Goal: Task Accomplishment & Management: Manage account settings

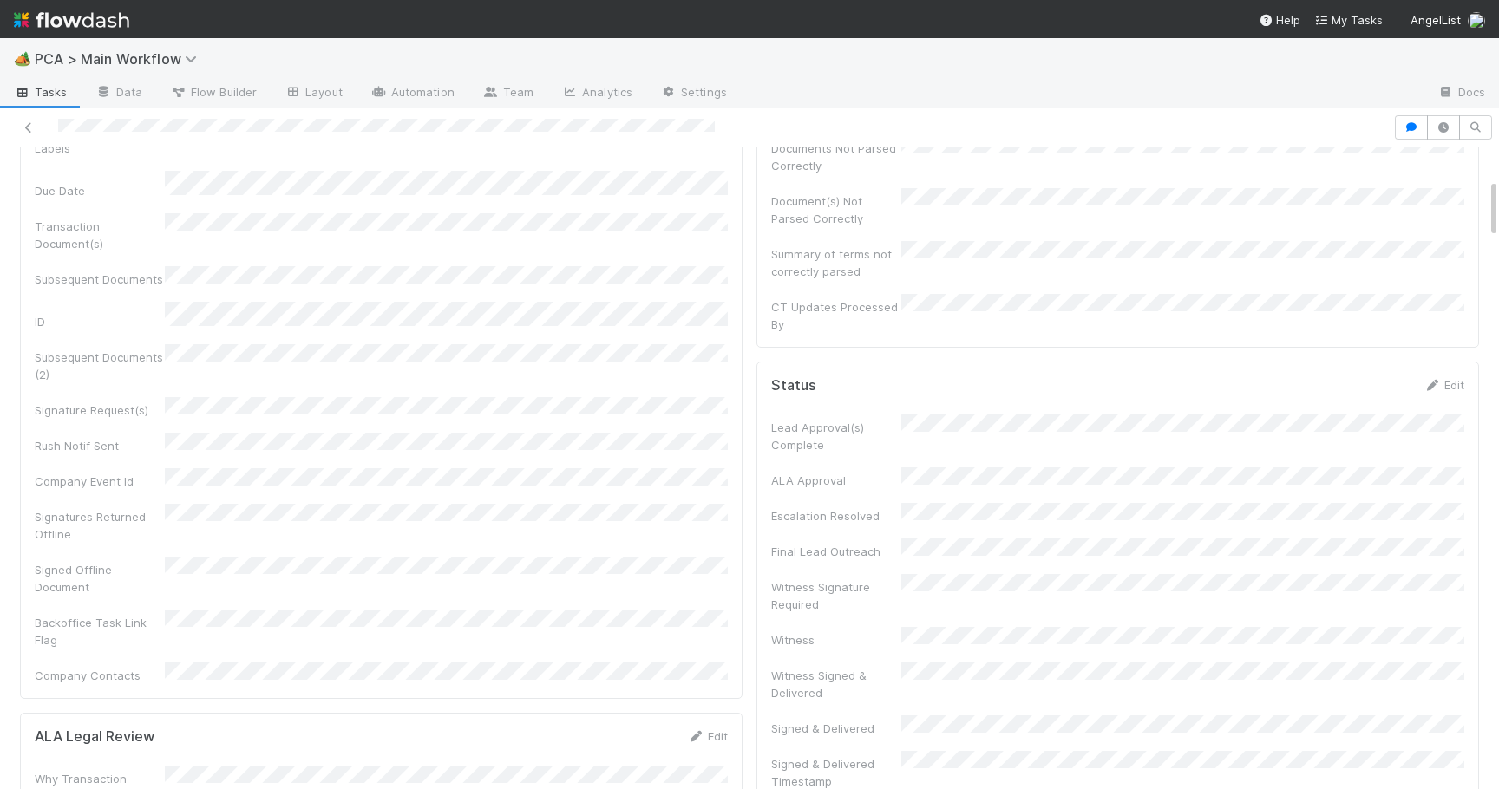
scroll to position [308, 0]
click at [1462, 387] on link "Edit" at bounding box center [1443, 394] width 41 height 14
click at [1371, 385] on button "Save" at bounding box center [1371, 399] width 49 height 29
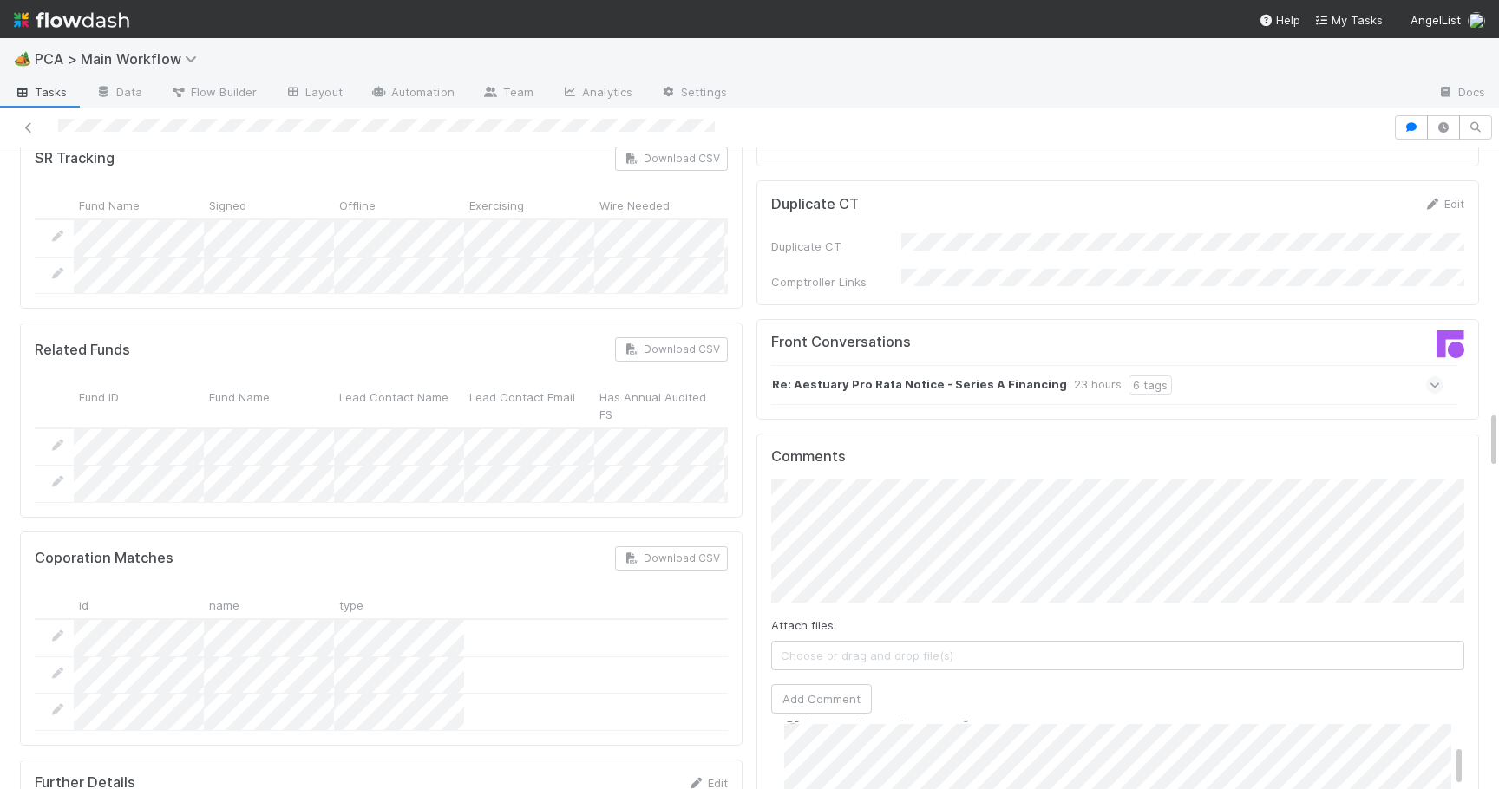
scroll to position [2720, 0]
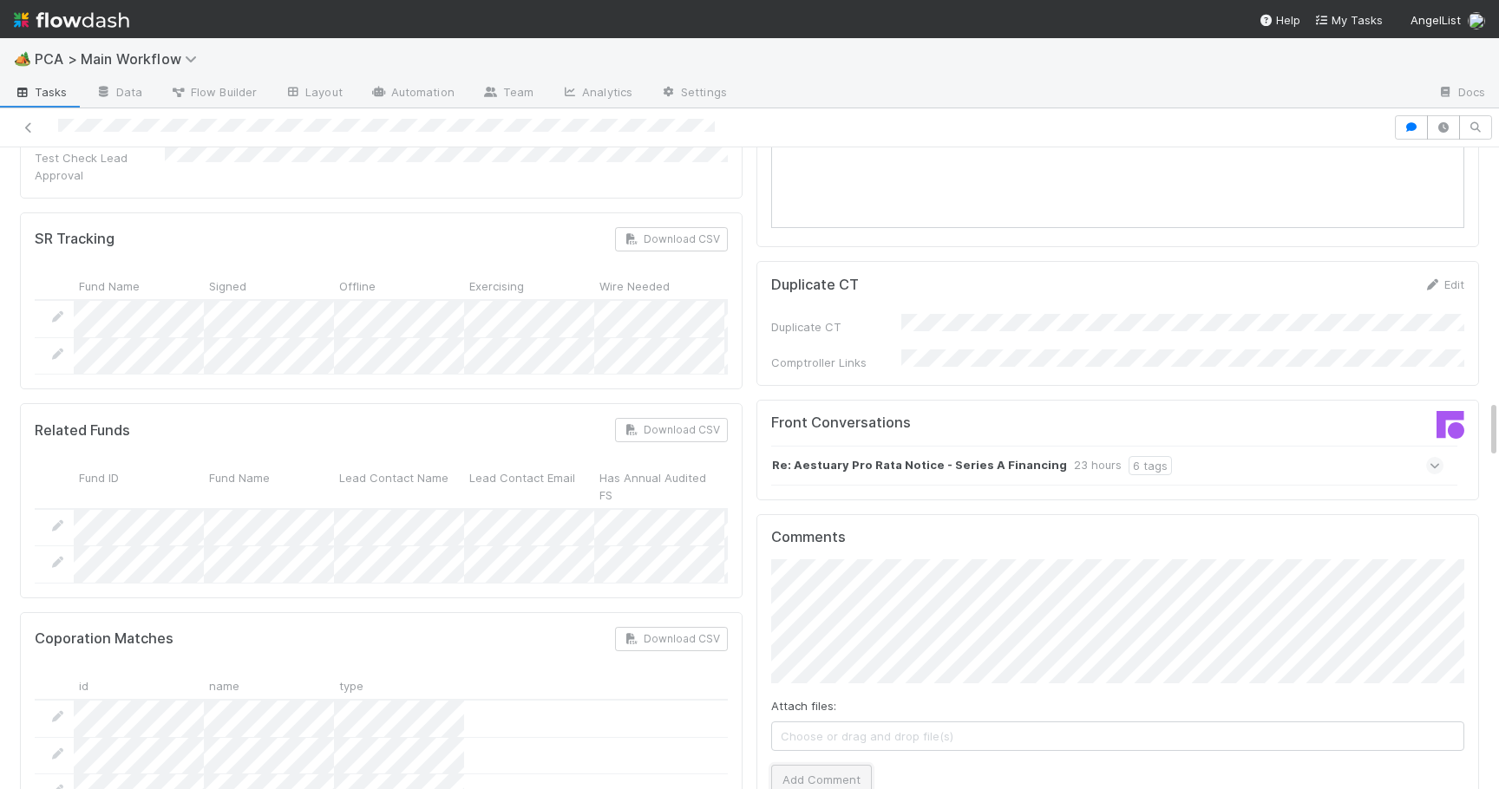
click at [801, 765] on button "Add Comment" at bounding box center [821, 779] width 101 height 29
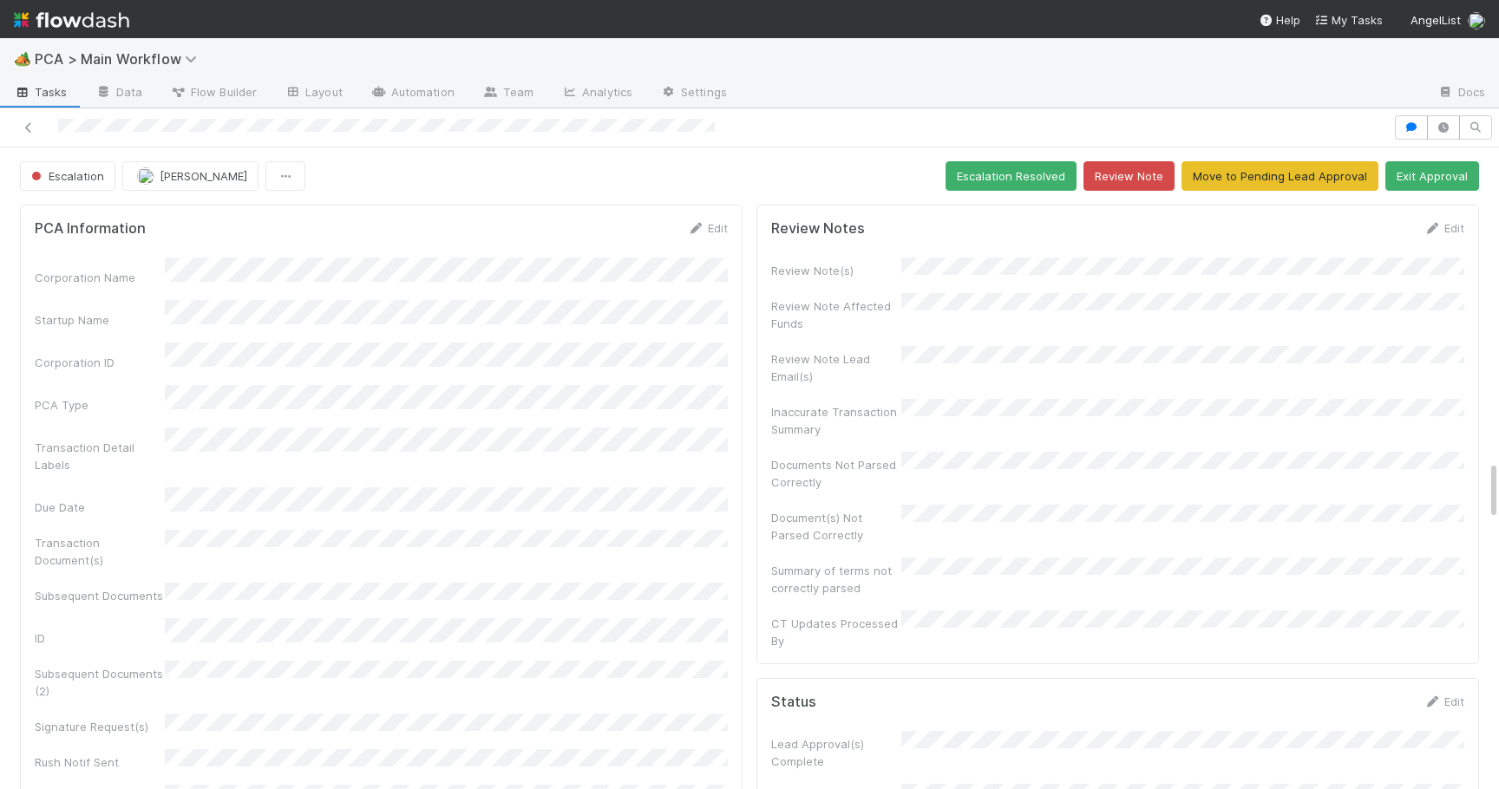
scroll to position [164, 0]
click at [79, 176] on span "Escalation" at bounding box center [66, 176] width 76 height 14
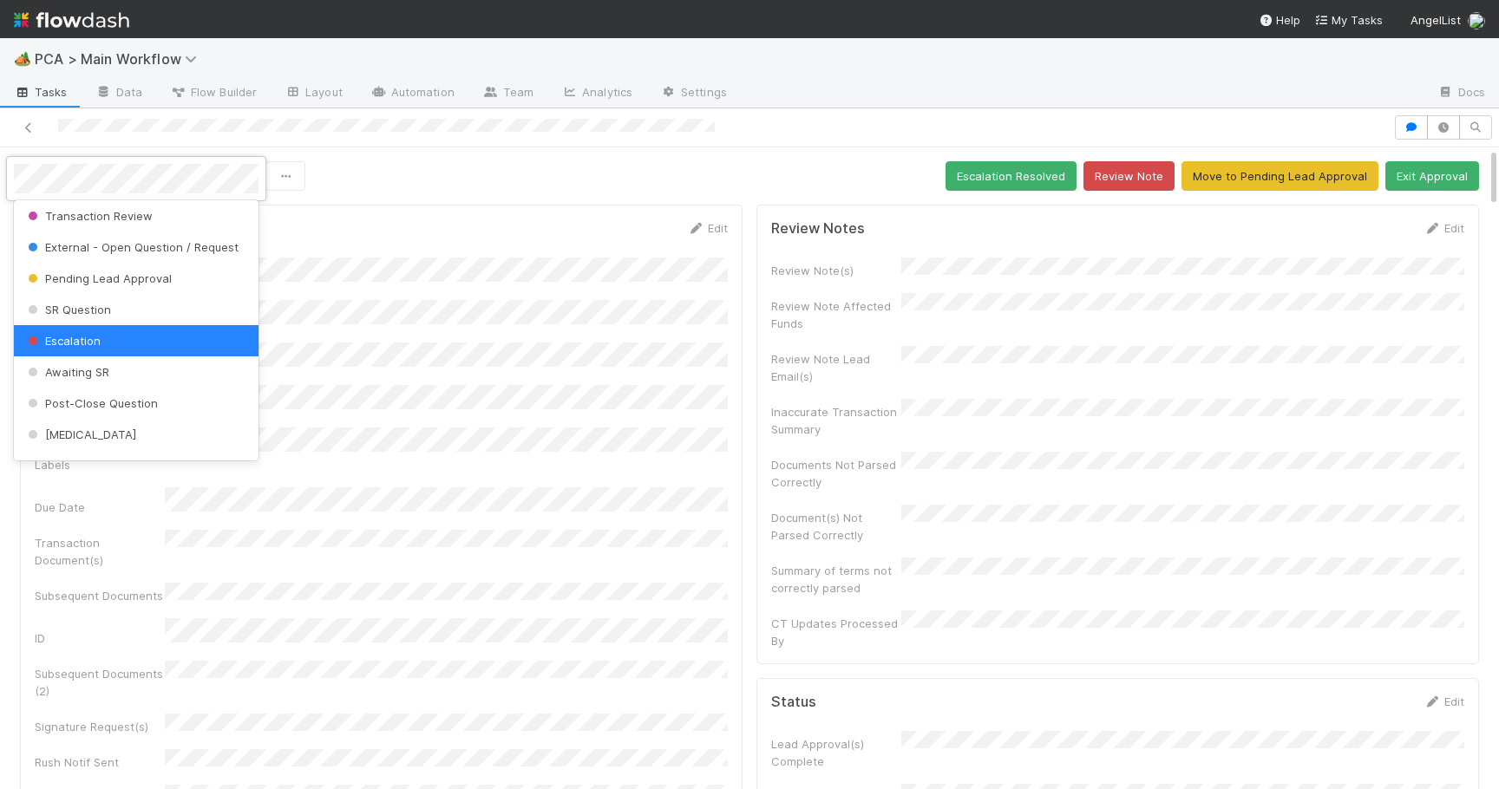
scroll to position [0, 0]
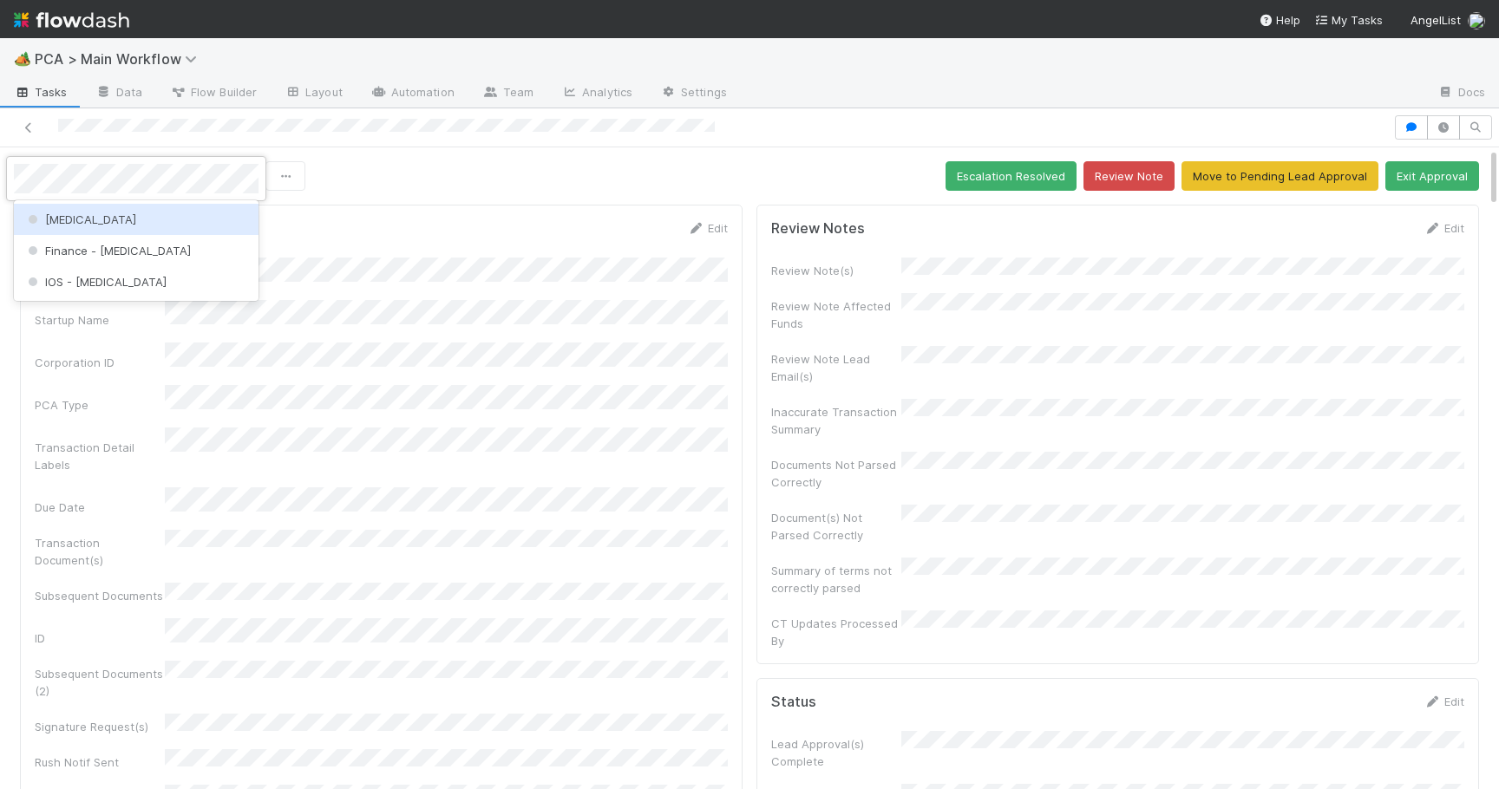
click at [89, 215] on div "ICU" at bounding box center [136, 219] width 245 height 31
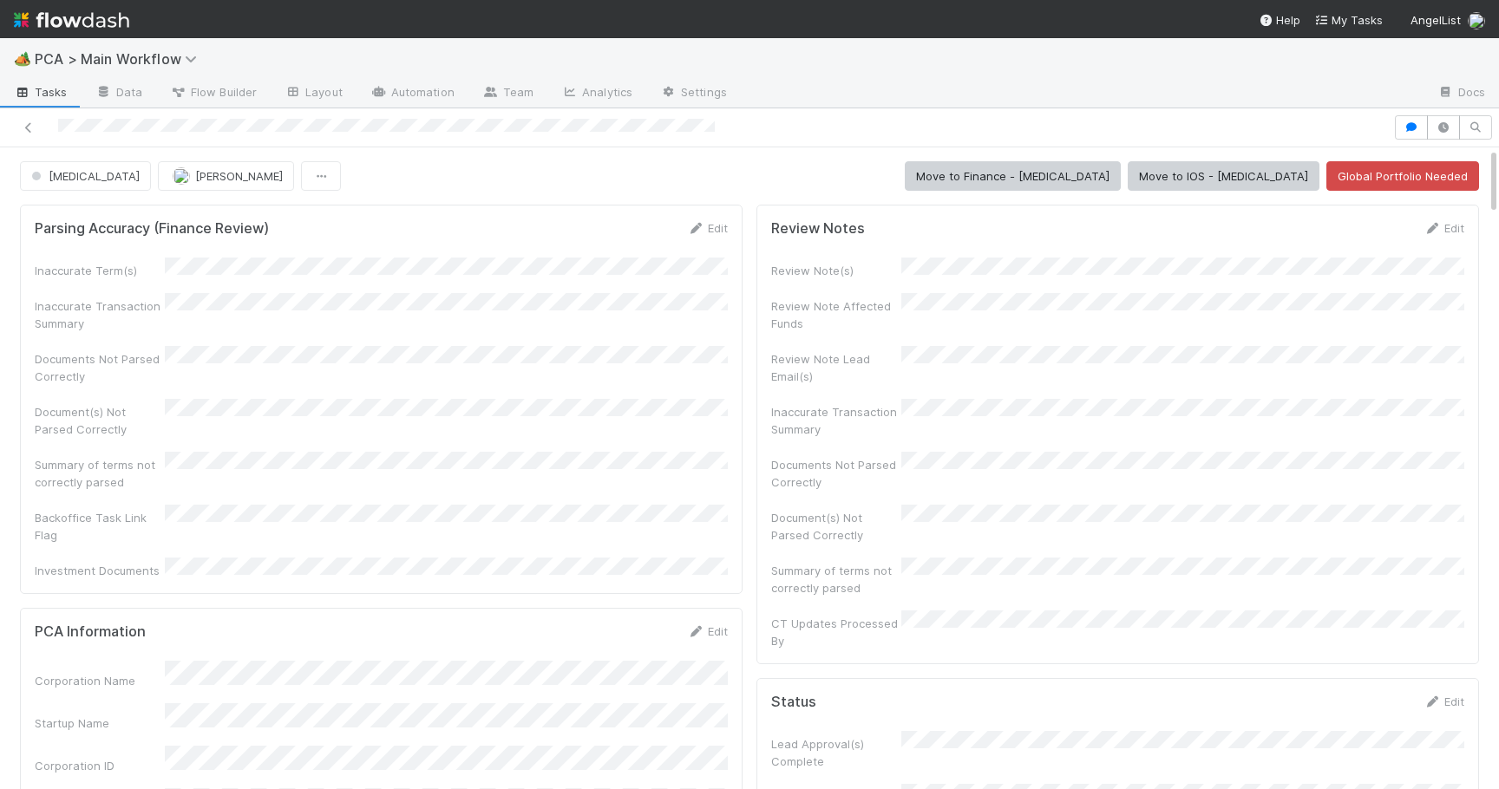
scroll to position [148, 0]
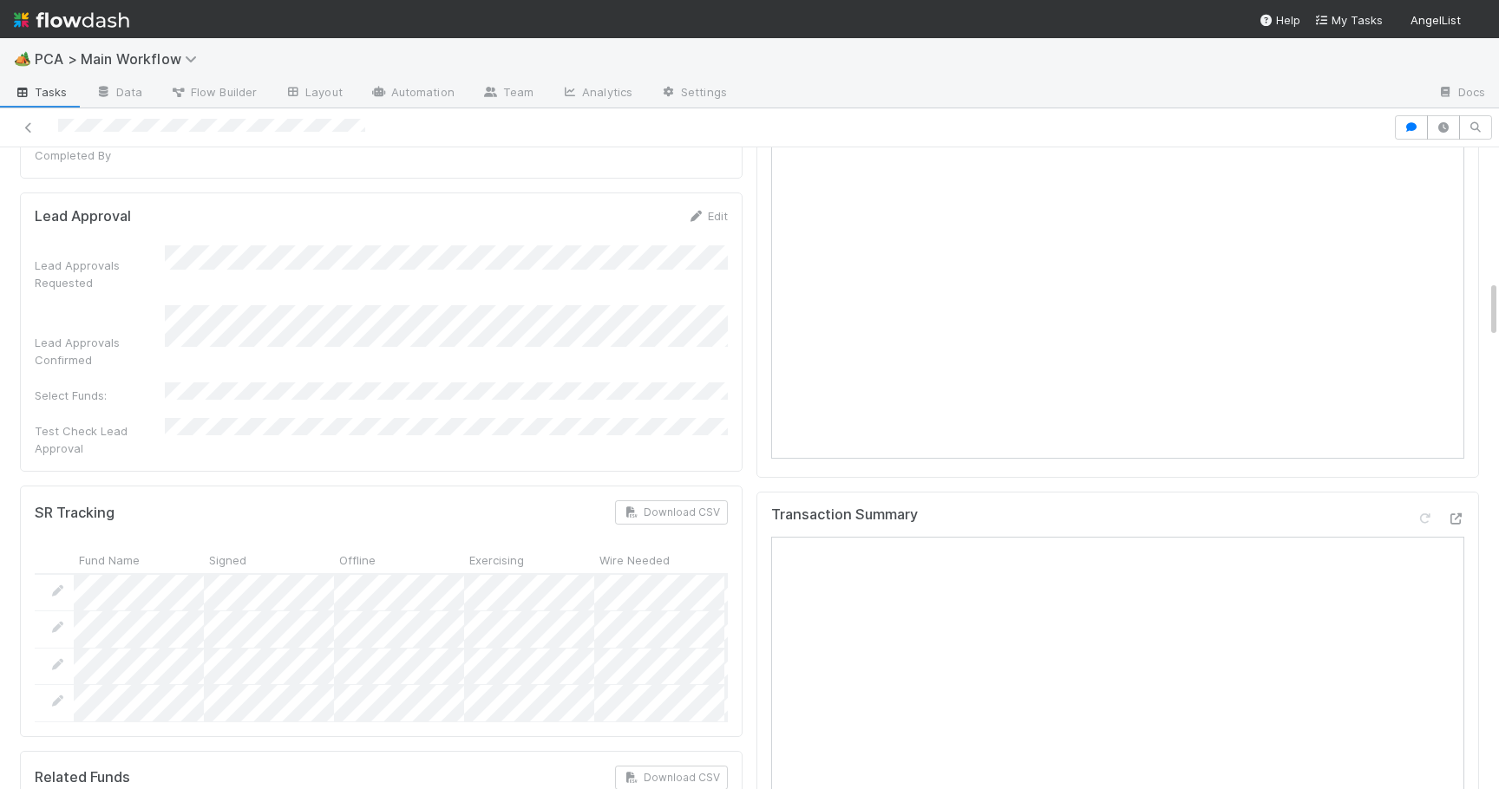
scroll to position [1640, 0]
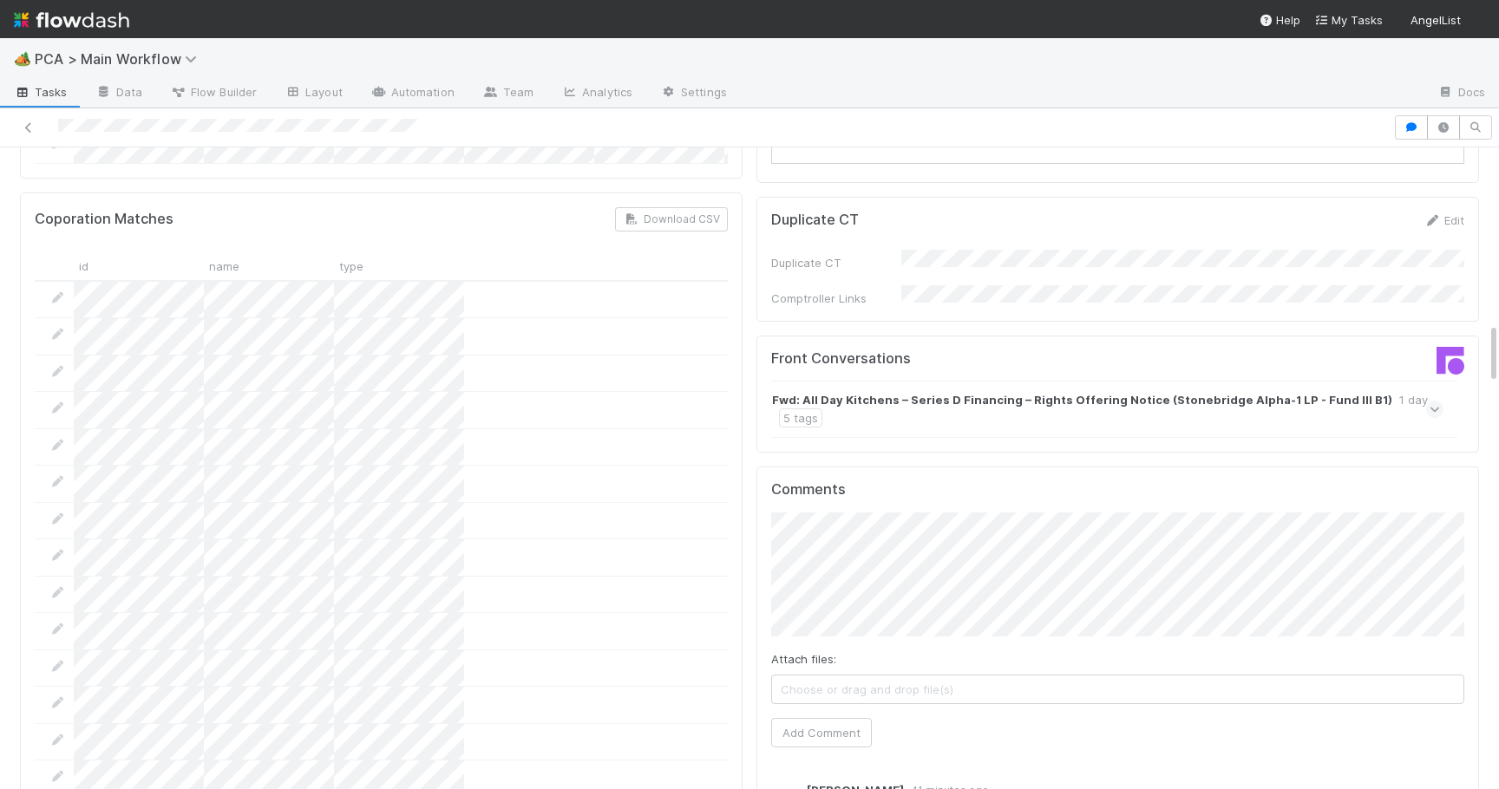
scroll to position [1734, 0]
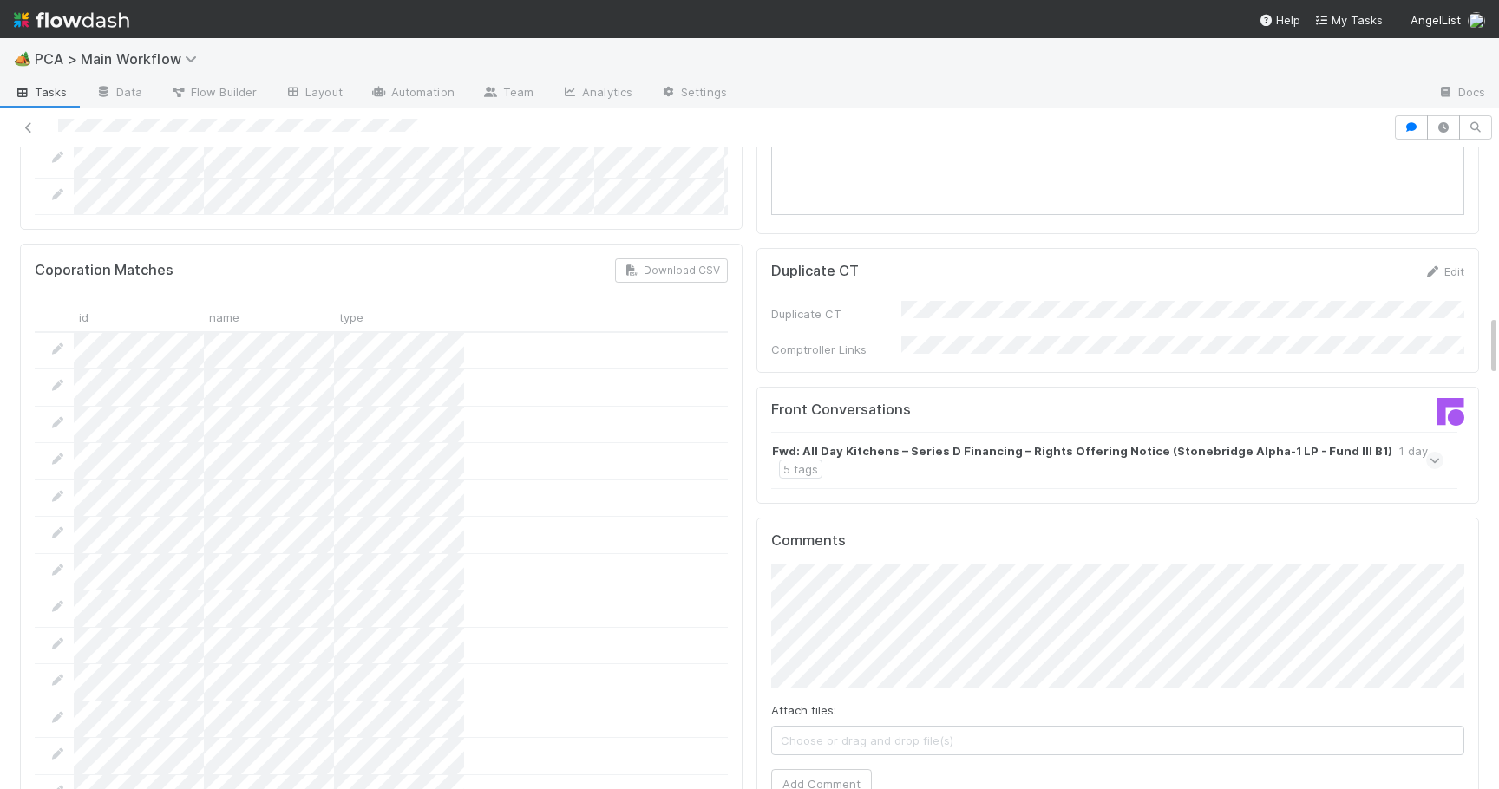
click at [1440, 452] on icon at bounding box center [1434, 460] width 11 height 17
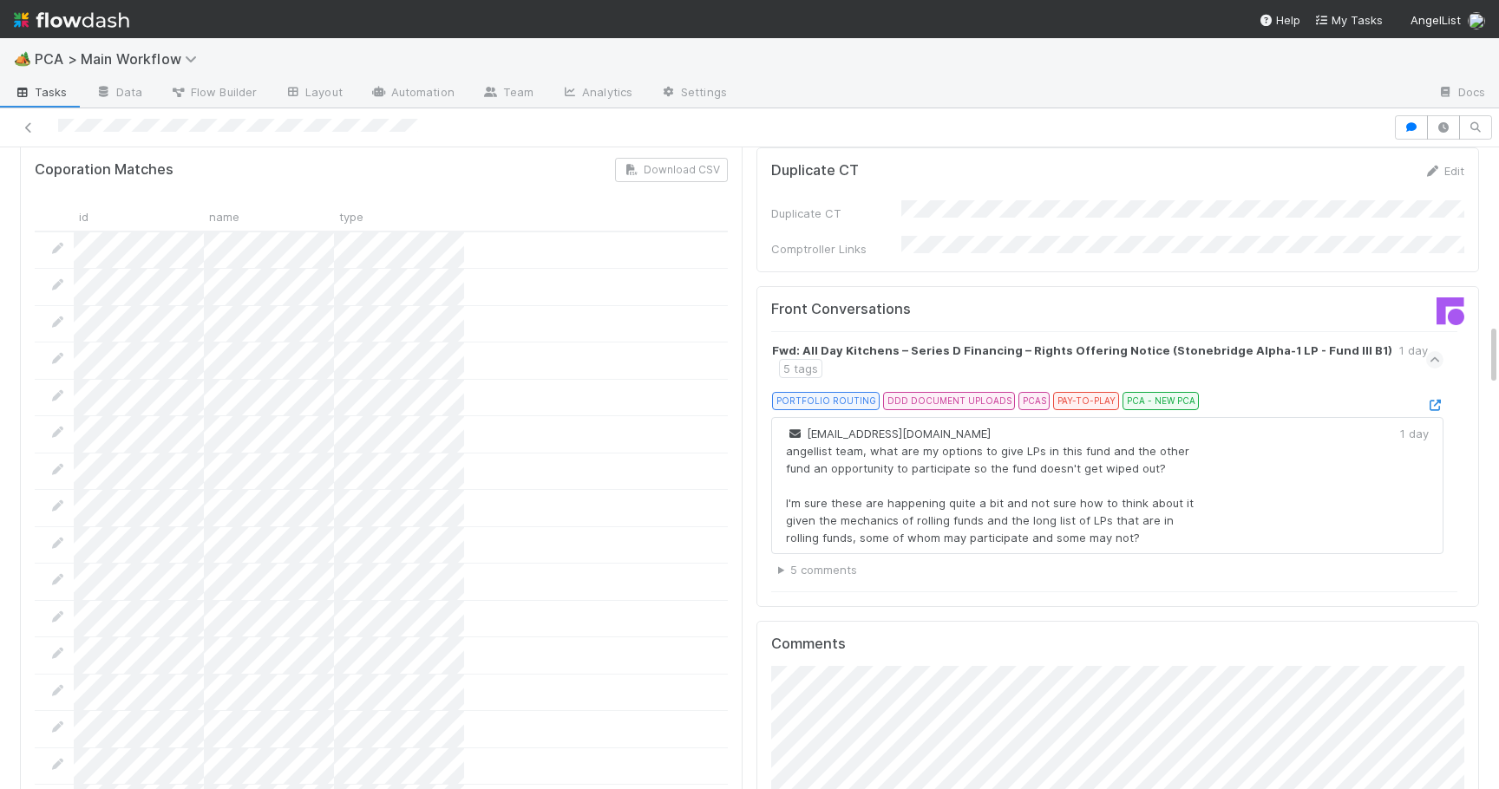
scroll to position [1838, 0]
click at [1434, 396] on icon at bounding box center [1434, 401] width 17 height 11
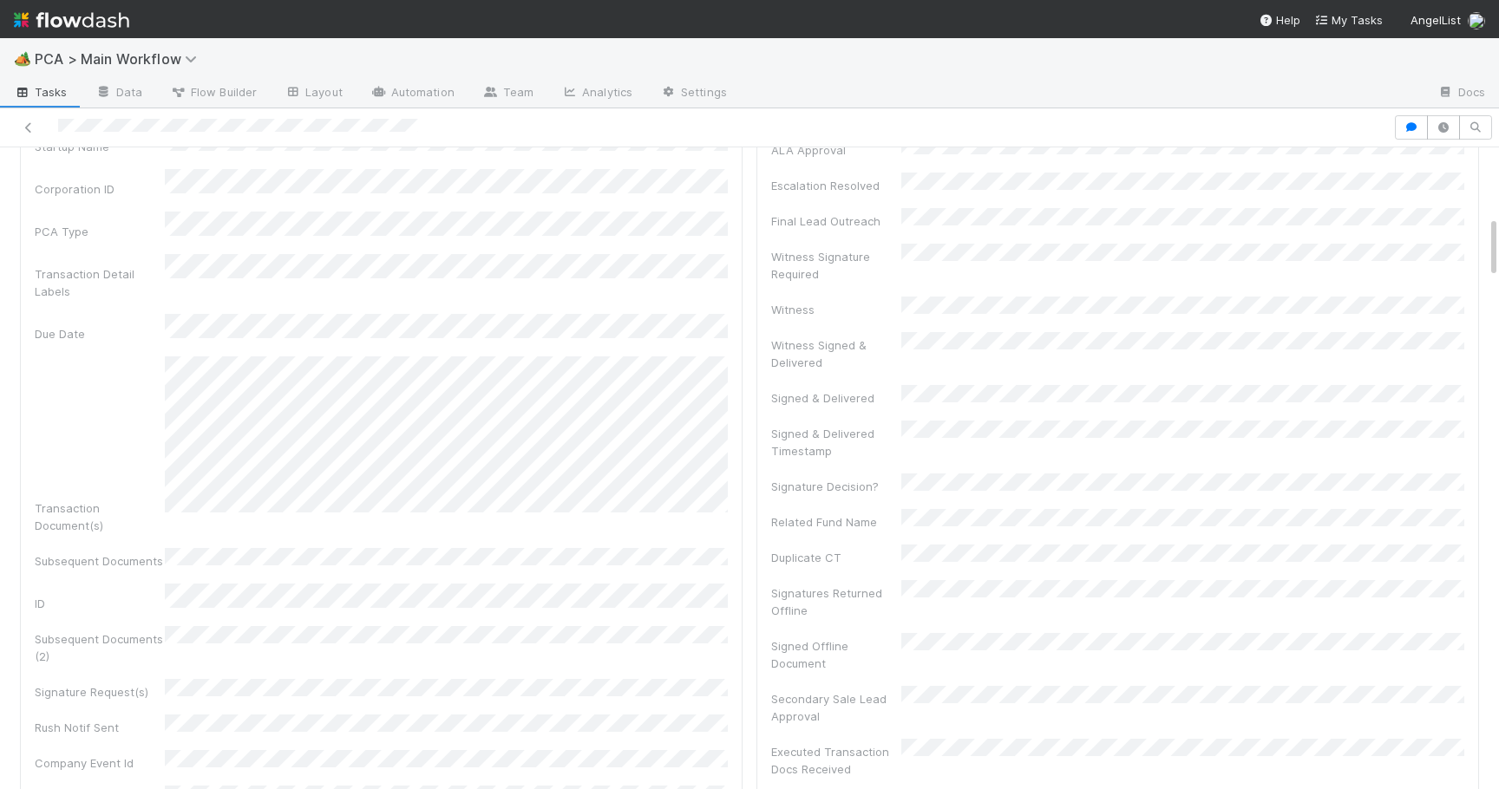
scroll to position [0, 0]
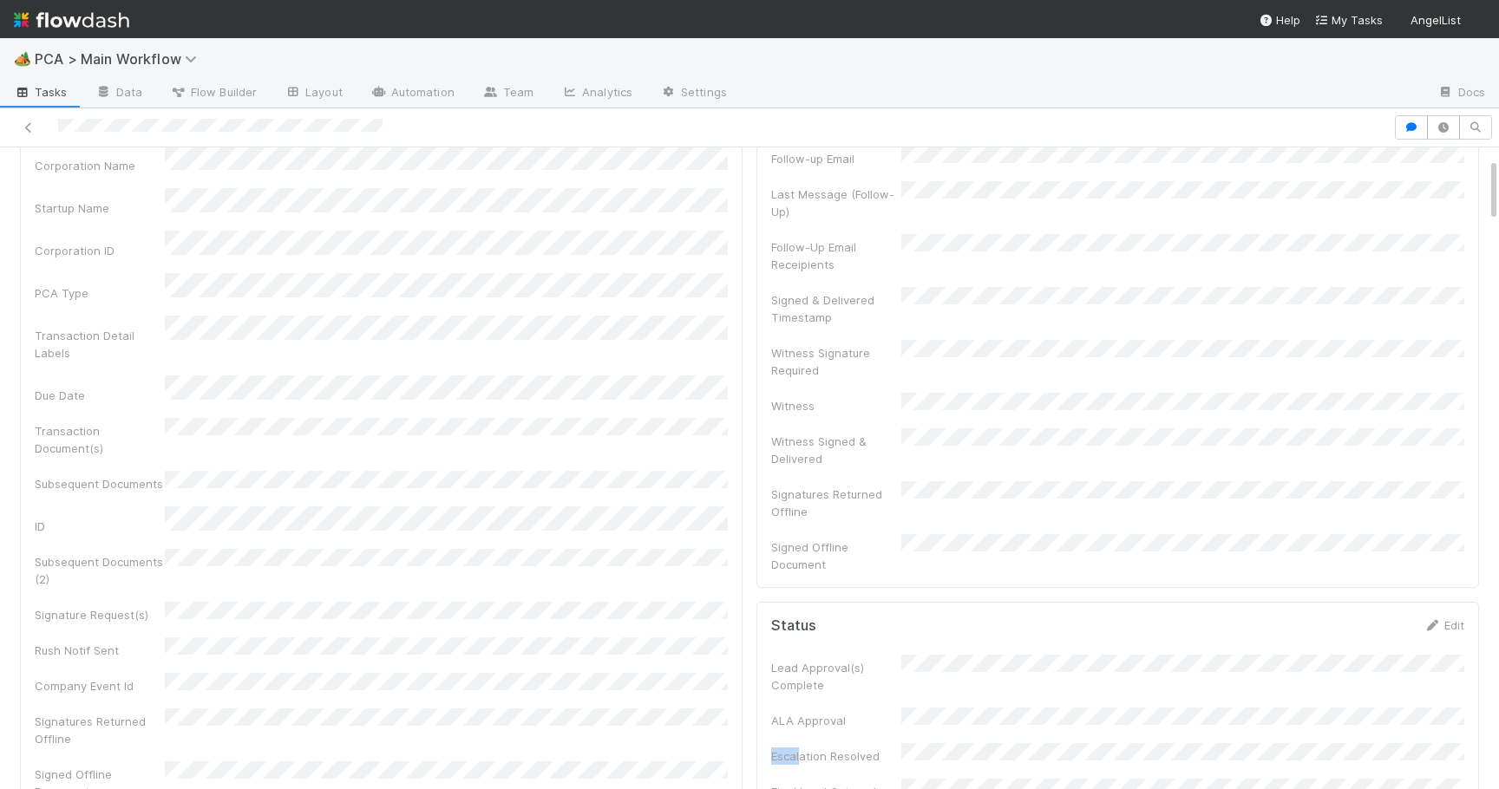
scroll to position [69, 0]
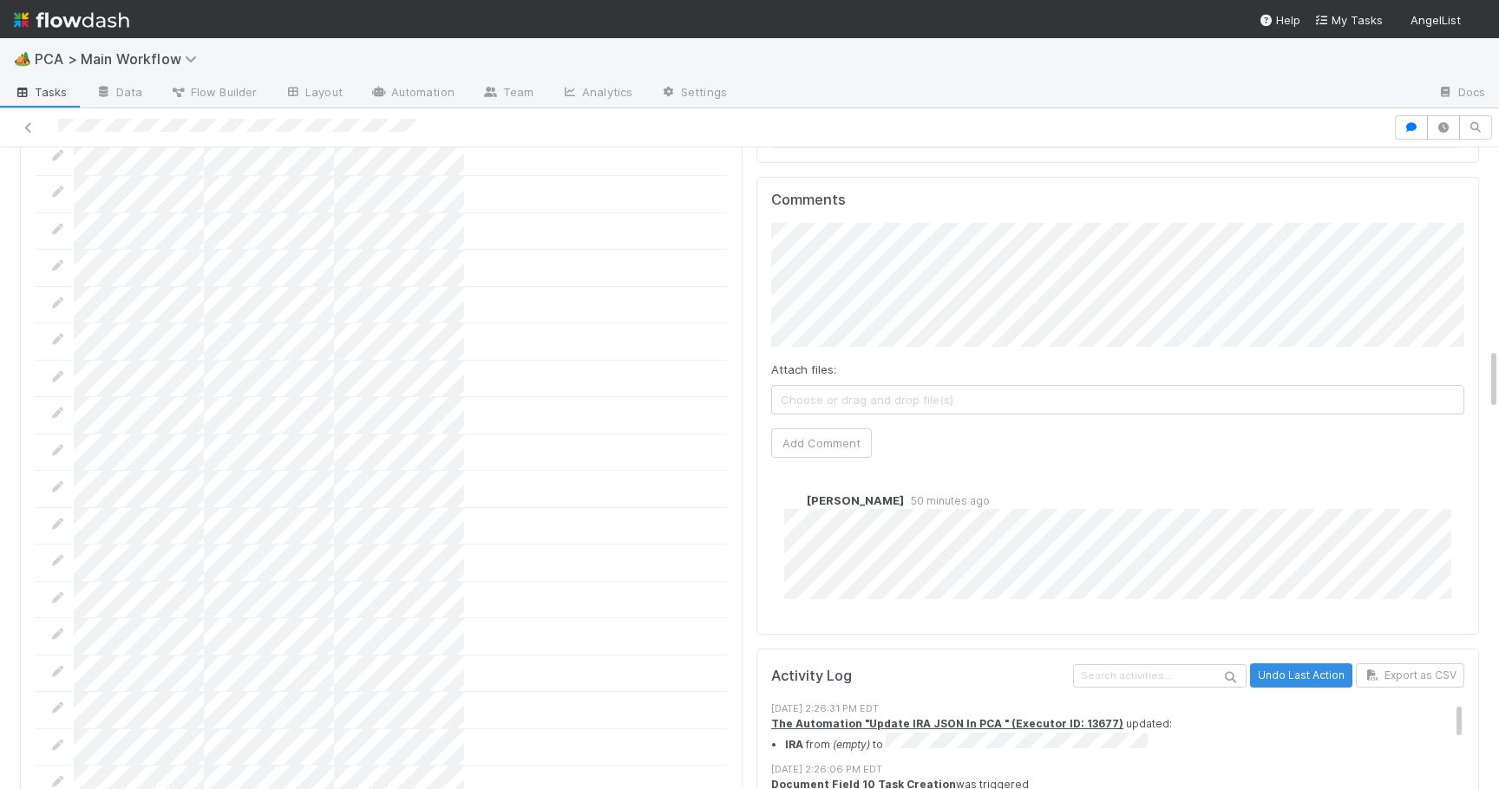
scroll to position [2083, 0]
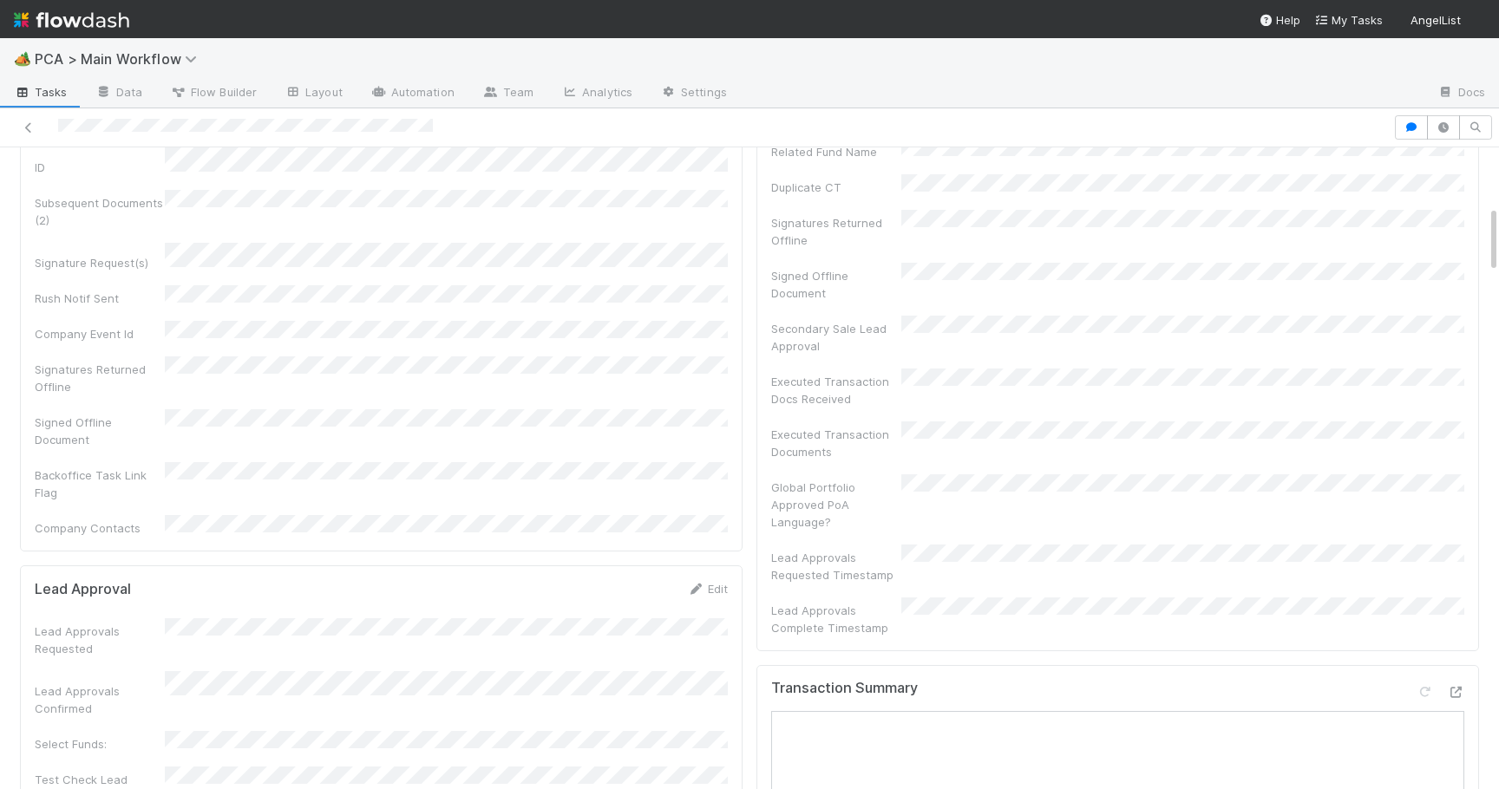
scroll to position [545, 0]
click at [1456, 693] on icon at bounding box center [1455, 698] width 17 height 11
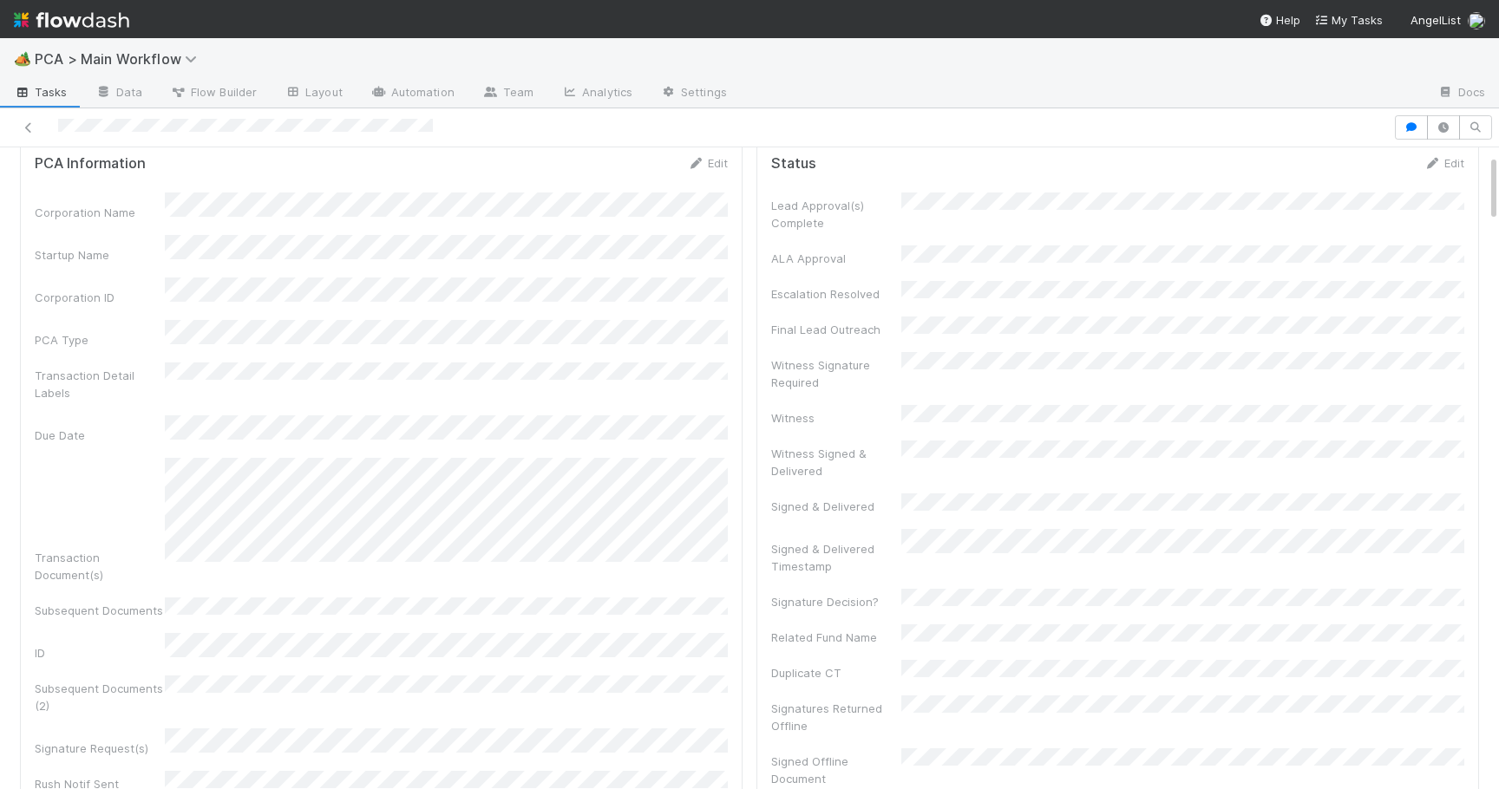
scroll to position [0, 0]
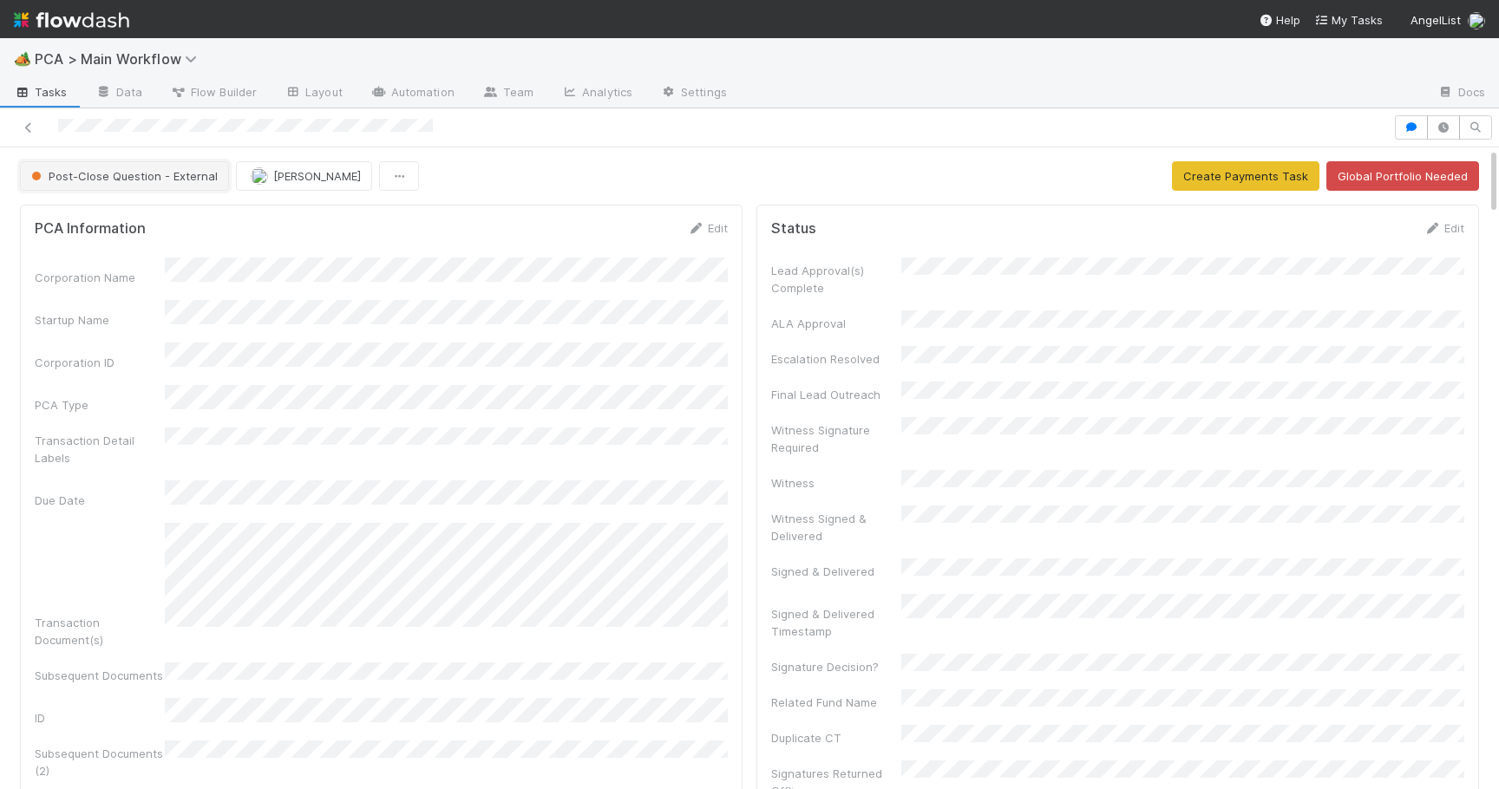
click at [111, 180] on span "Post-Close Question - External" at bounding box center [123, 176] width 190 height 14
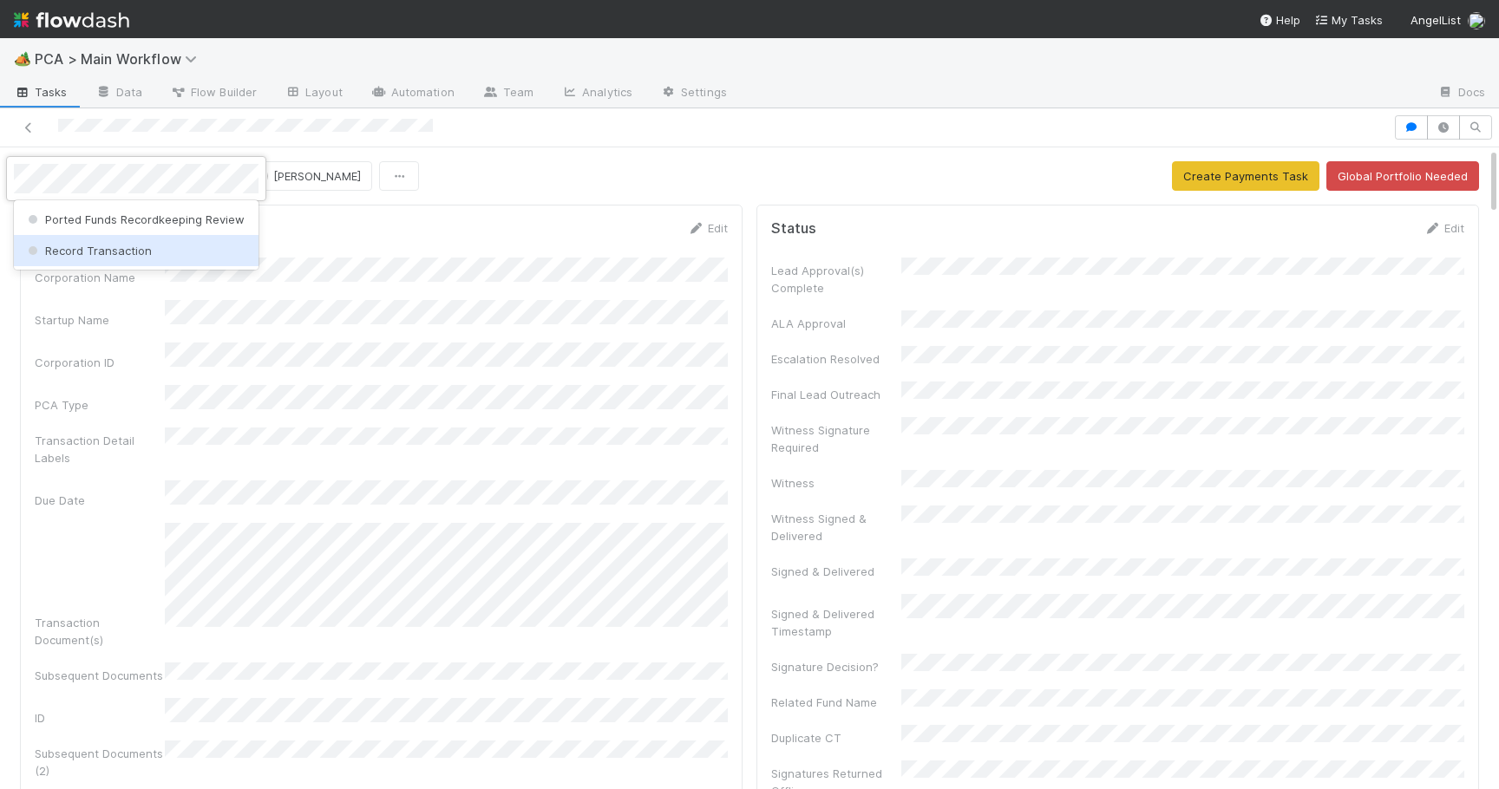
click at [113, 252] on span "Record Transaction" at bounding box center [88, 251] width 128 height 14
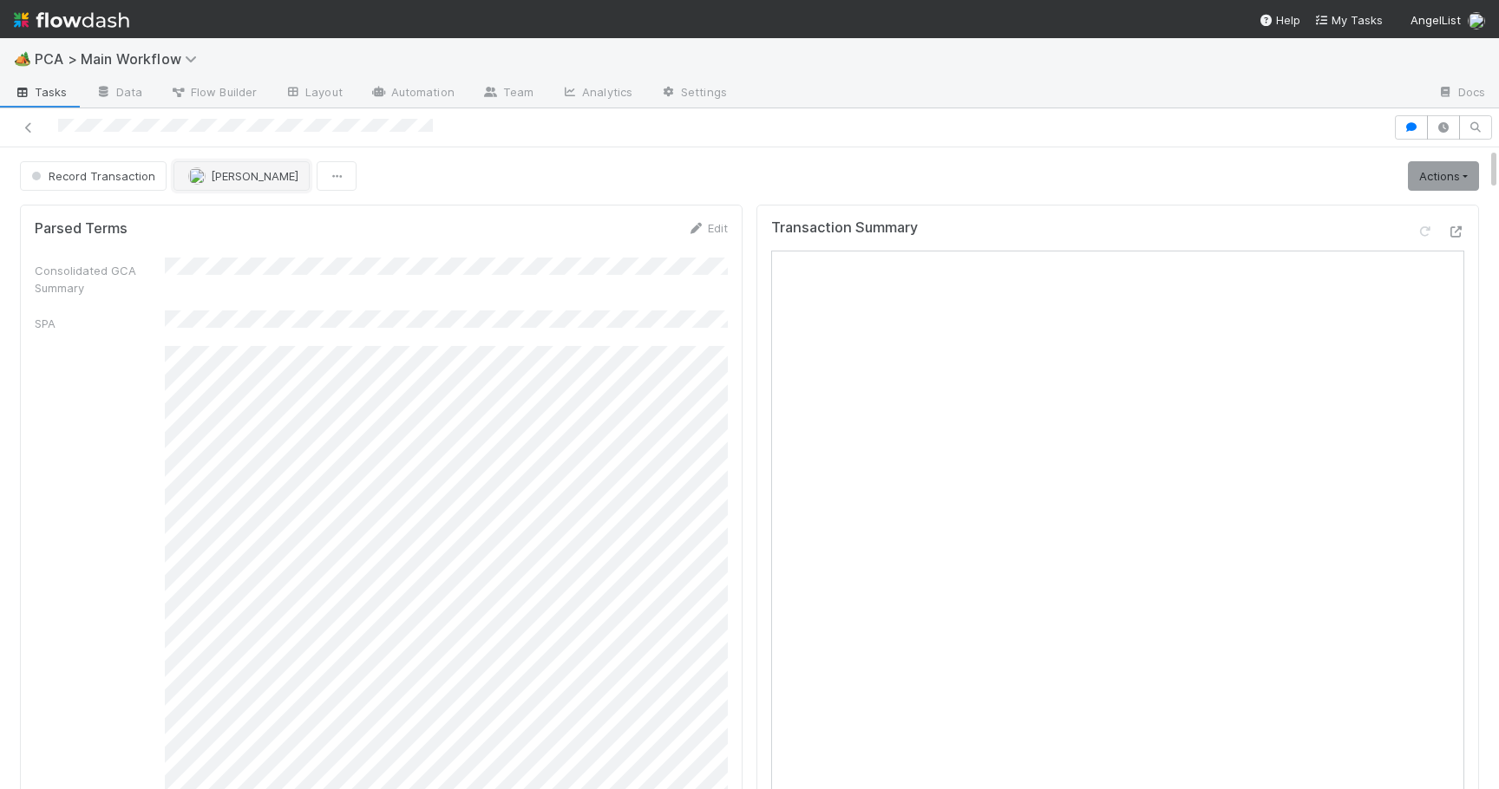
click at [206, 174] on span "[PERSON_NAME]" at bounding box center [243, 176] width 110 height 14
click at [229, 226] on div "[PERSON_NAME] you" at bounding box center [286, 219] width 245 height 31
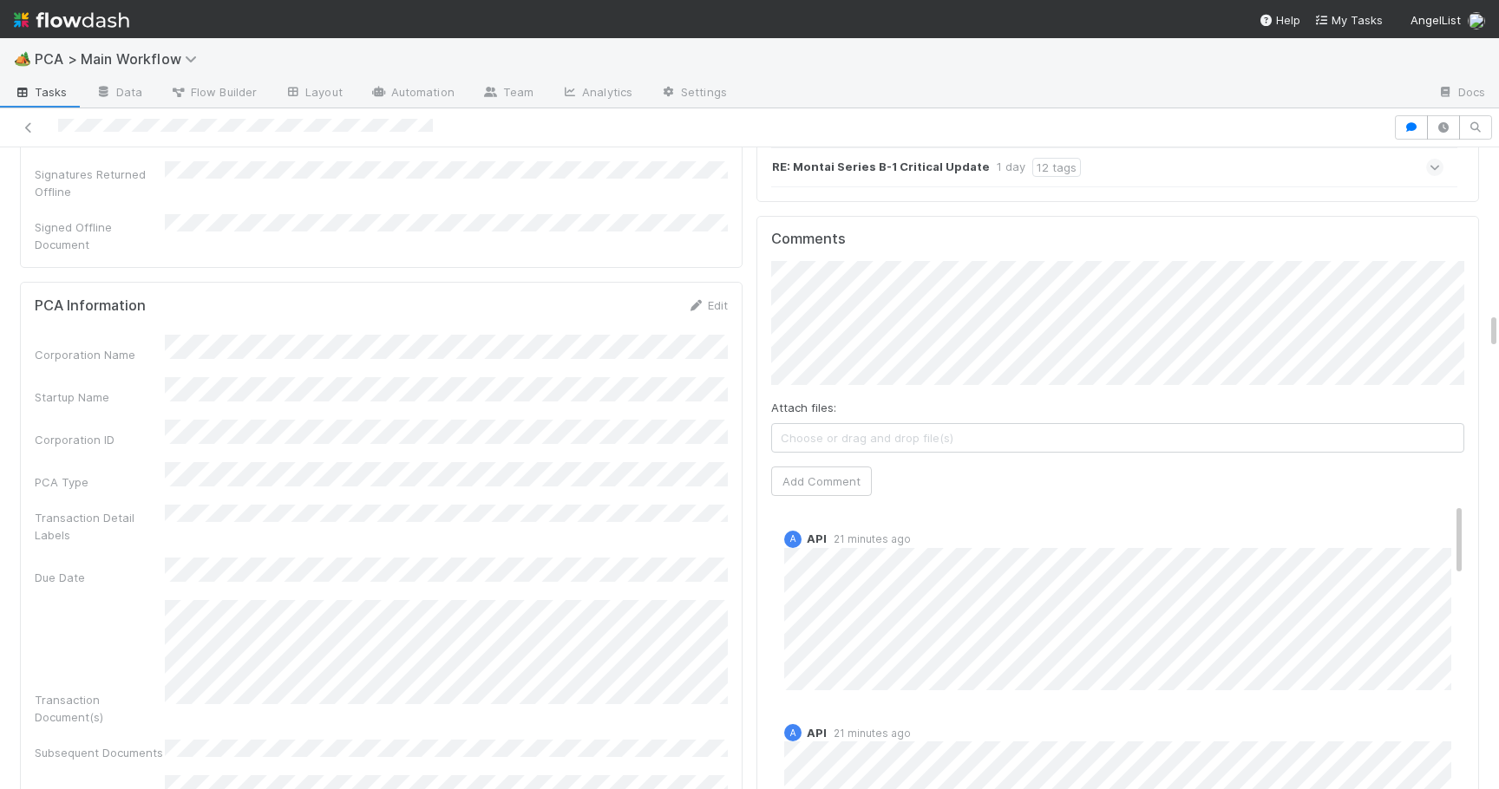
scroll to position [2784, 0]
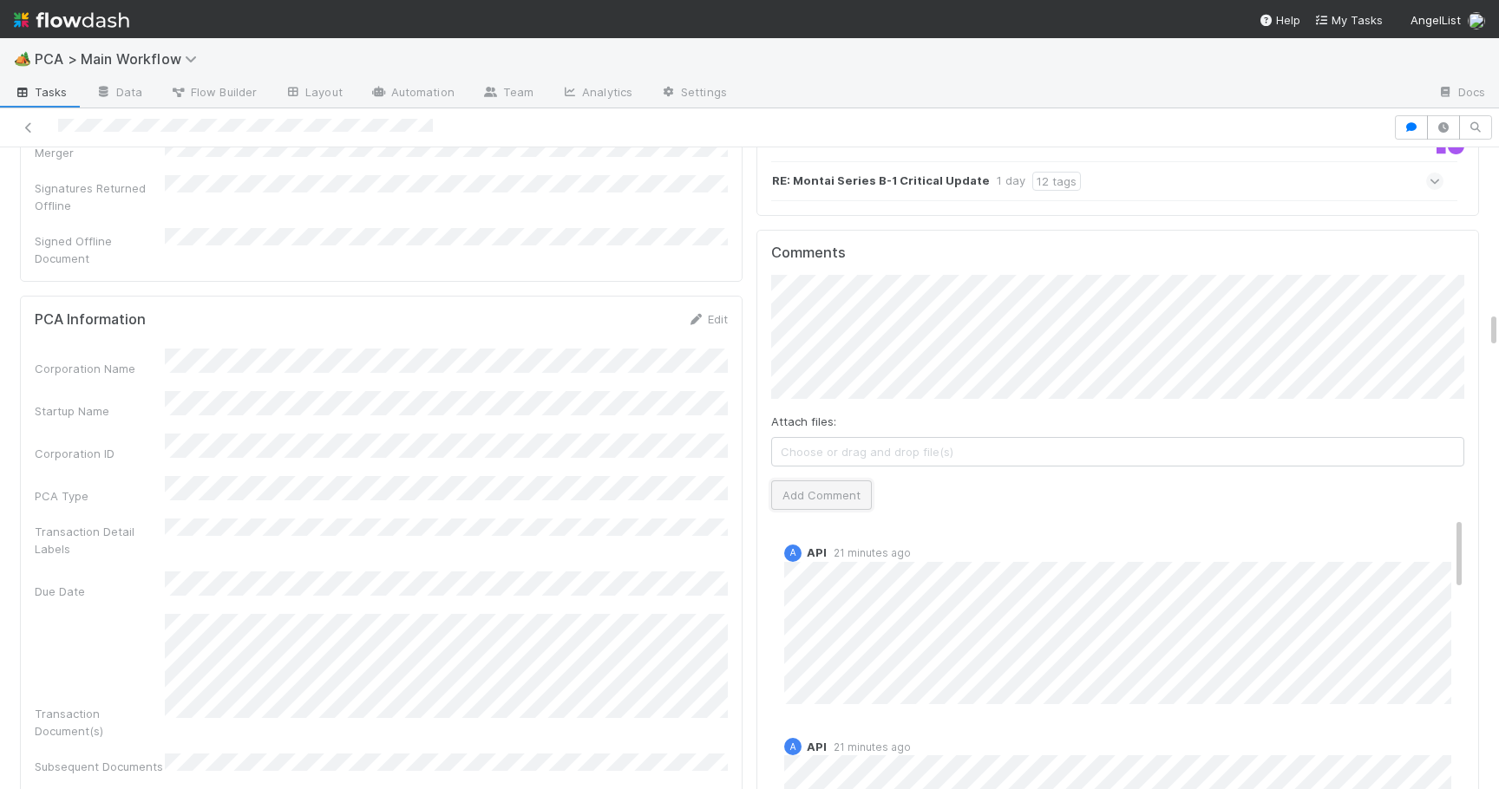
click at [788, 481] on button "Add Comment" at bounding box center [821, 495] width 101 height 29
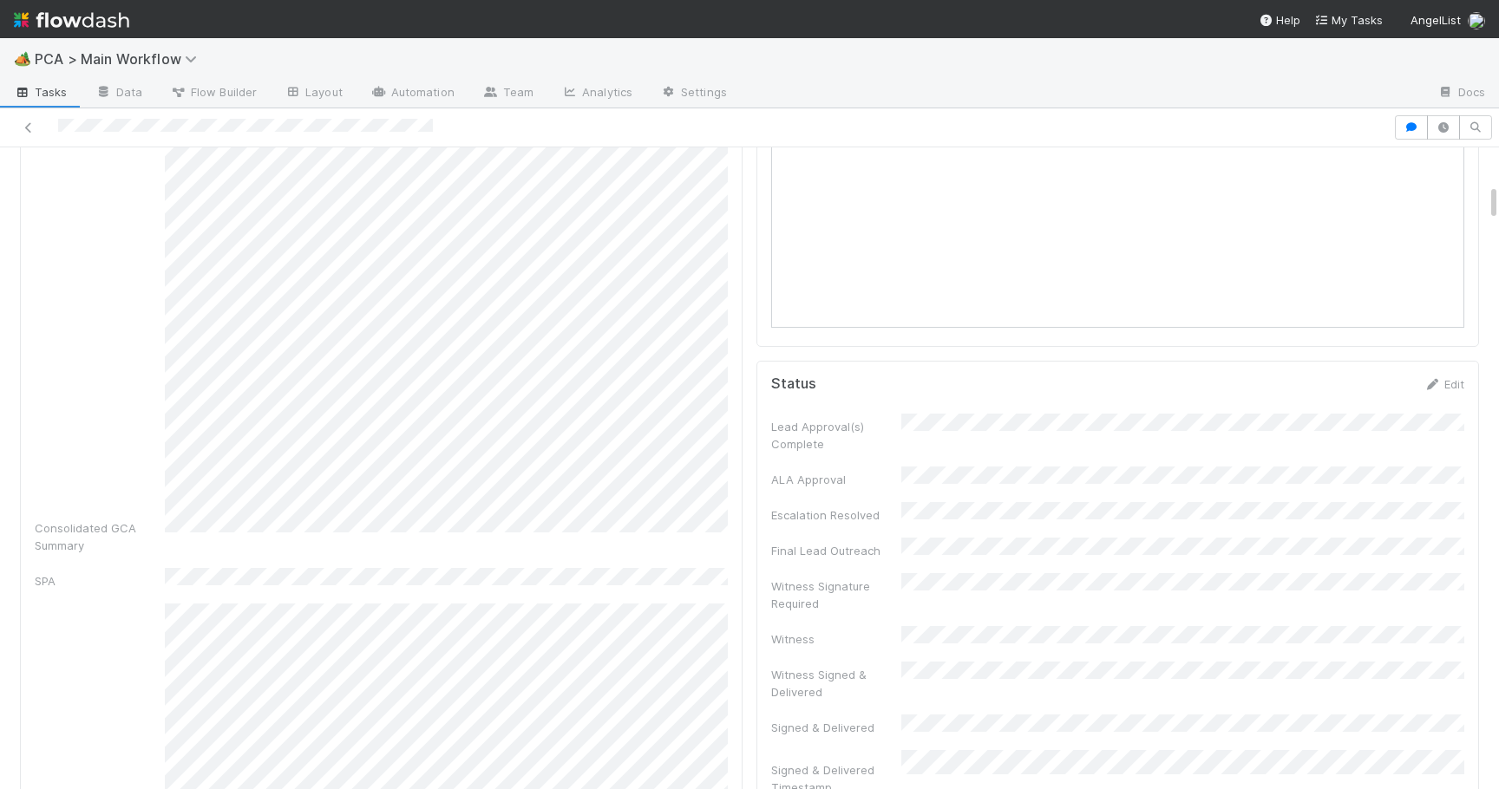
scroll to position [0, 0]
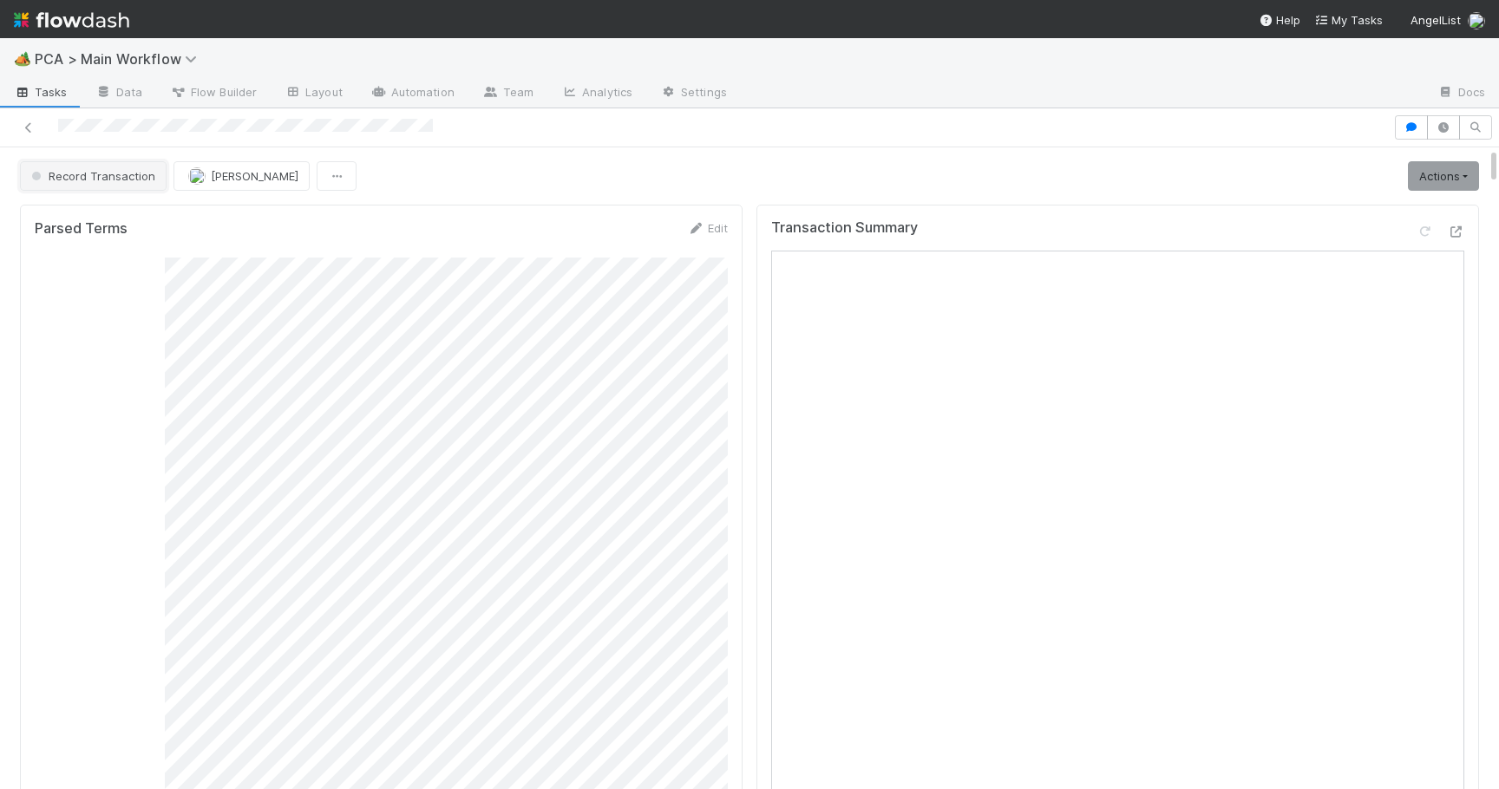
click at [115, 173] on span "Record Transaction" at bounding box center [92, 176] width 128 height 14
click at [134, 215] on div "[MEDICAL_DATA]" at bounding box center [136, 219] width 245 height 31
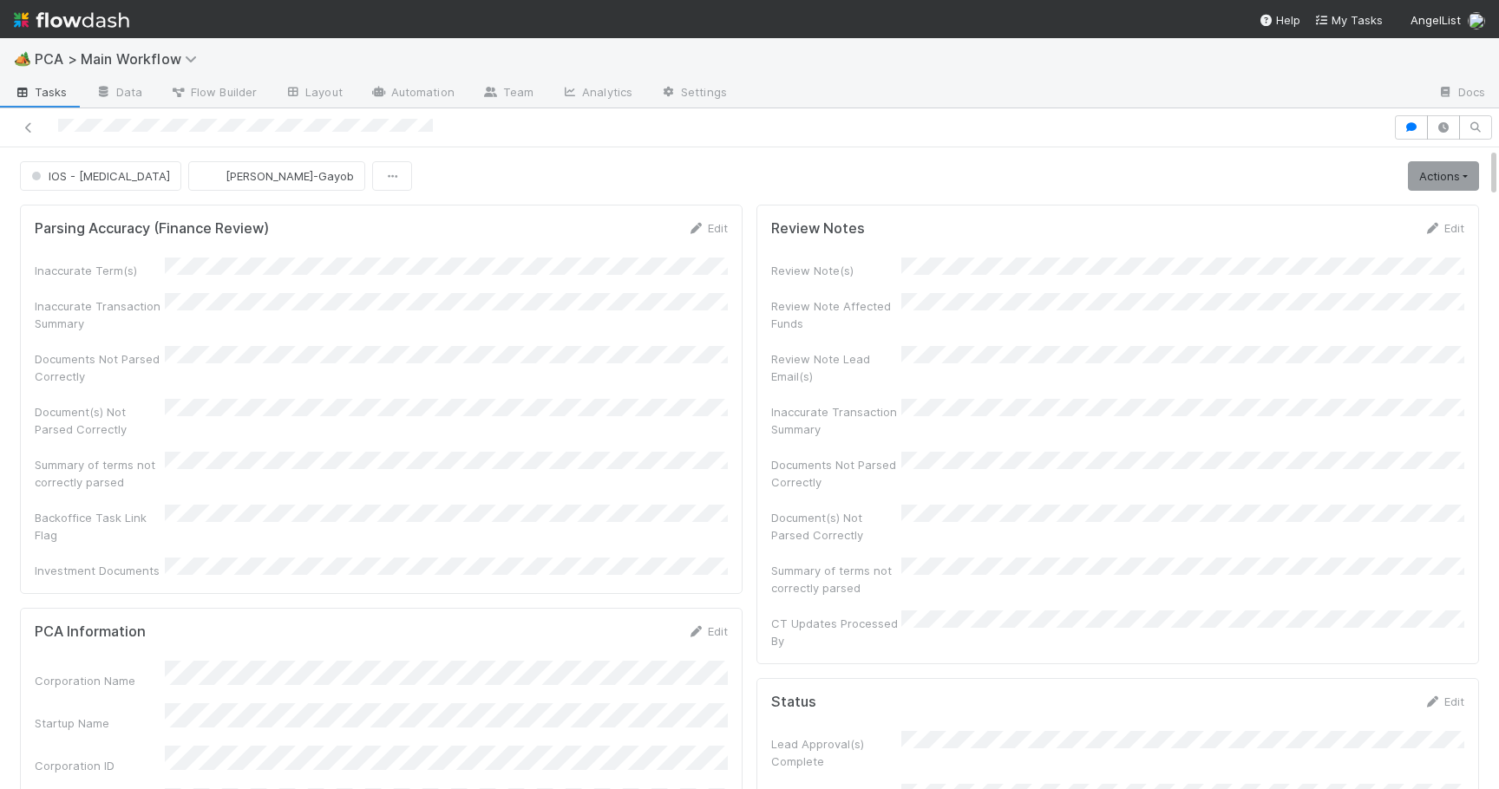
scroll to position [13, 0]
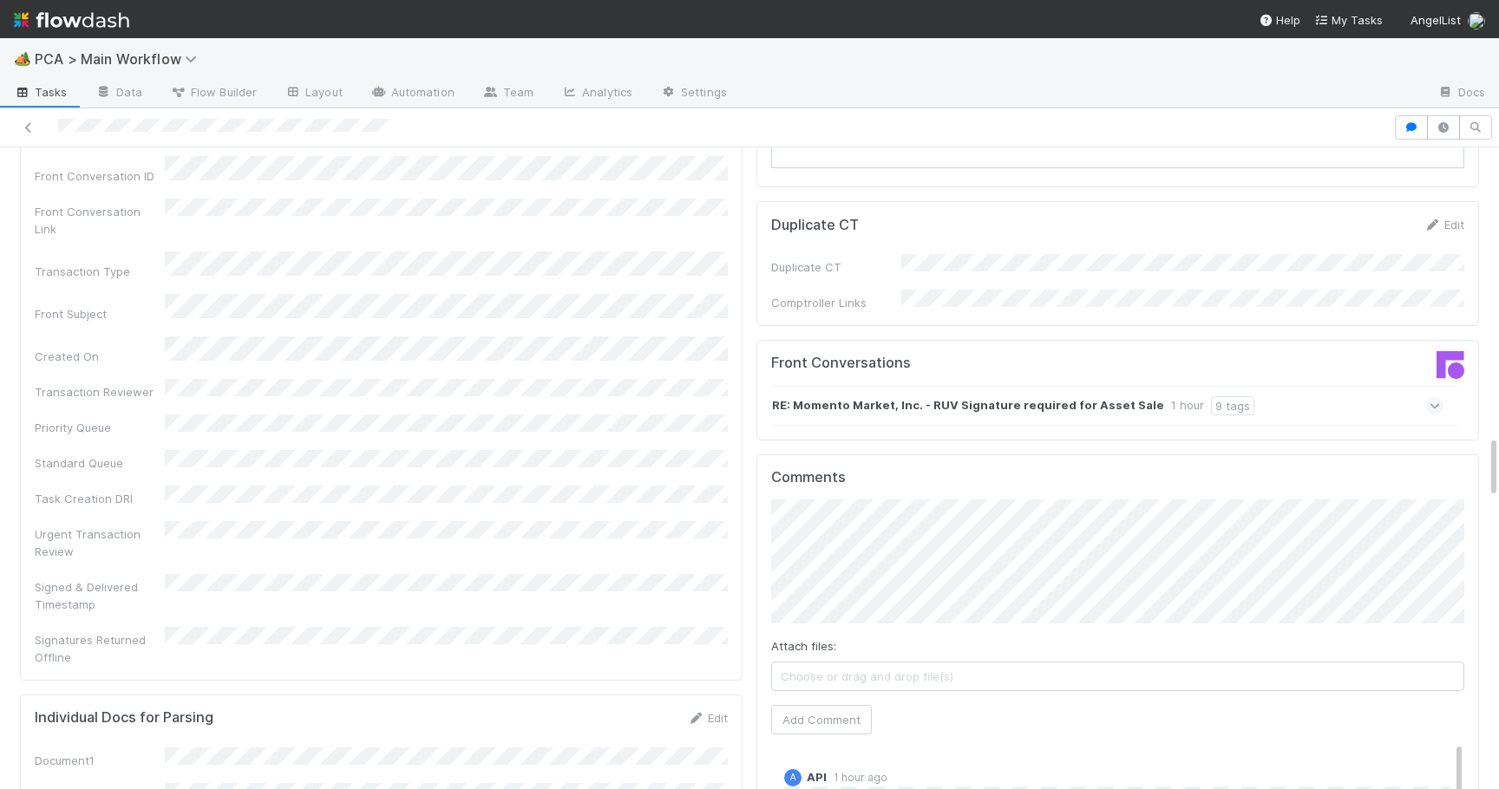
scroll to position [2769, 0]
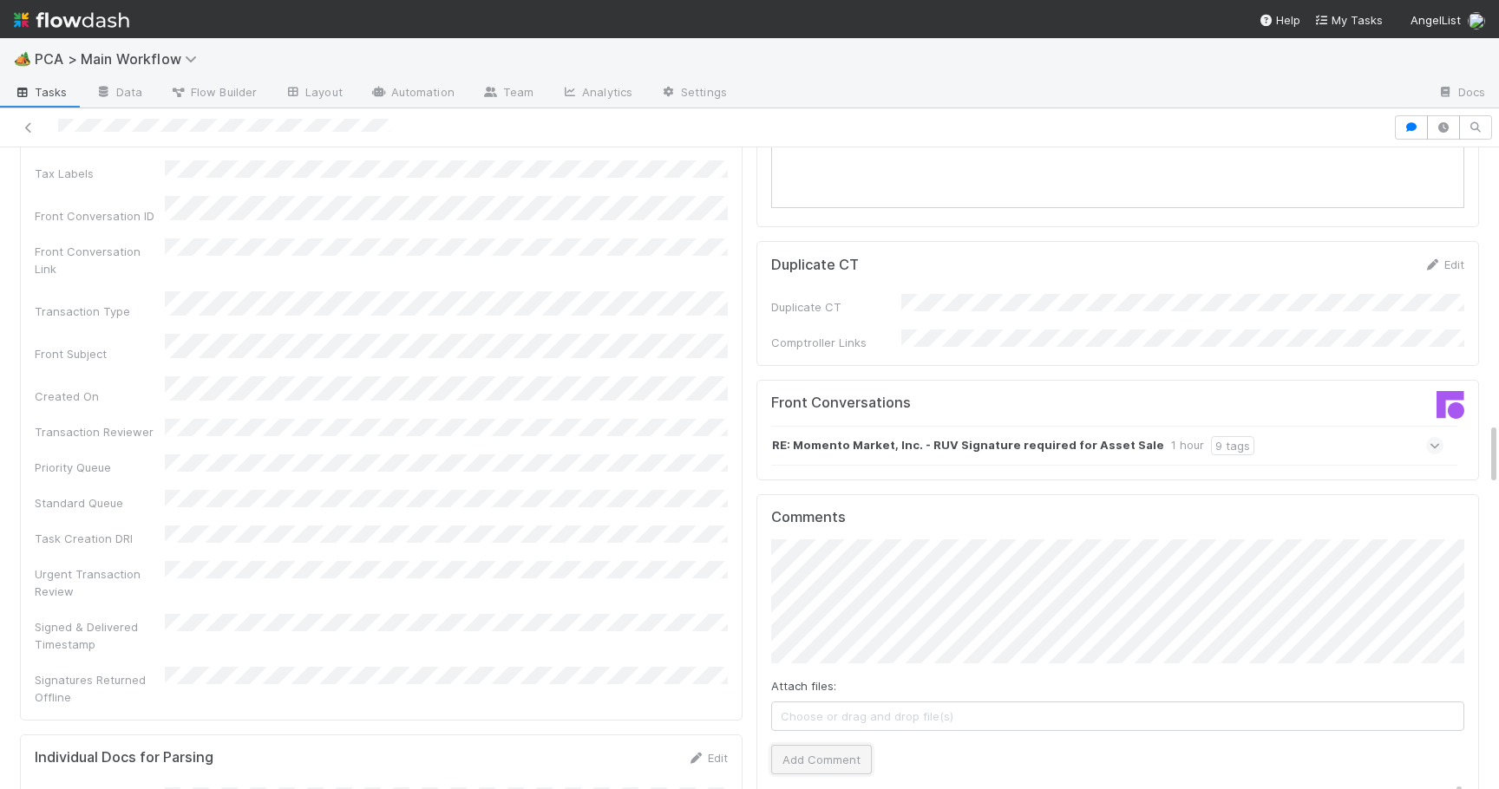
click at [796, 745] on button "Add Comment" at bounding box center [821, 759] width 101 height 29
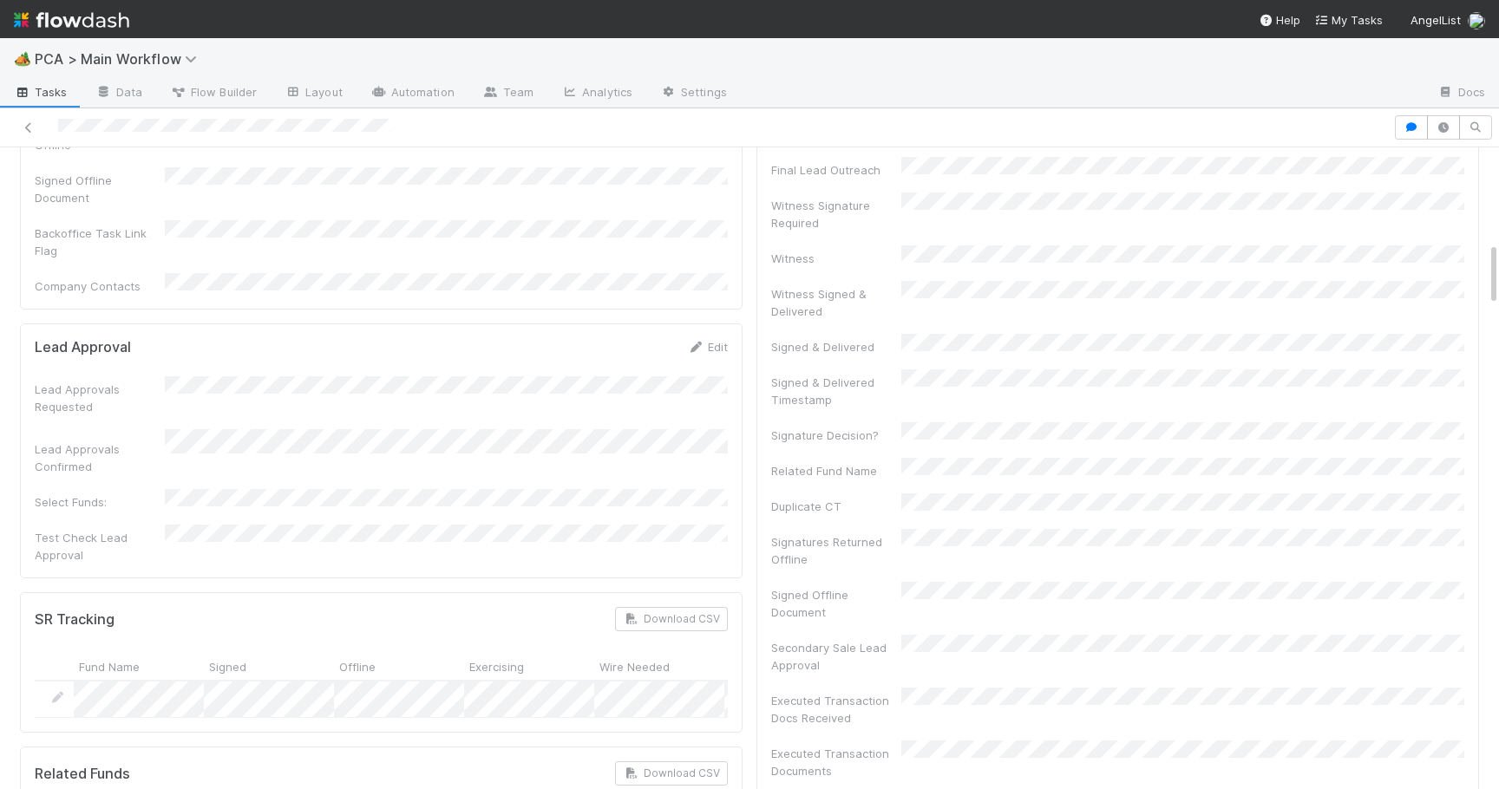
scroll to position [0, 0]
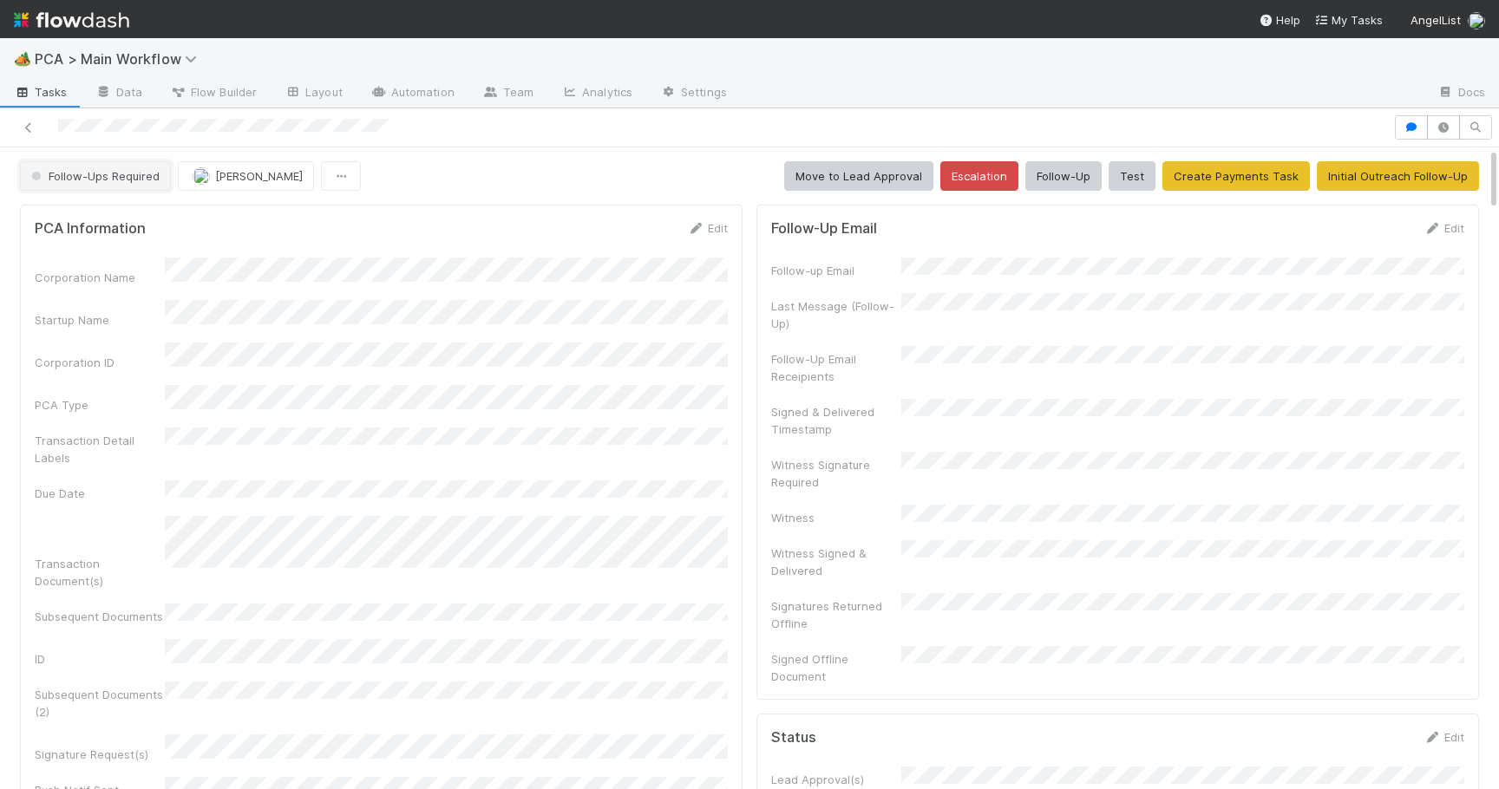
click at [99, 167] on button "Follow-Ups Required" at bounding box center [95, 175] width 151 height 29
click at [115, 219] on div "RTBS" at bounding box center [136, 219] width 245 height 31
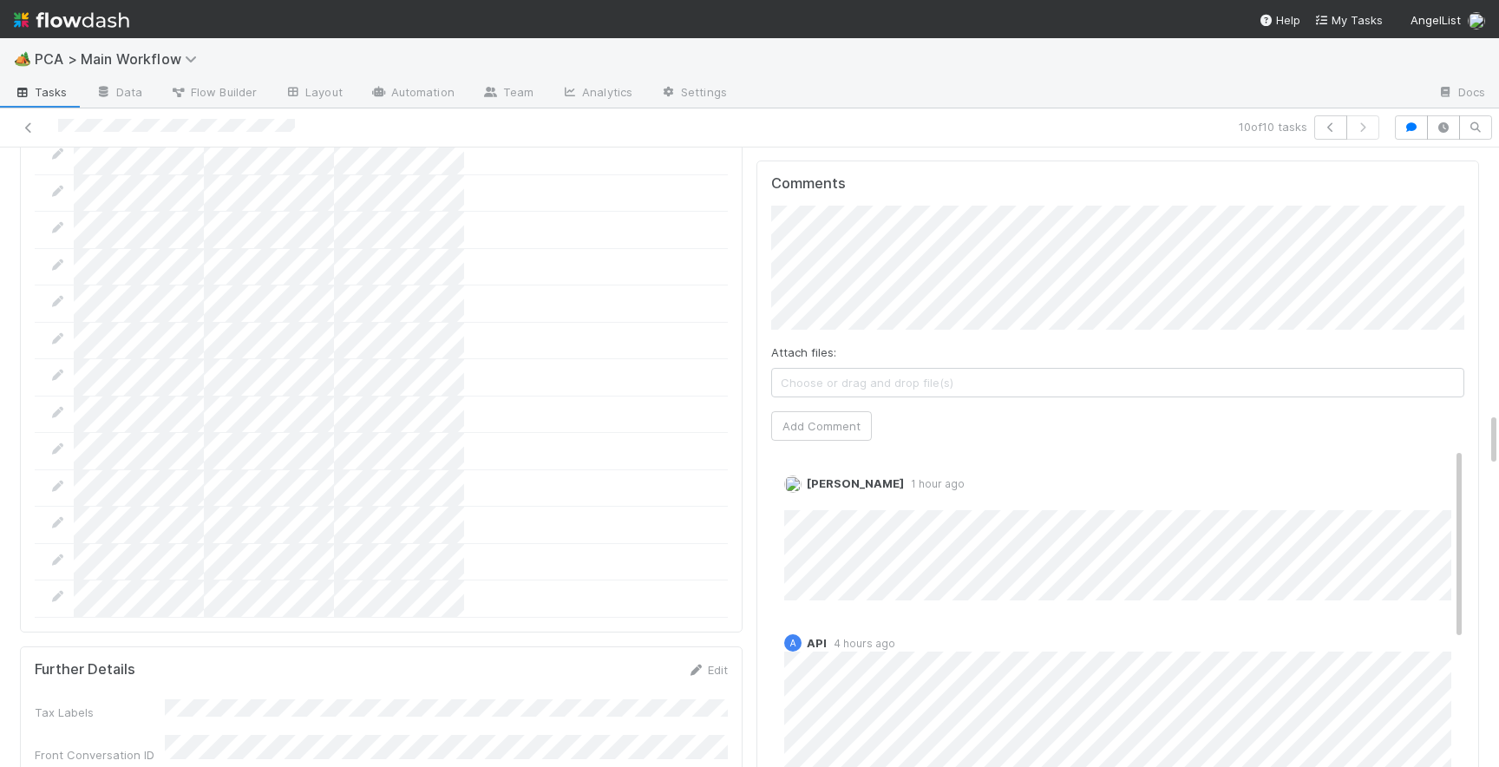
scroll to position [2978, 0]
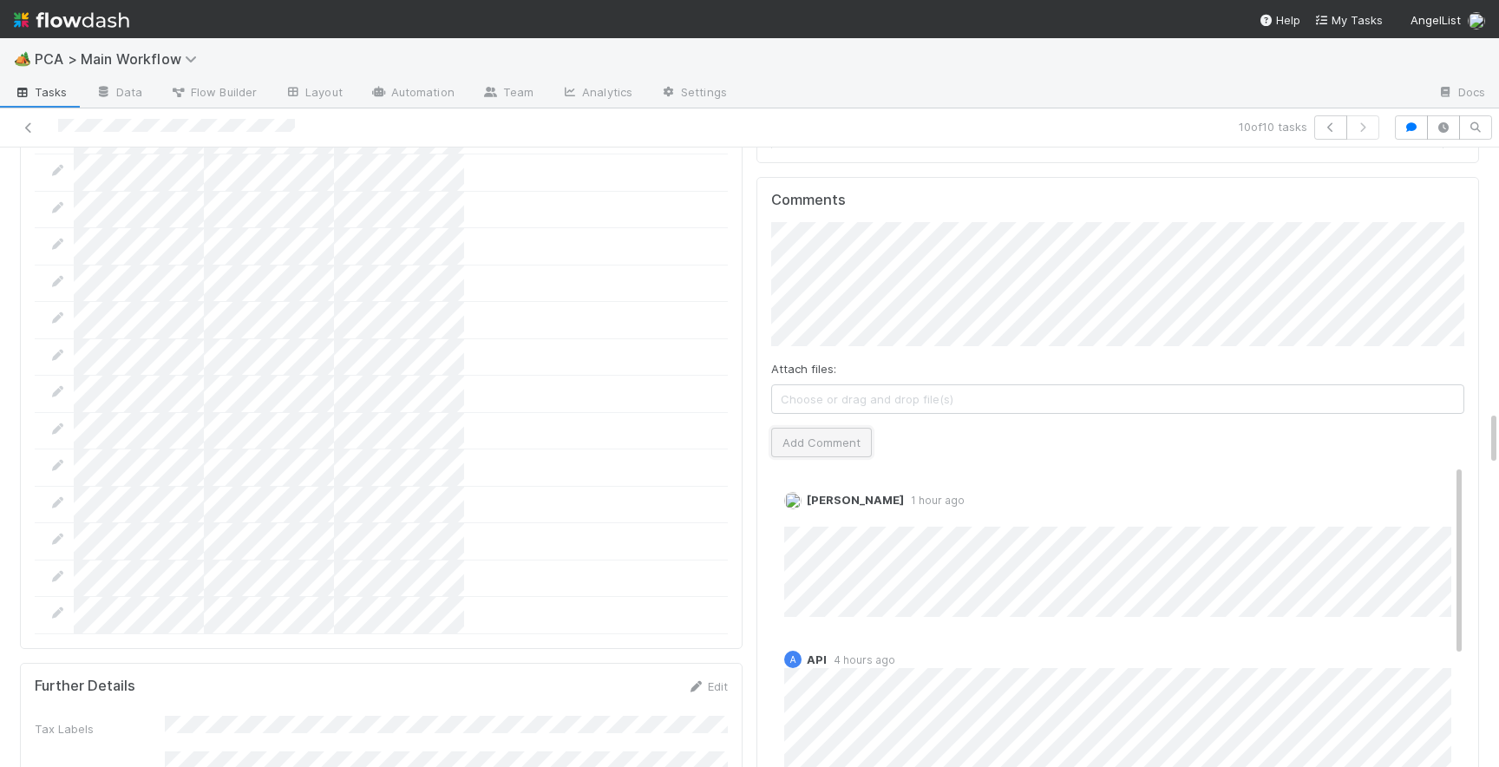
click at [841, 428] on button "Add Comment" at bounding box center [821, 442] width 101 height 29
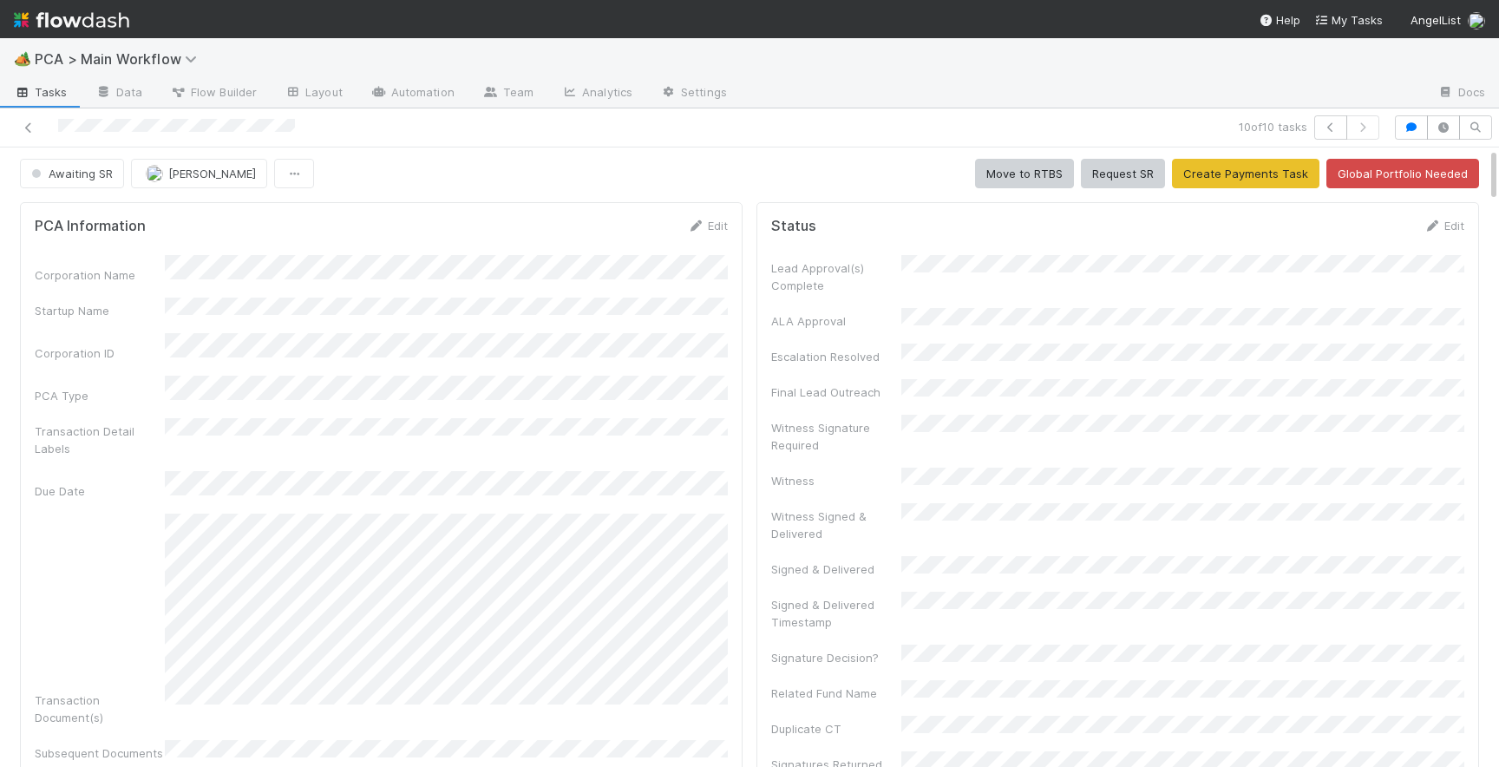
scroll to position [0, 0]
click at [29, 126] on icon at bounding box center [28, 127] width 17 height 11
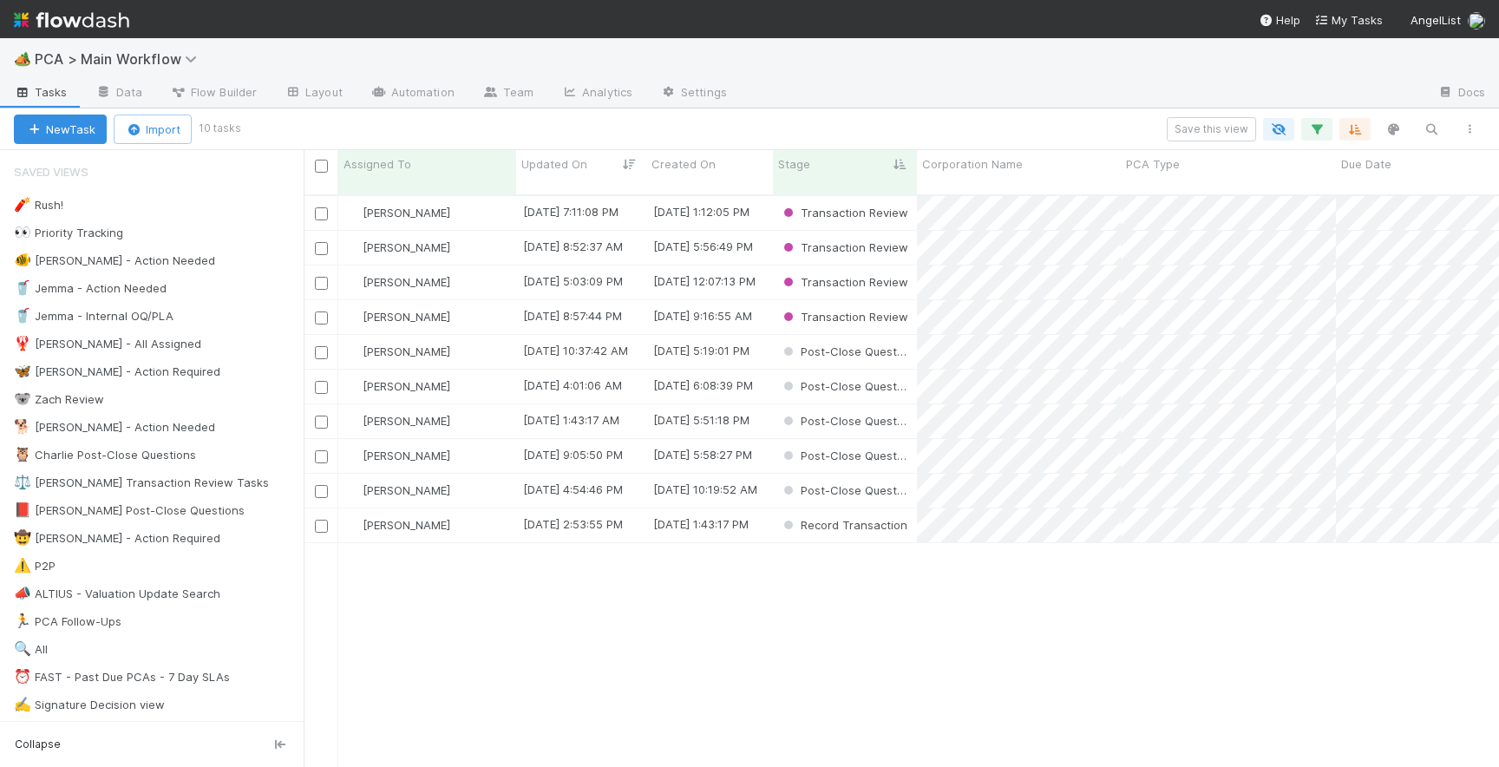
scroll to position [585, 1195]
click at [467, 514] on div "[PERSON_NAME]" at bounding box center [427, 525] width 178 height 34
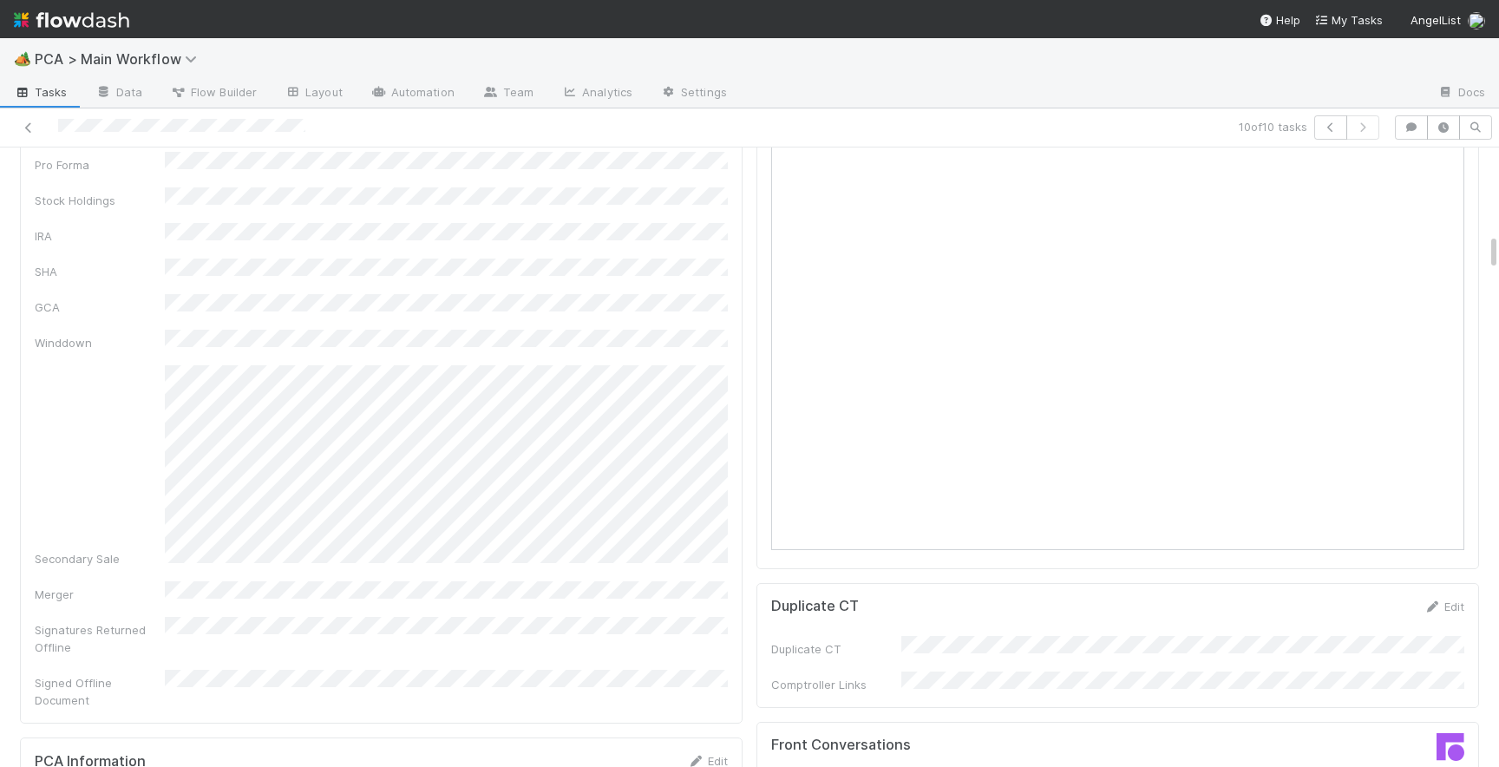
scroll to position [1431, 0]
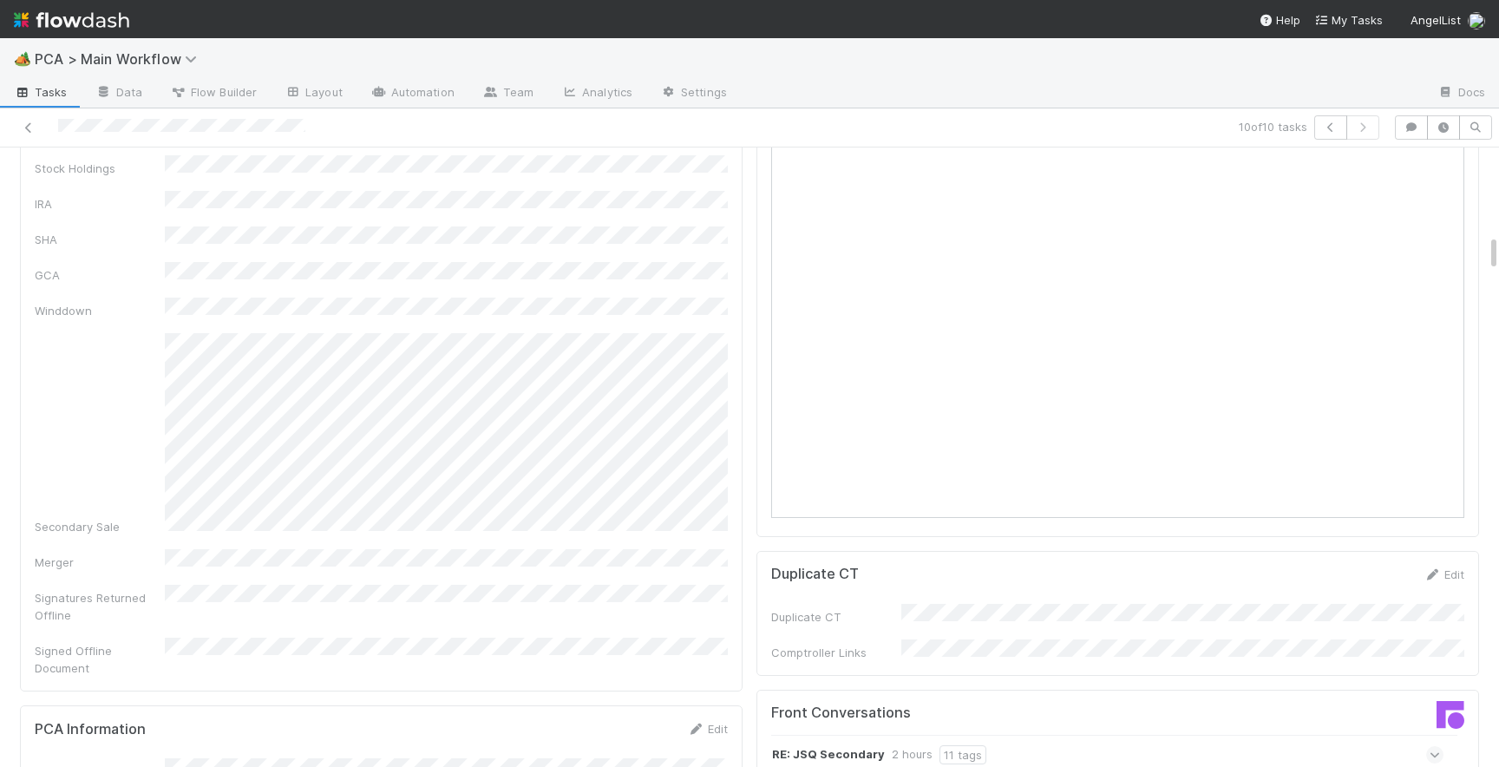
click at [1432, 746] on icon at bounding box center [1434, 754] width 11 height 17
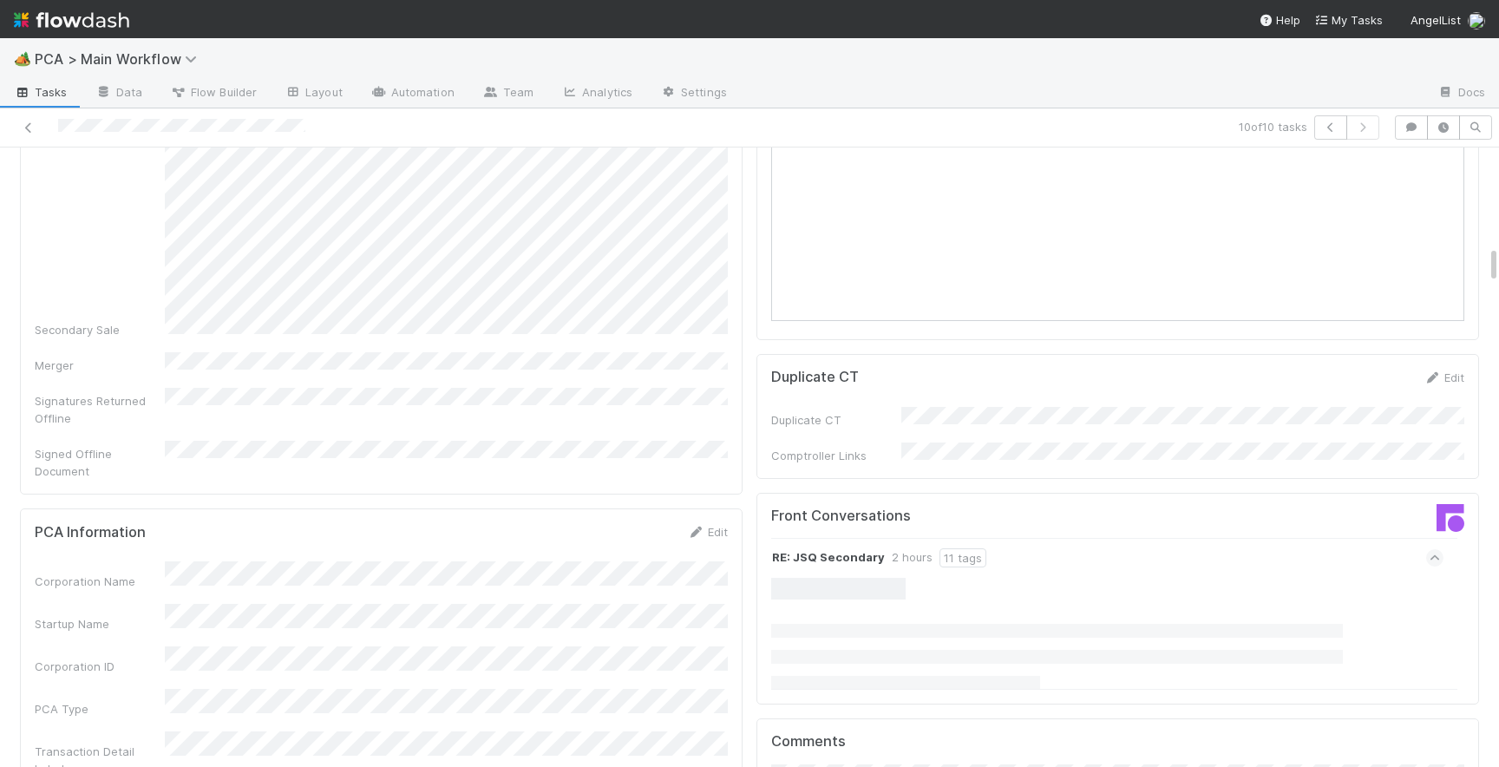
scroll to position [1631, 0]
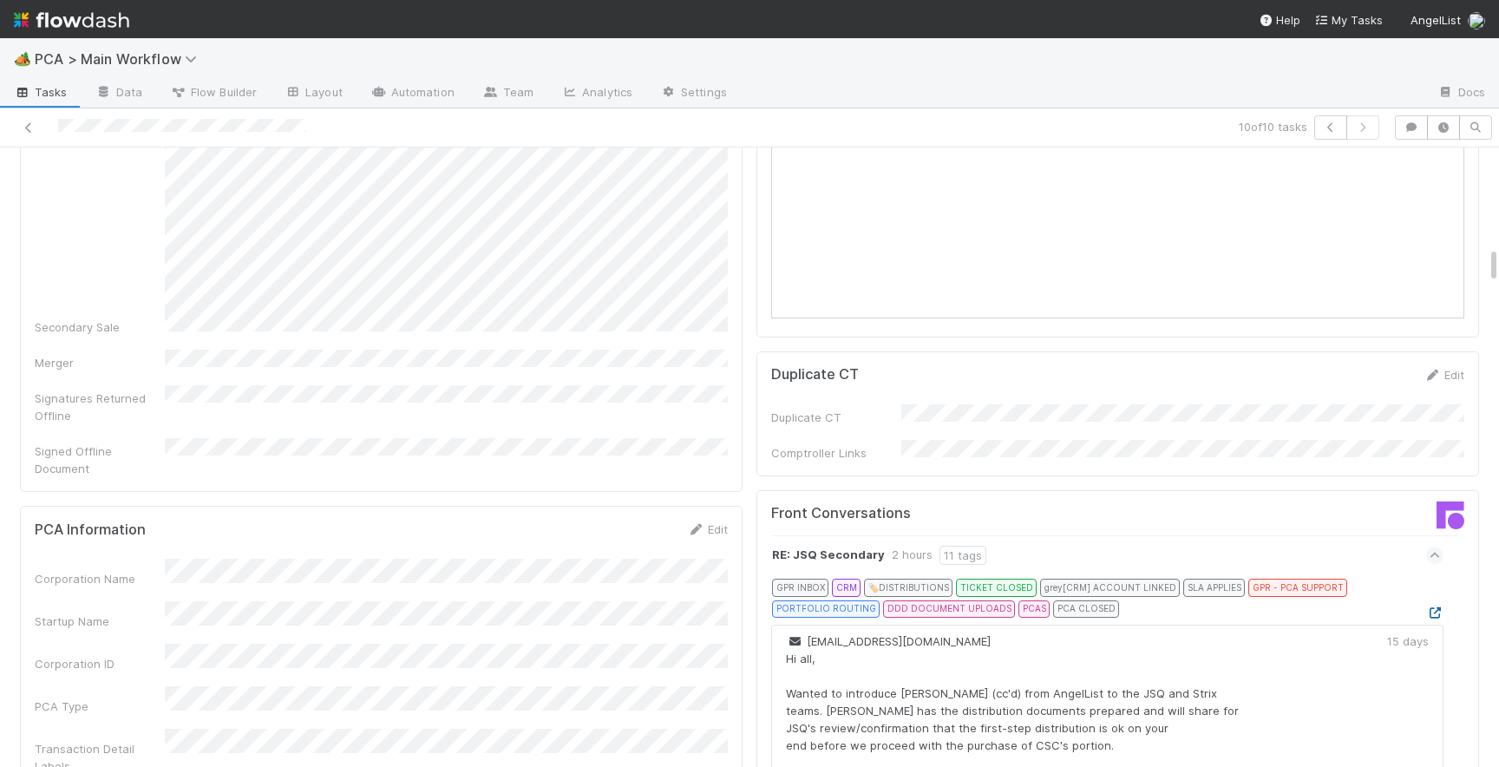
click at [1437, 607] on icon at bounding box center [1434, 612] width 17 height 11
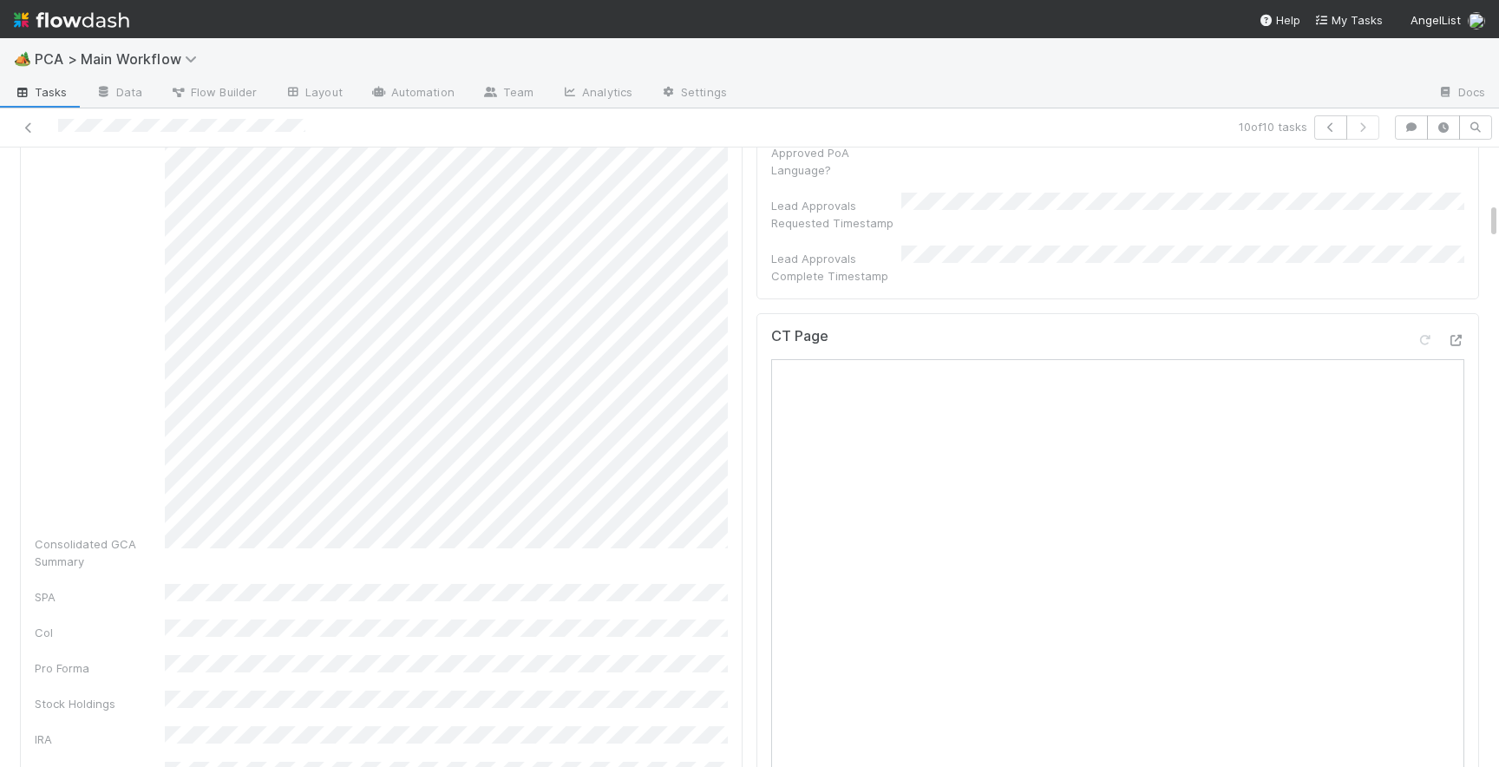
scroll to position [924, 0]
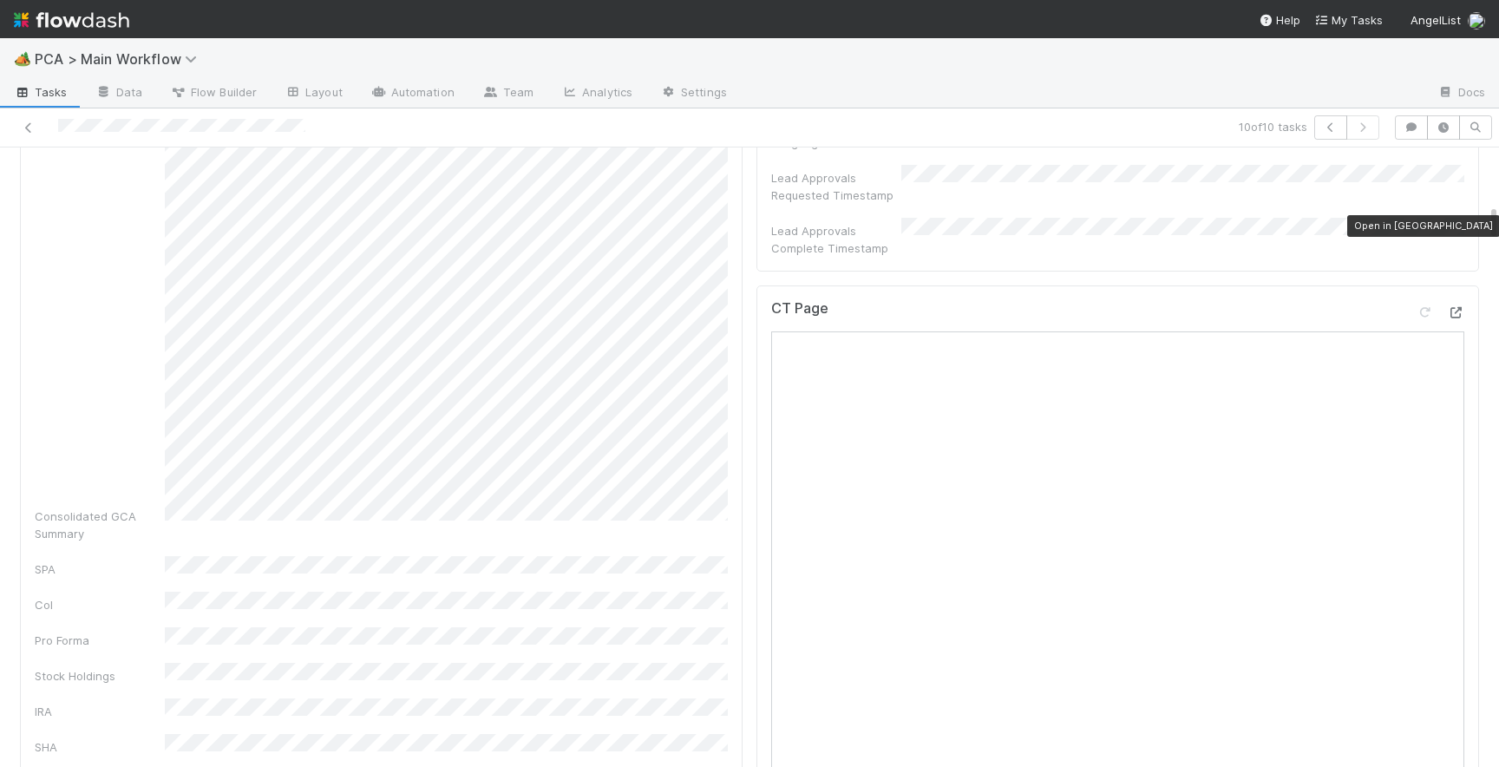
click at [1457, 304] on div at bounding box center [1455, 312] width 17 height 17
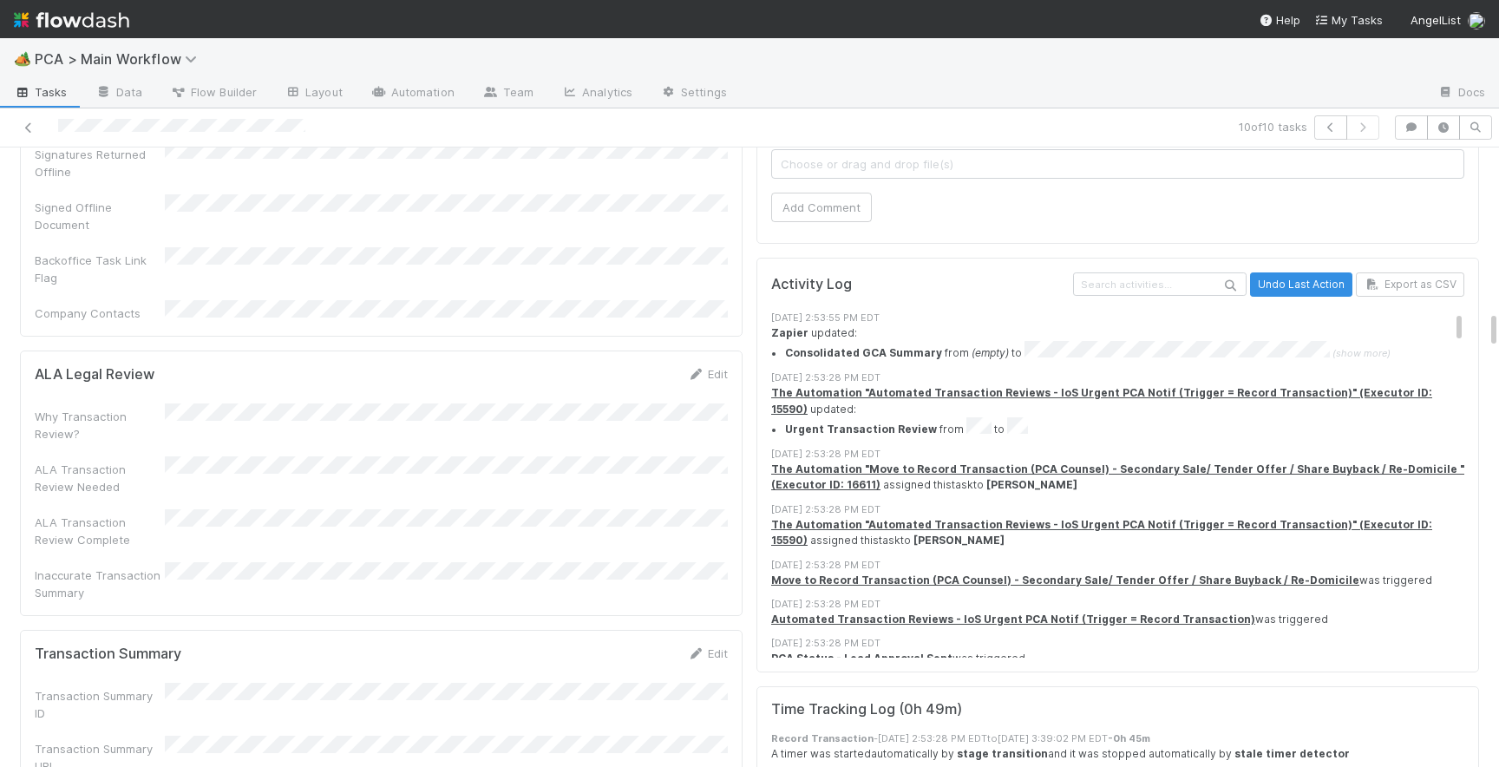
scroll to position [2705, 0]
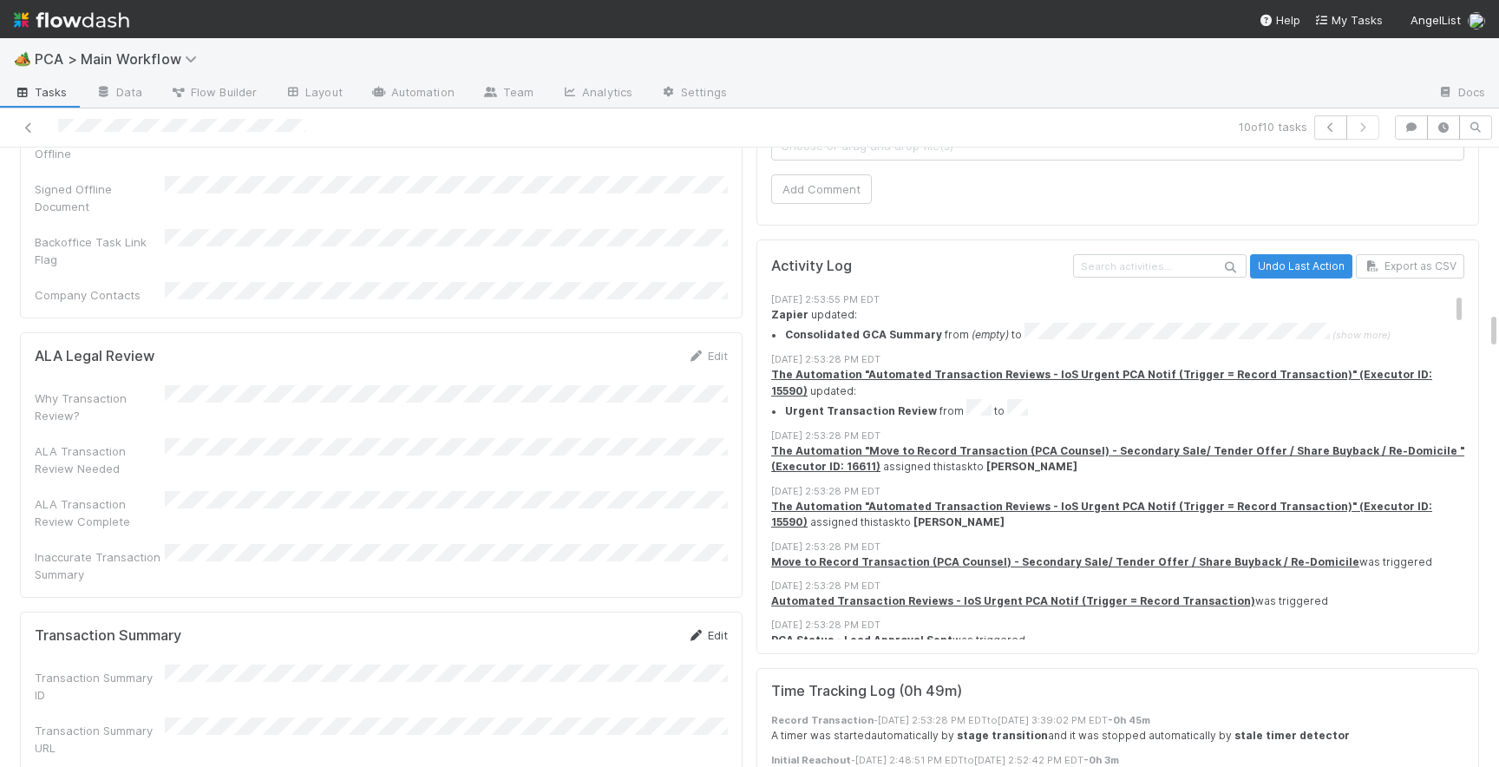
click at [719, 628] on link "Edit" at bounding box center [707, 635] width 41 height 14
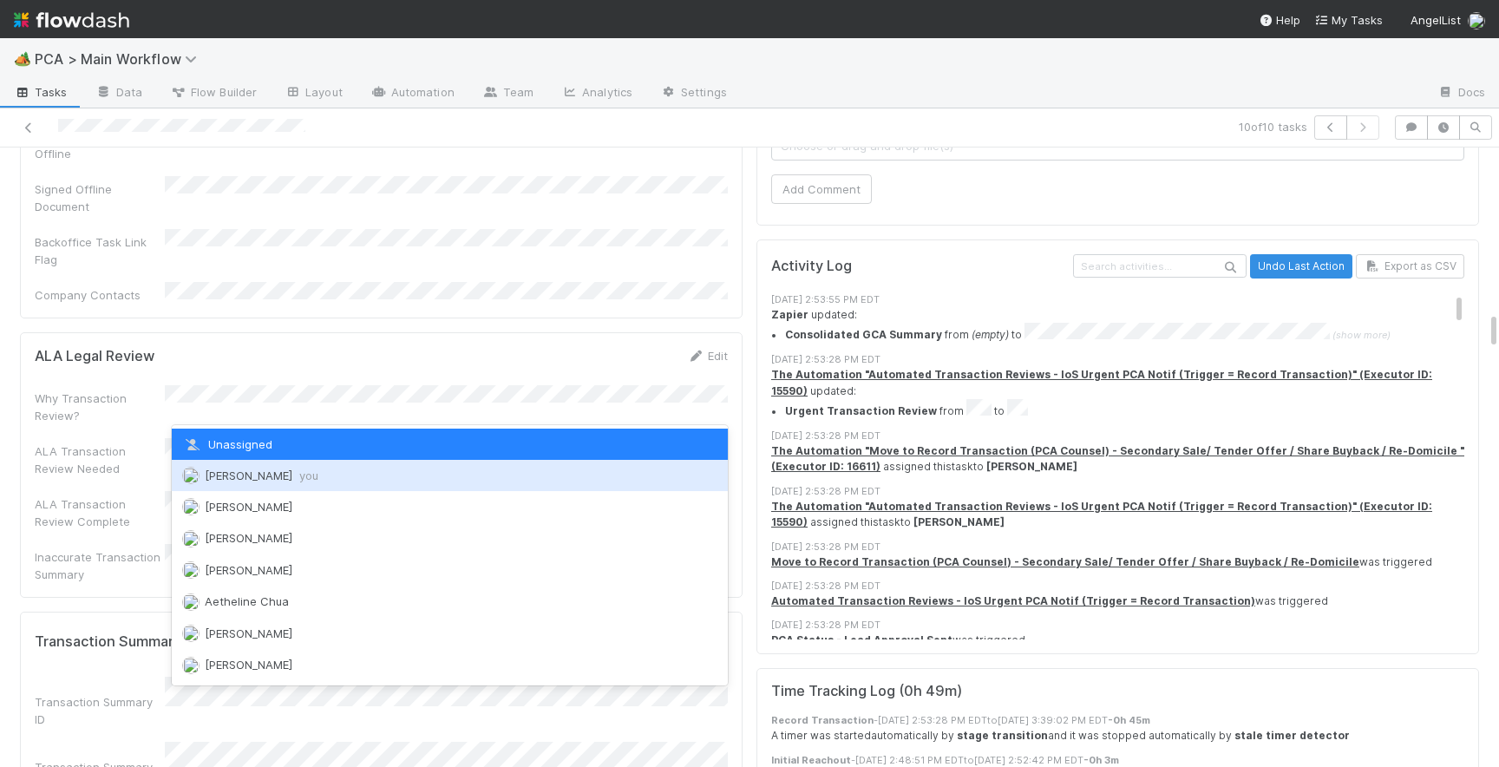
click at [332, 485] on div "Josh Tarr you" at bounding box center [450, 475] width 556 height 31
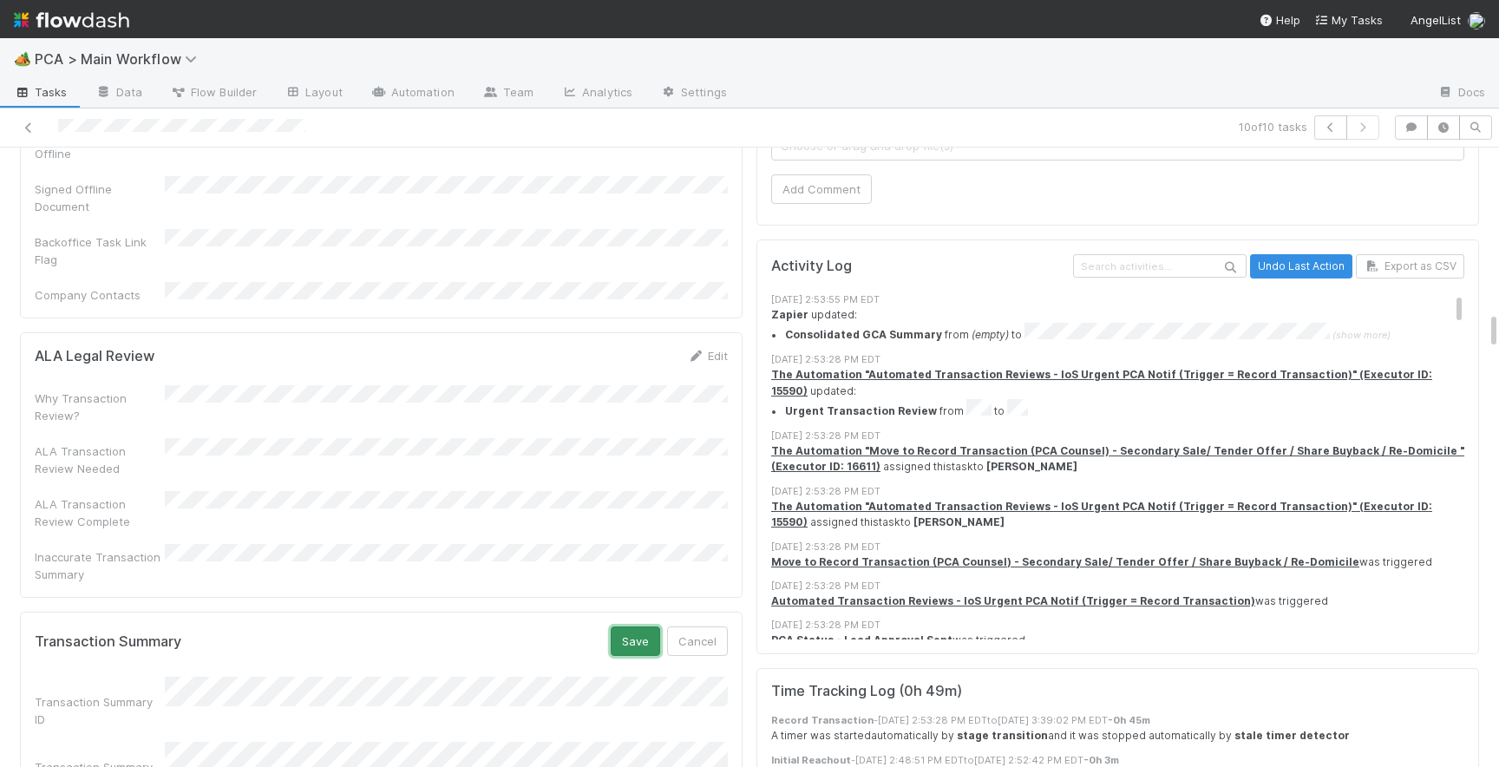
click at [631, 626] on button "Save" at bounding box center [635, 640] width 49 height 29
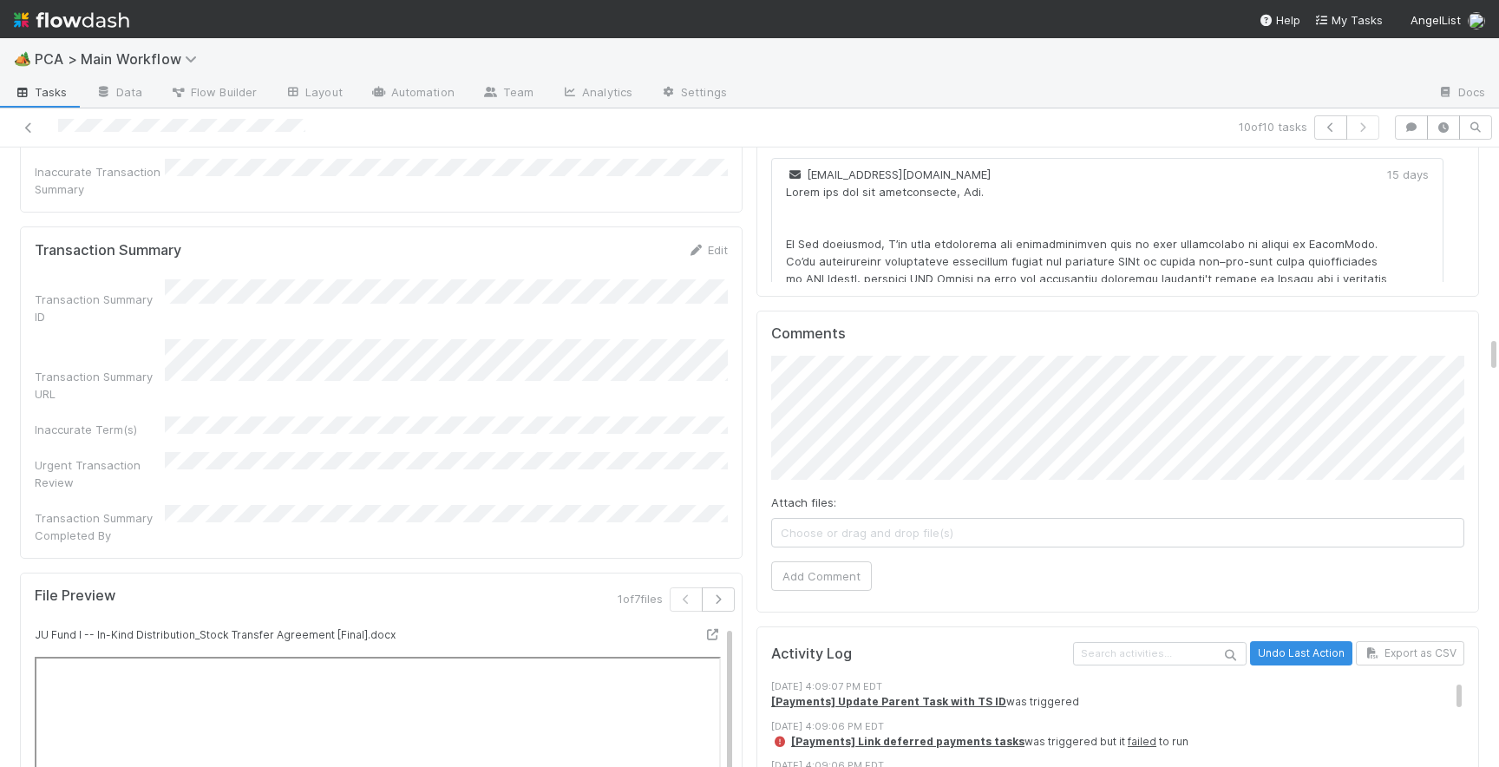
scroll to position [3214, 0]
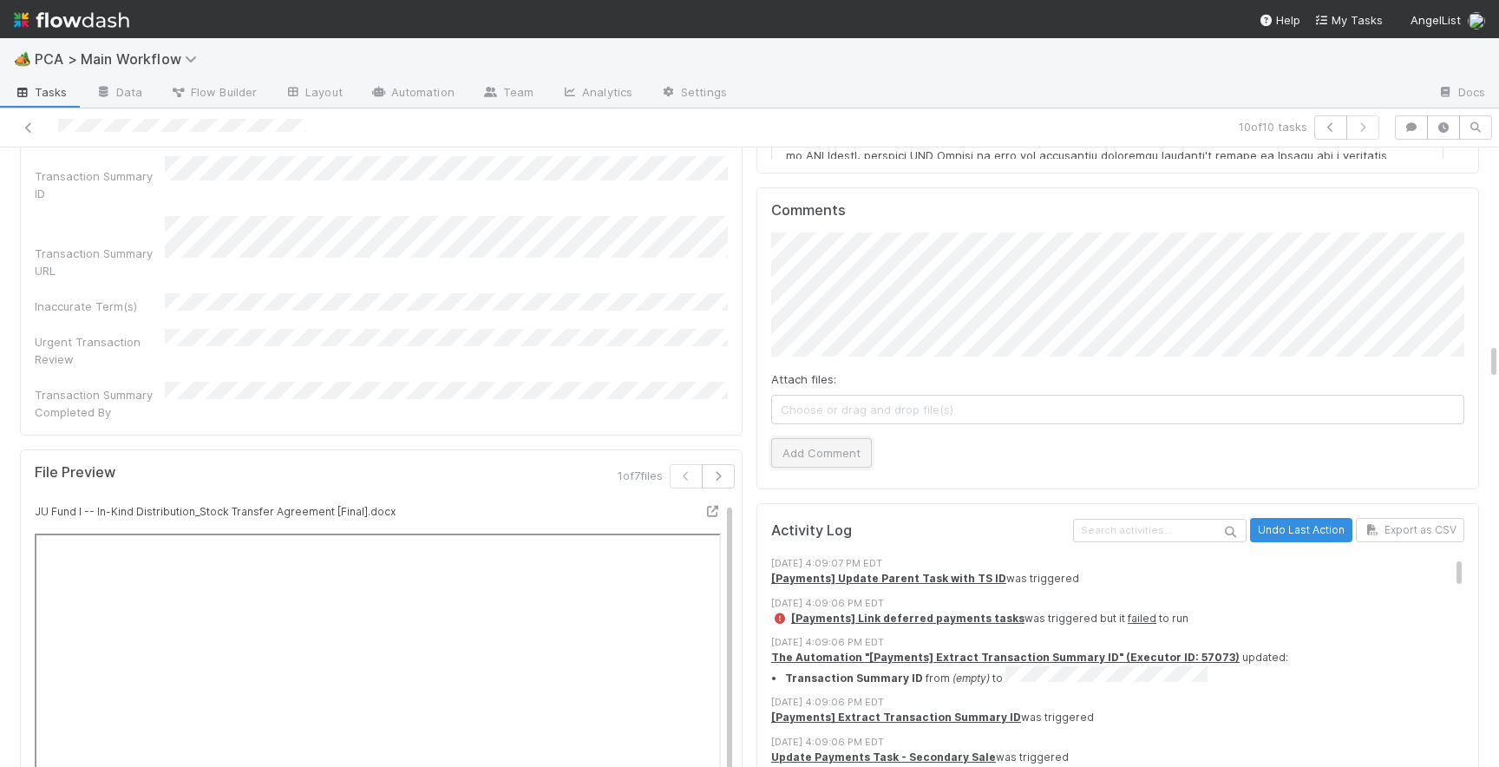
click at [795, 438] on button "Add Comment" at bounding box center [821, 452] width 101 height 29
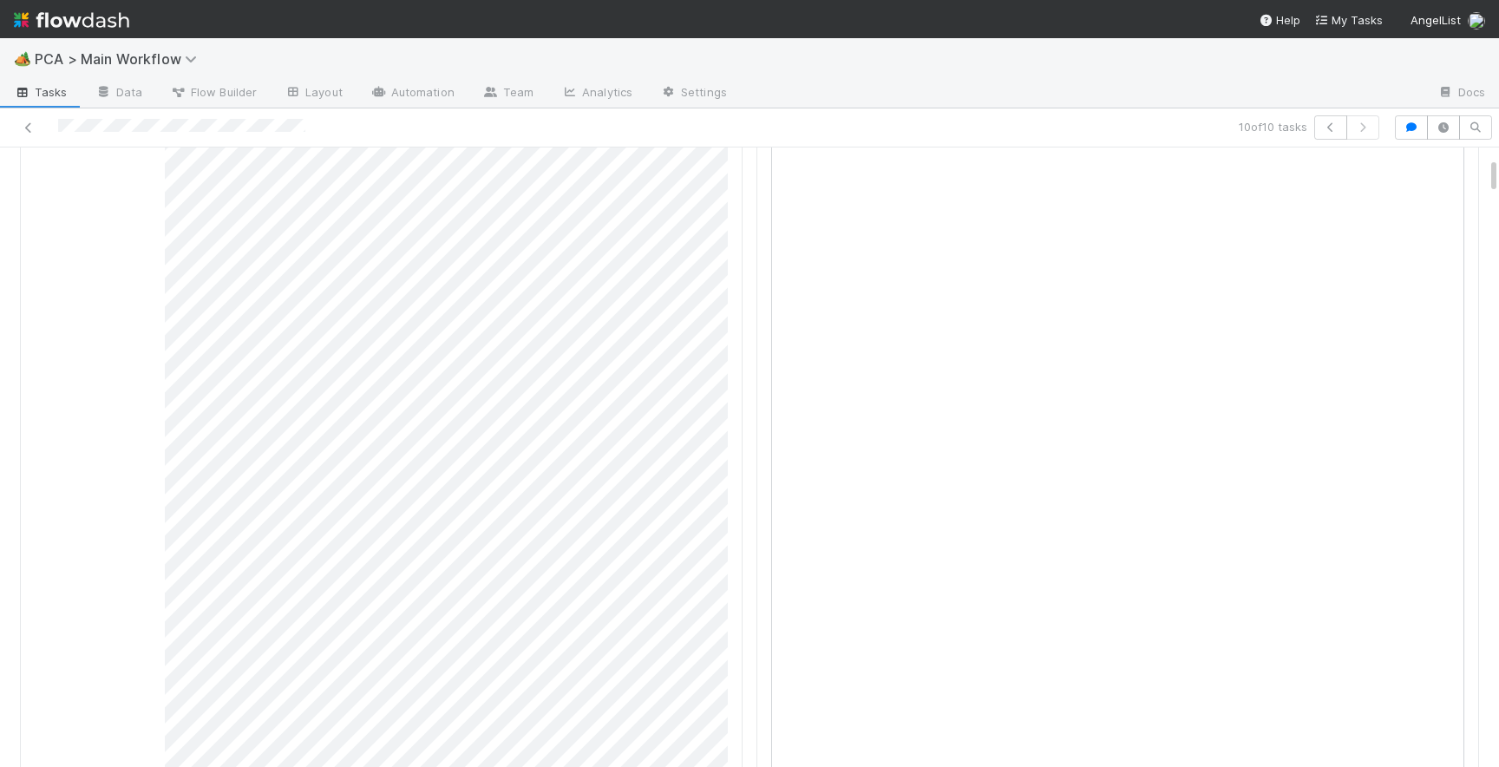
scroll to position [0, 0]
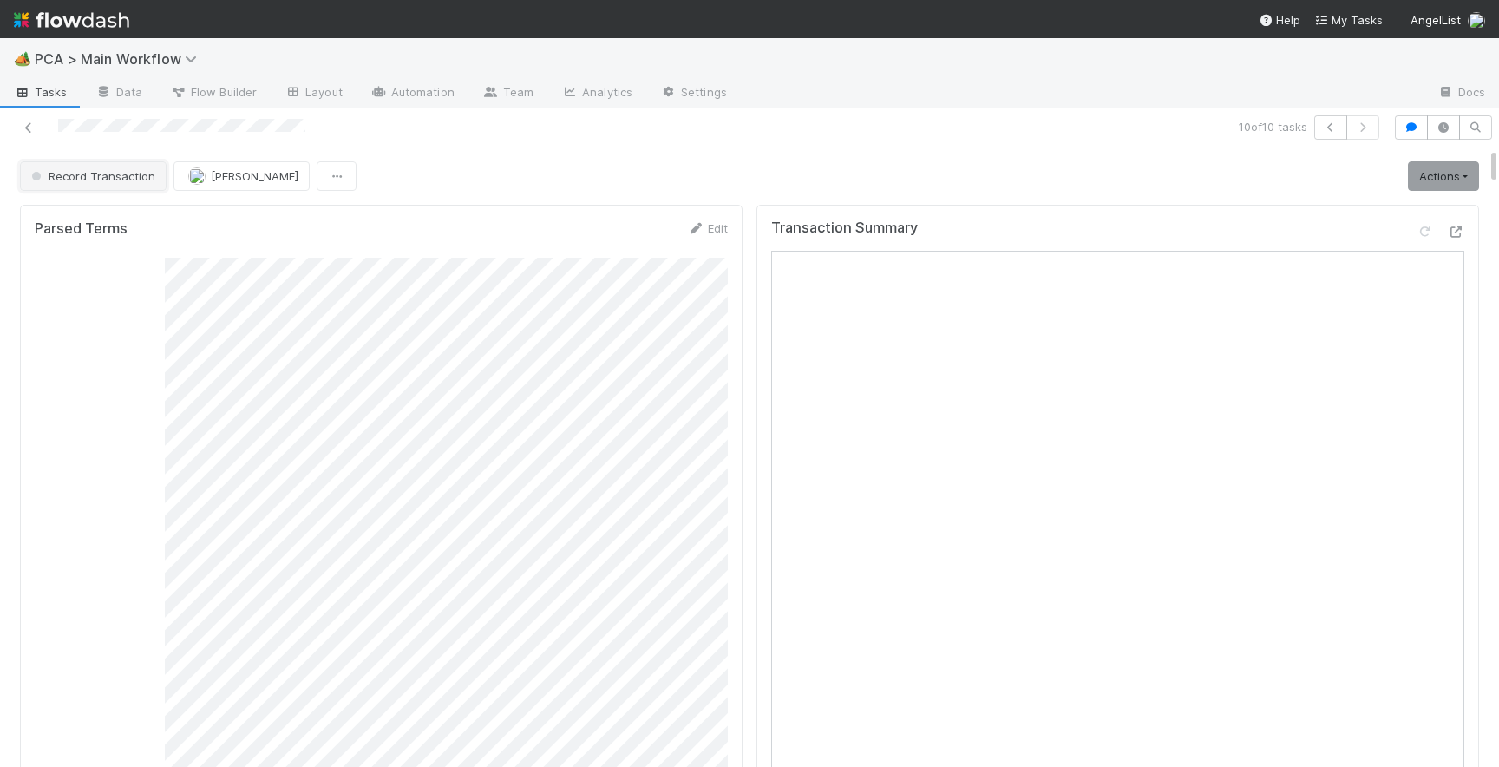
click at [101, 170] on span "Record Transaction" at bounding box center [92, 176] width 128 height 14
click at [110, 219] on div "RTBS" at bounding box center [136, 219] width 245 height 31
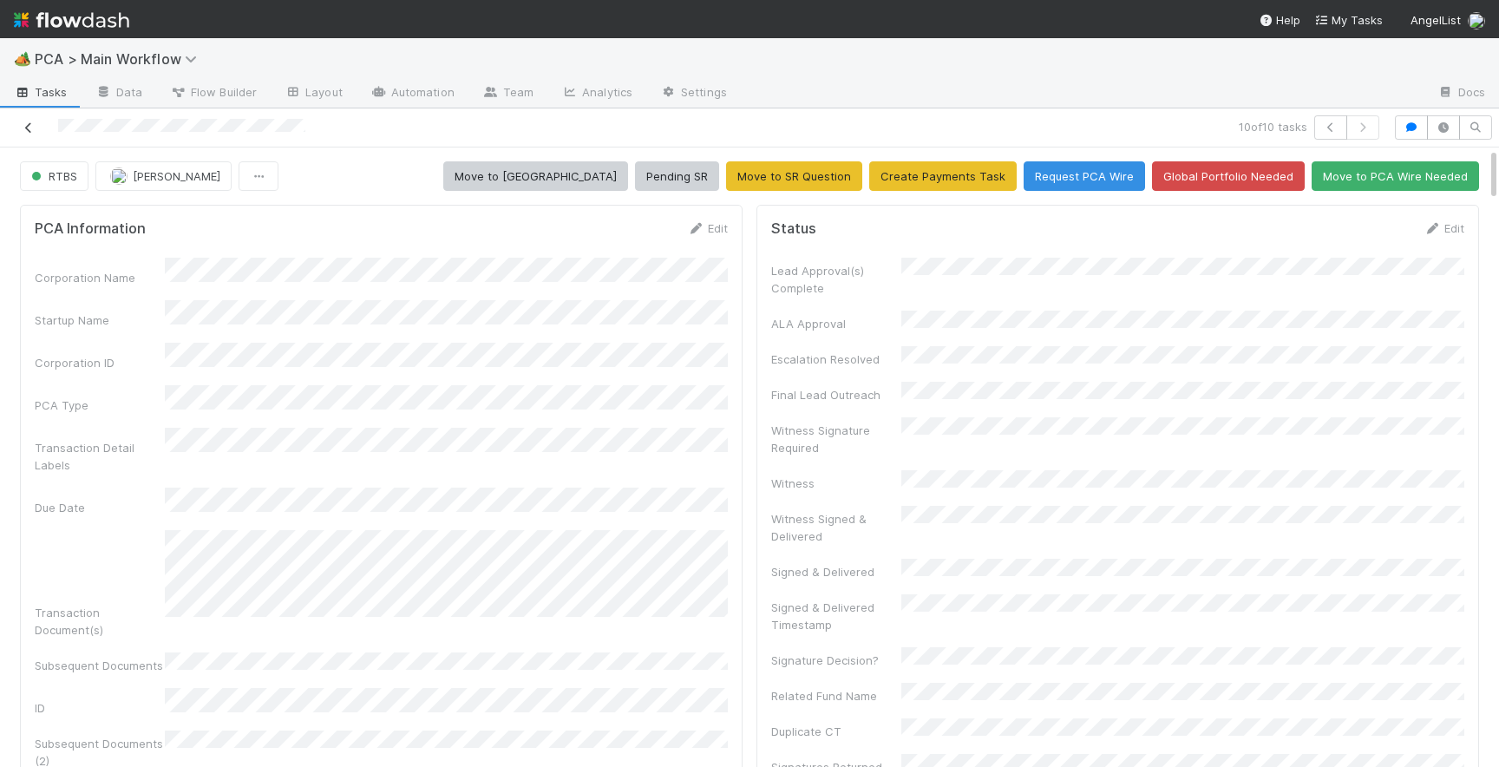
click at [30, 128] on icon at bounding box center [28, 127] width 17 height 11
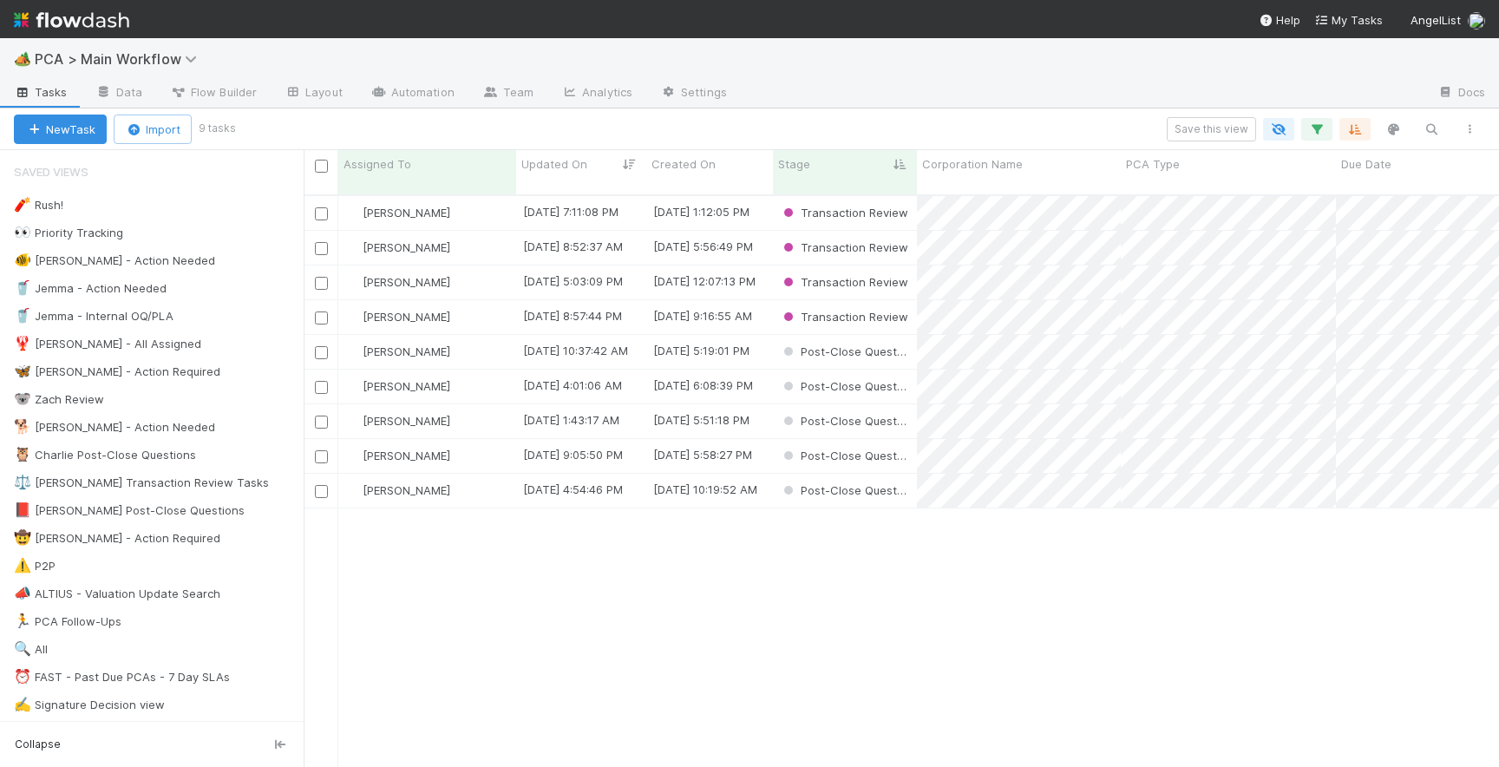
scroll to position [585, 1195]
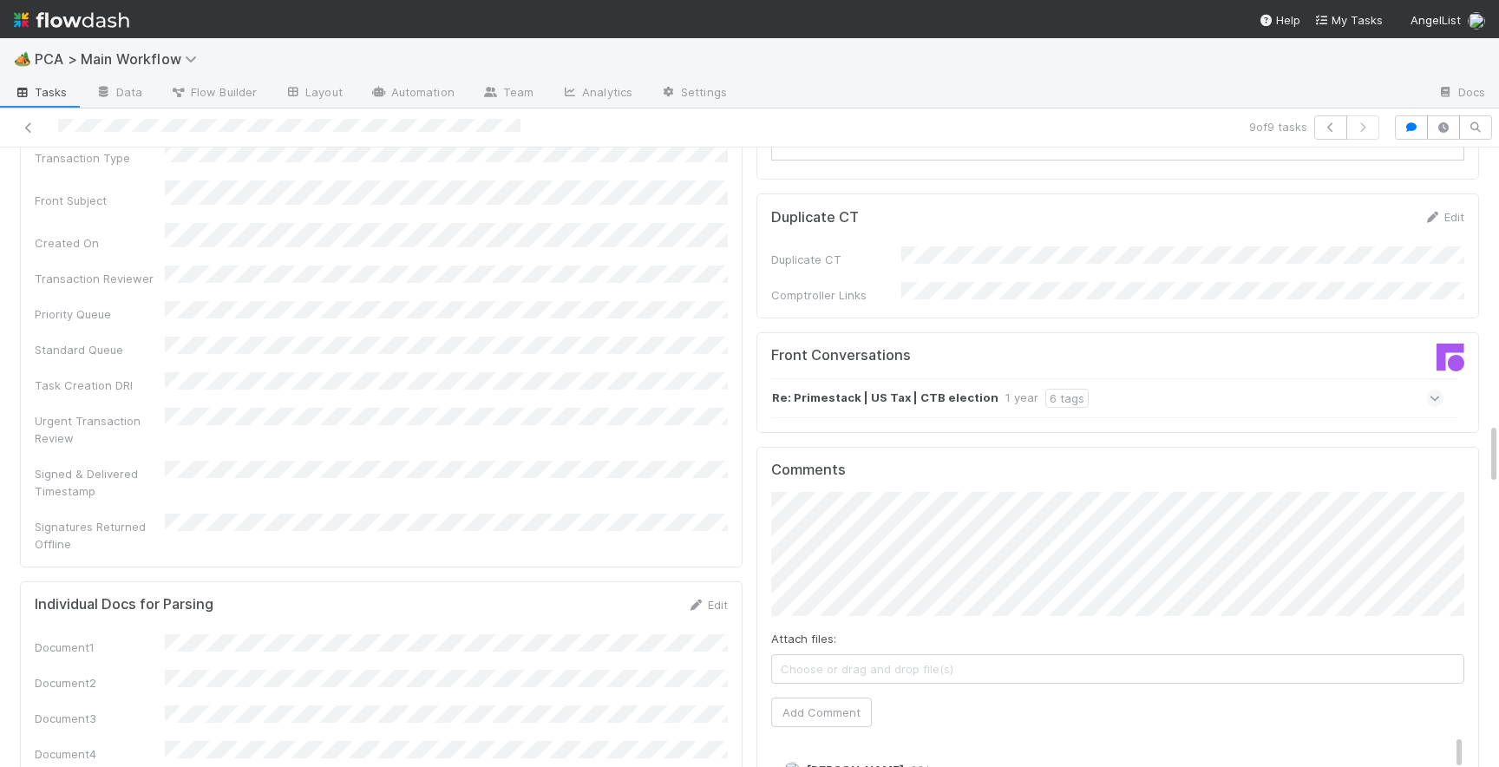
scroll to position [3536, 0]
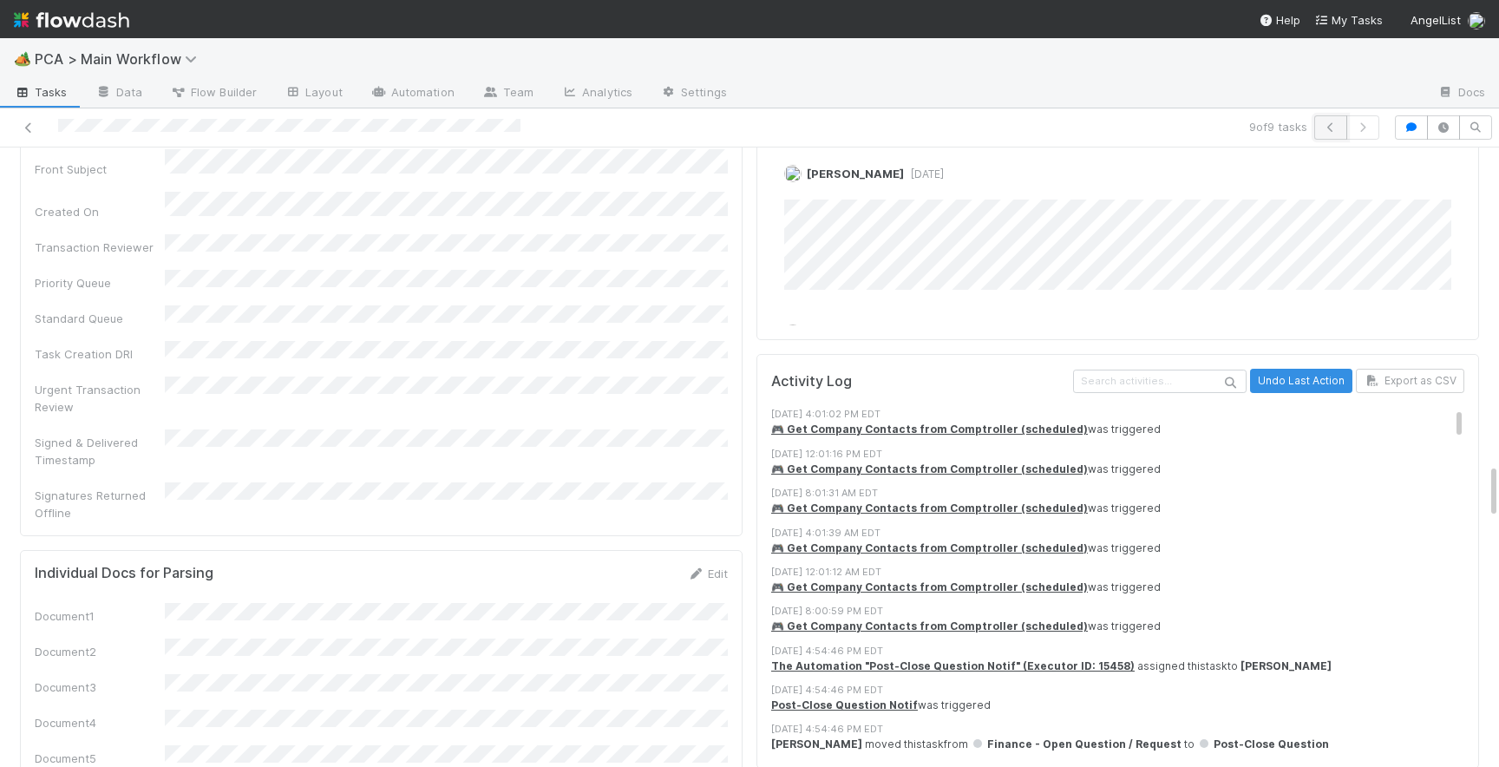
click at [1337, 130] on icon "button" at bounding box center [1330, 127] width 17 height 10
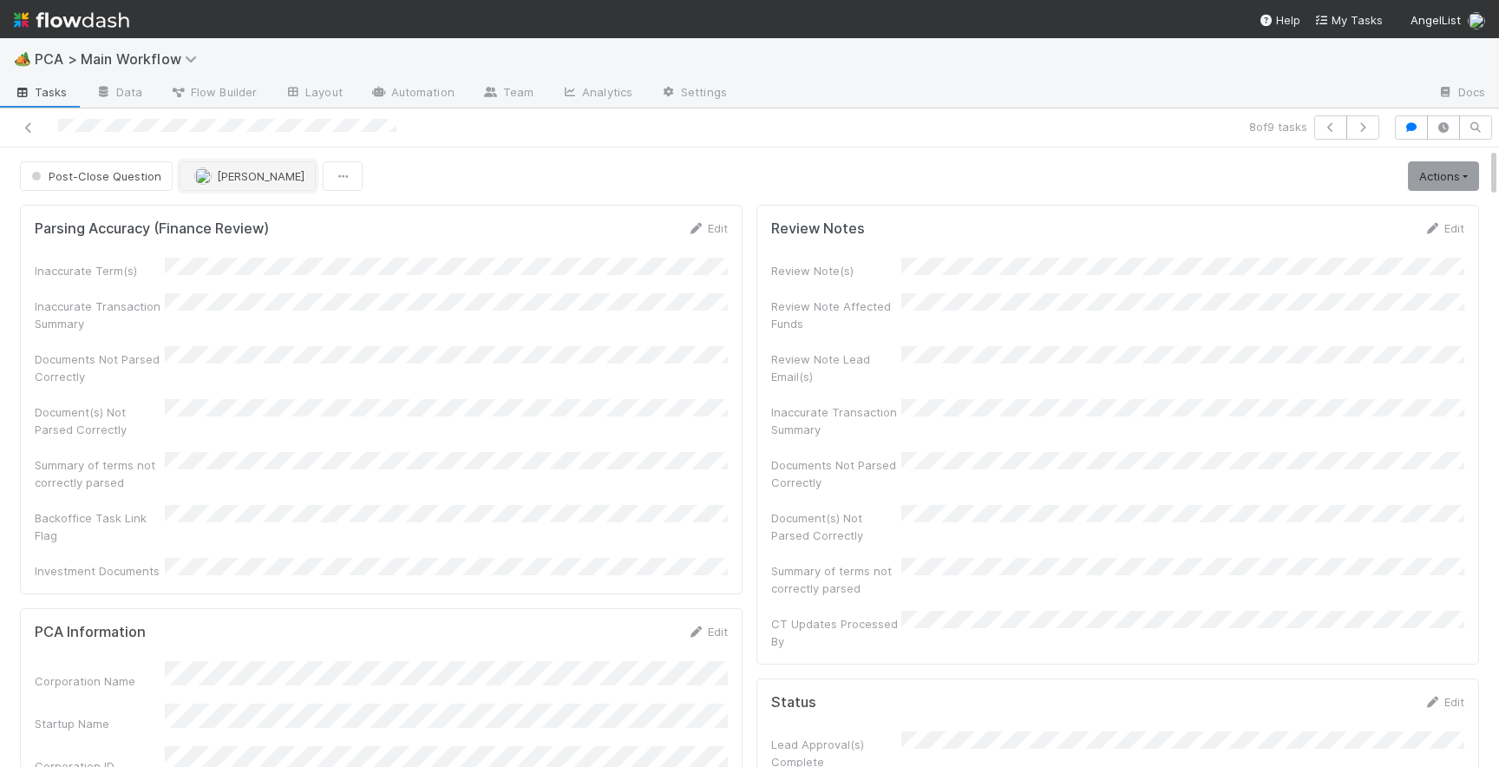
click at [217, 173] on span "[PERSON_NAME]" at bounding box center [261, 176] width 88 height 14
click at [244, 218] on span "Philip Chung" at bounding box center [247, 220] width 88 height 14
click at [1332, 127] on icon "button" at bounding box center [1330, 127] width 17 height 10
click at [80, 178] on span "Post-Close Question" at bounding box center [95, 176] width 134 height 14
click at [97, 226] on div "ICU" at bounding box center [136, 219] width 245 height 31
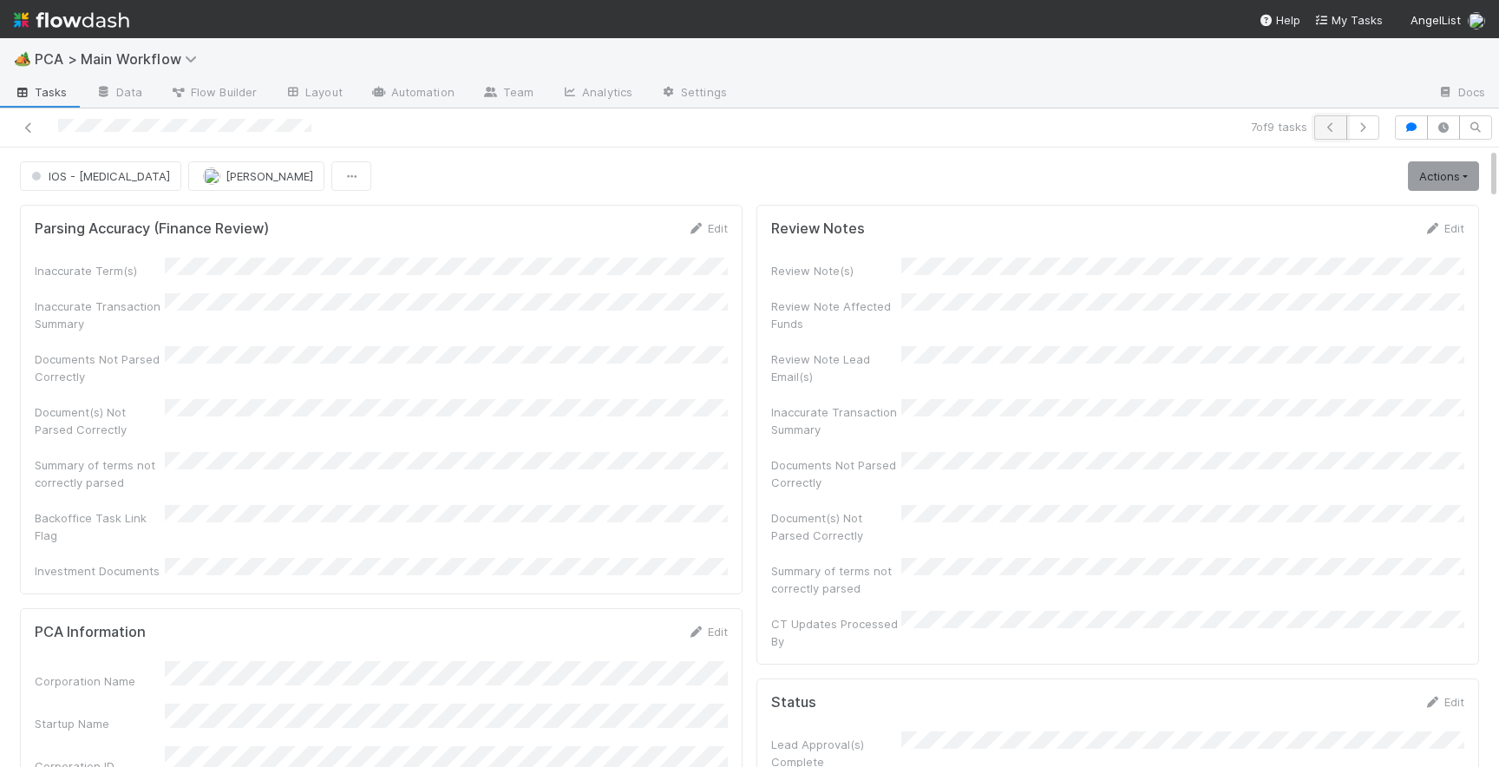
click at [1325, 134] on button "button" at bounding box center [1330, 127] width 33 height 24
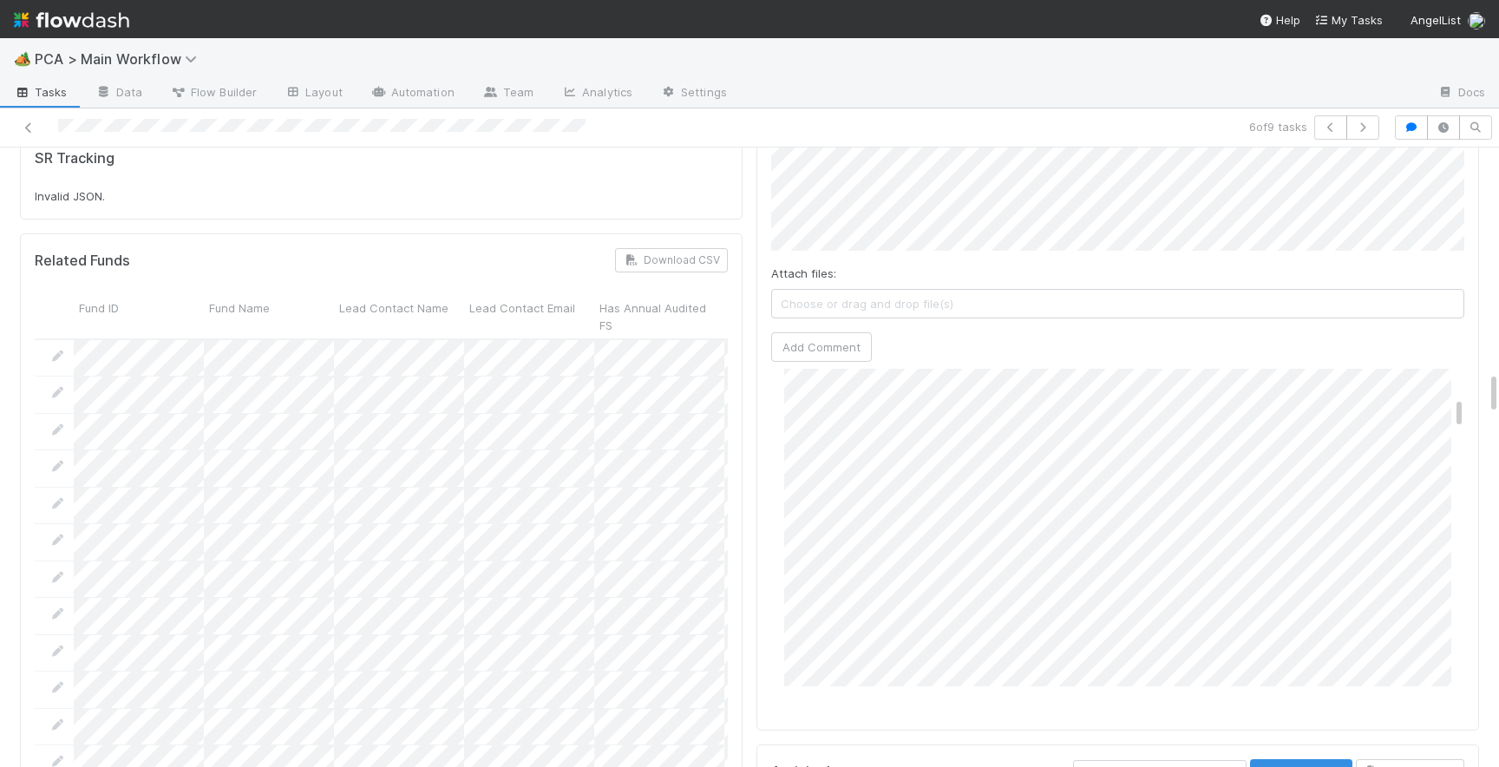
scroll to position [462, 0]
click at [26, 127] on icon at bounding box center [28, 127] width 17 height 11
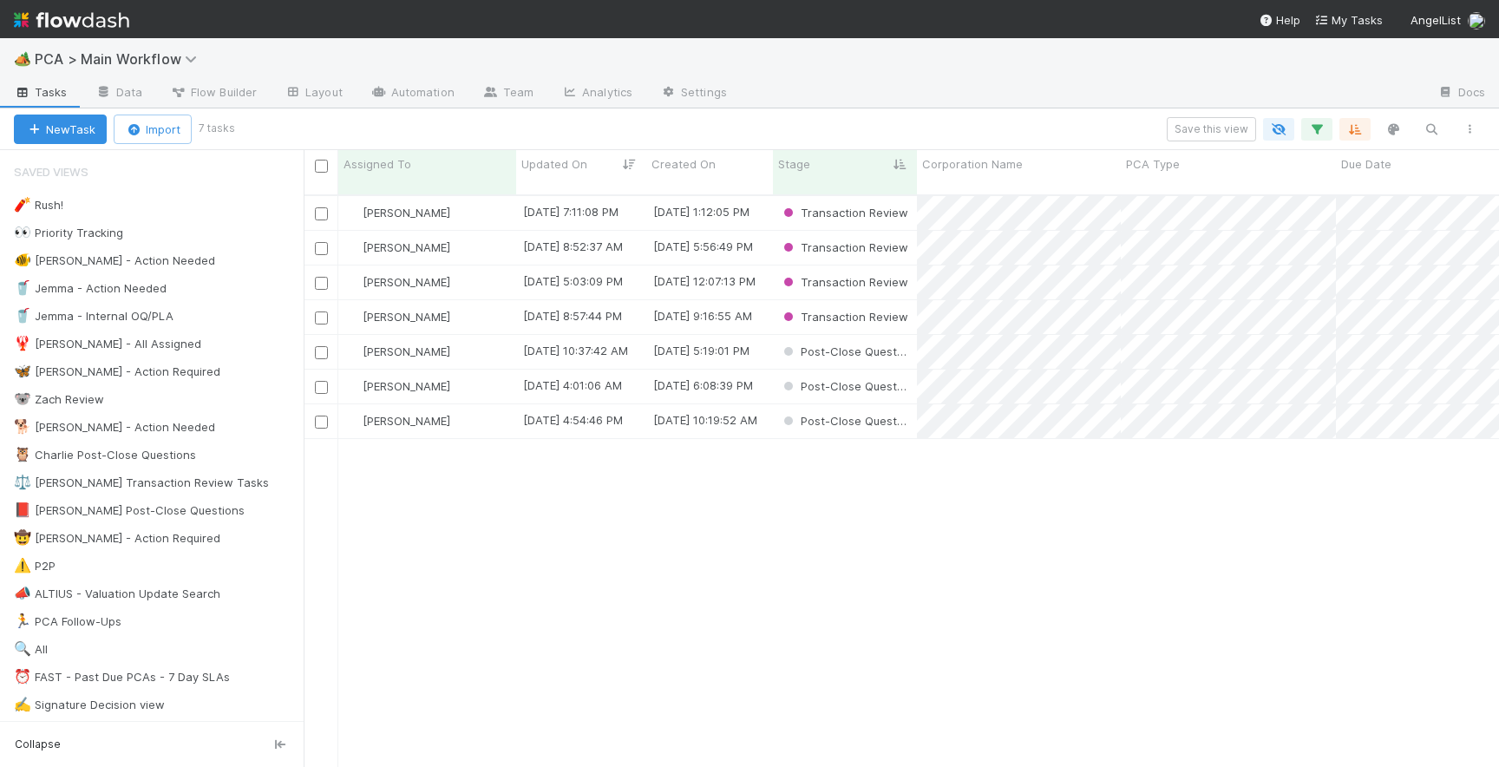
scroll to position [585, 1195]
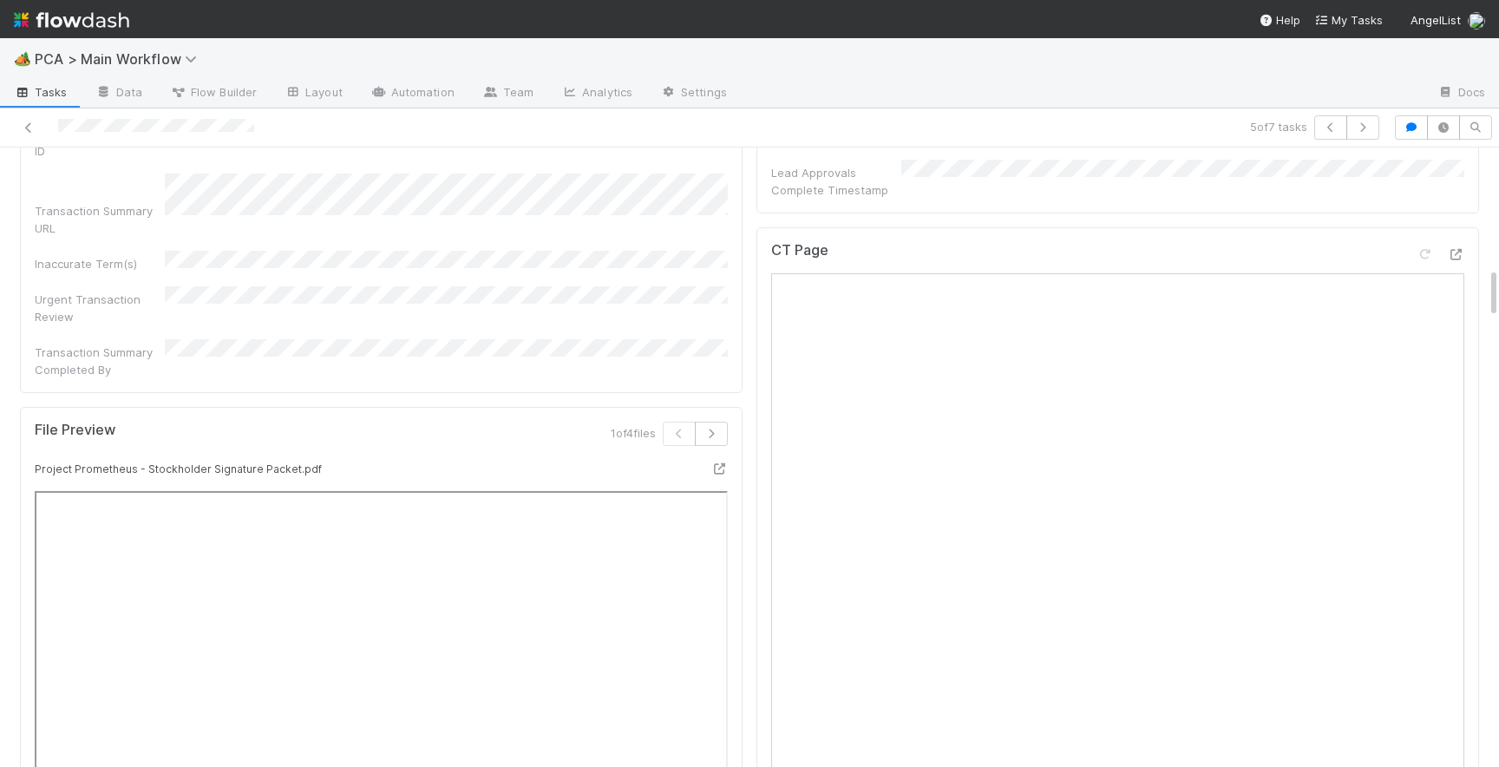
scroll to position [1465, 0]
click at [713, 433] on icon "button" at bounding box center [711, 438] width 17 height 10
click at [721, 468] on icon at bounding box center [718, 473] width 17 height 11
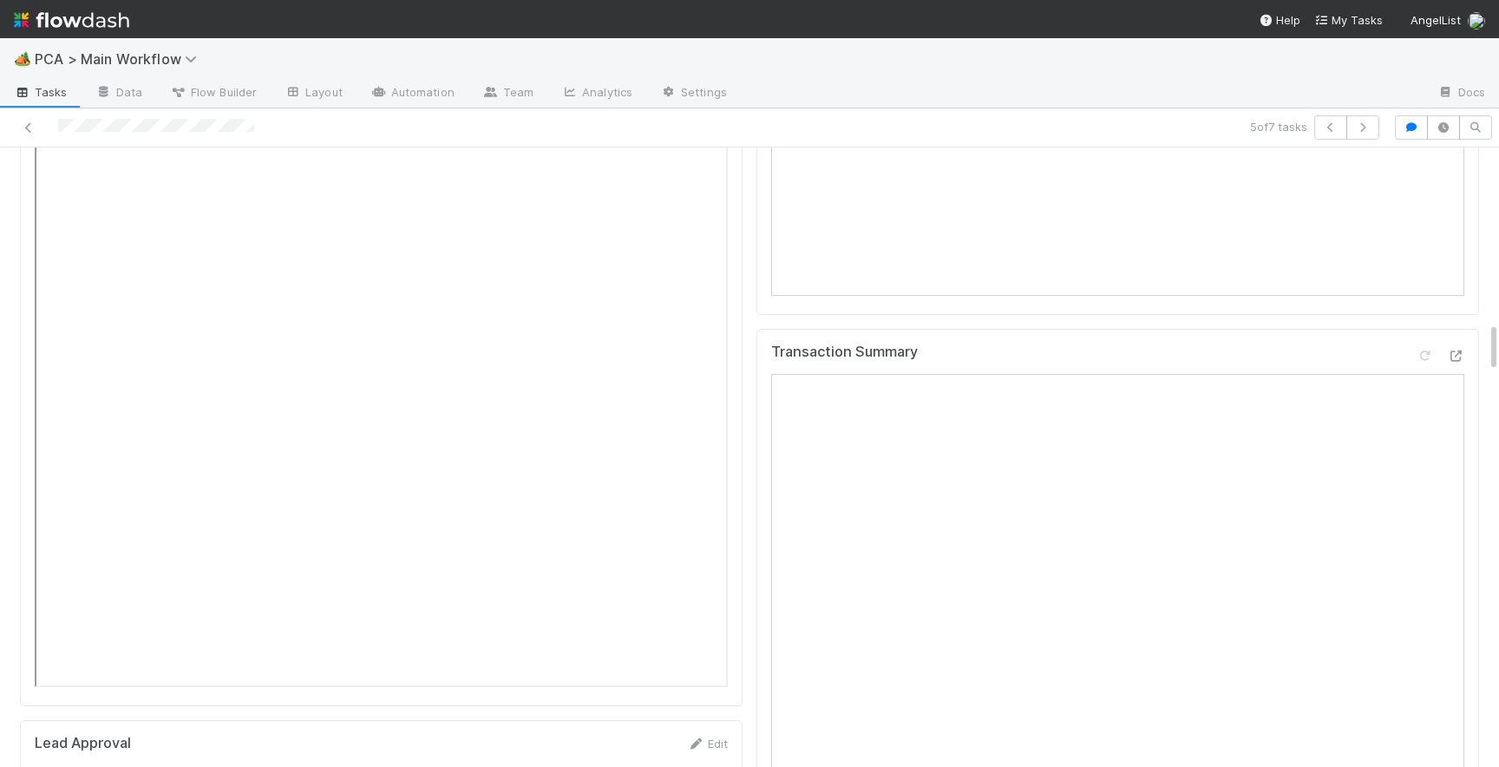
scroll to position [2131, 0]
click at [1462, 360] on icon at bounding box center [1455, 365] width 17 height 11
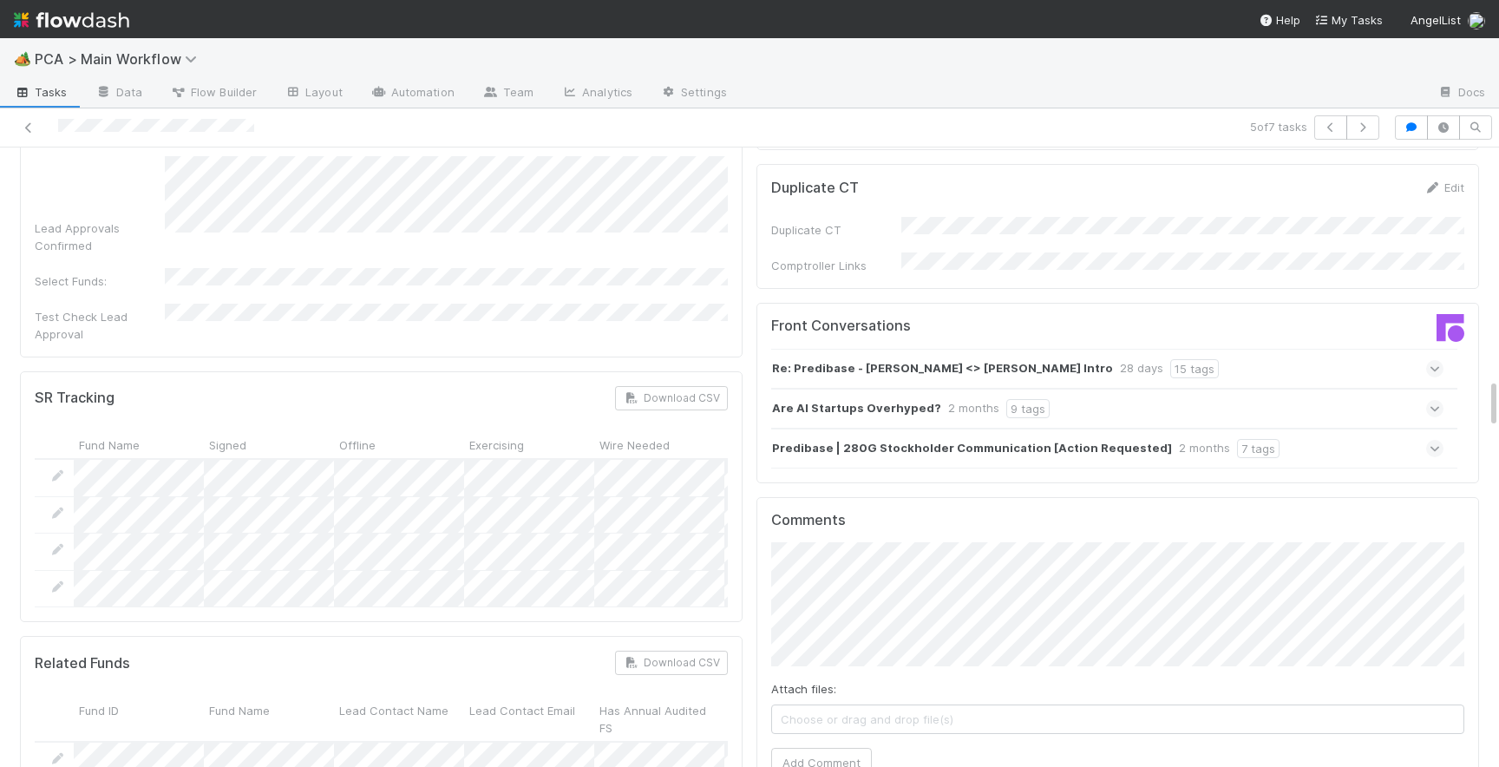
scroll to position [2848, 0]
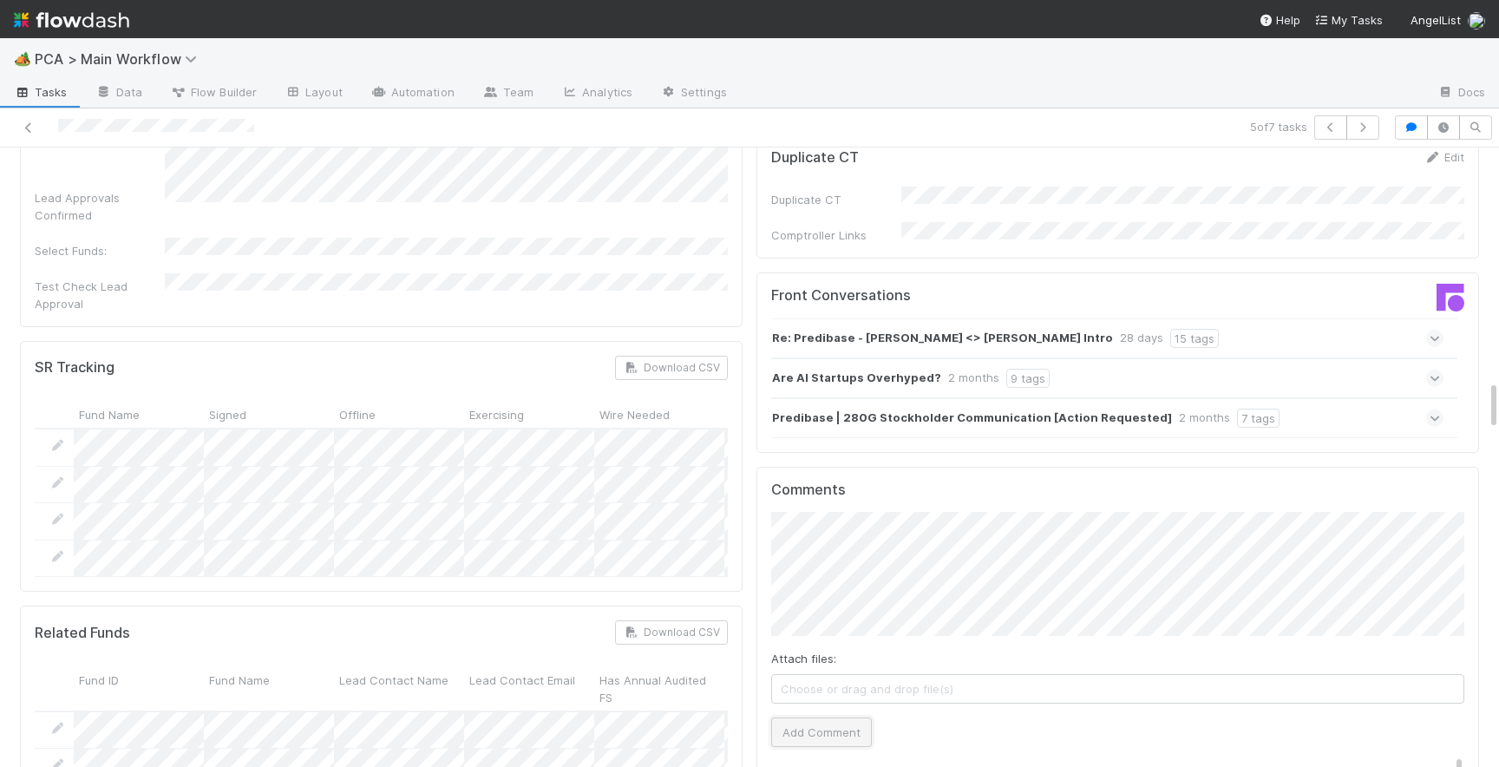
click at [795, 717] on button "Add Comment" at bounding box center [821, 731] width 101 height 29
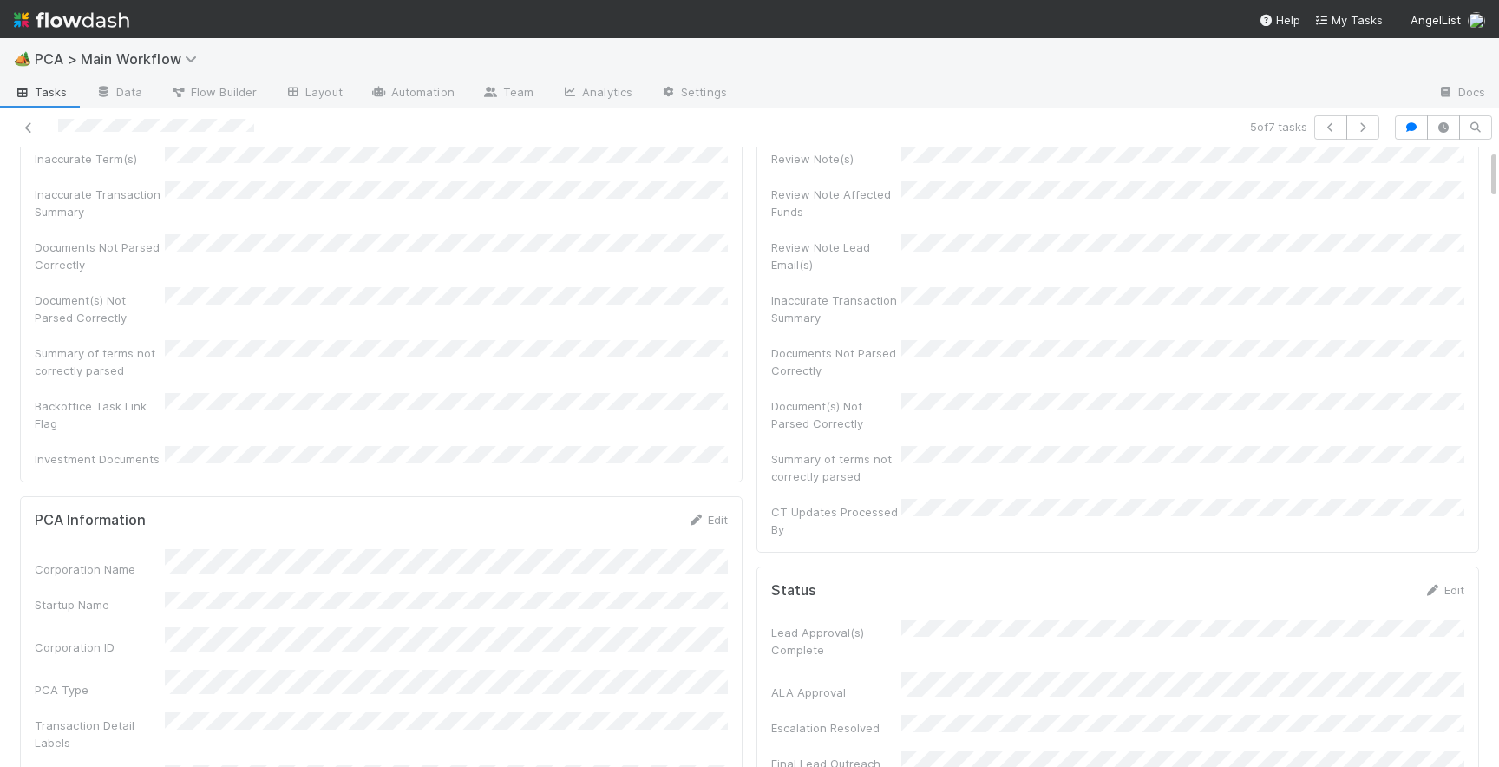
scroll to position [0, 0]
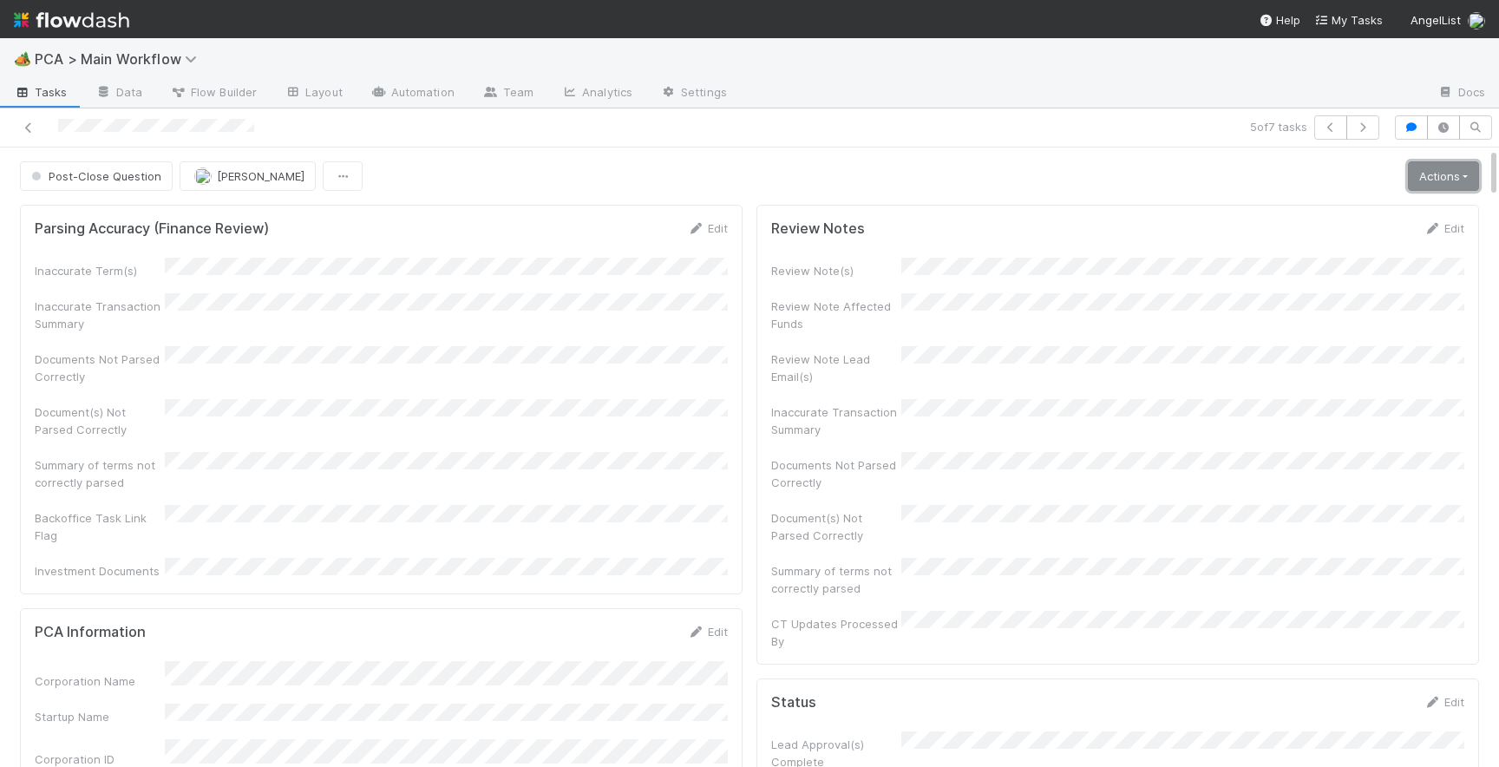
click at [1410, 182] on link "Actions" at bounding box center [1443, 175] width 71 height 29
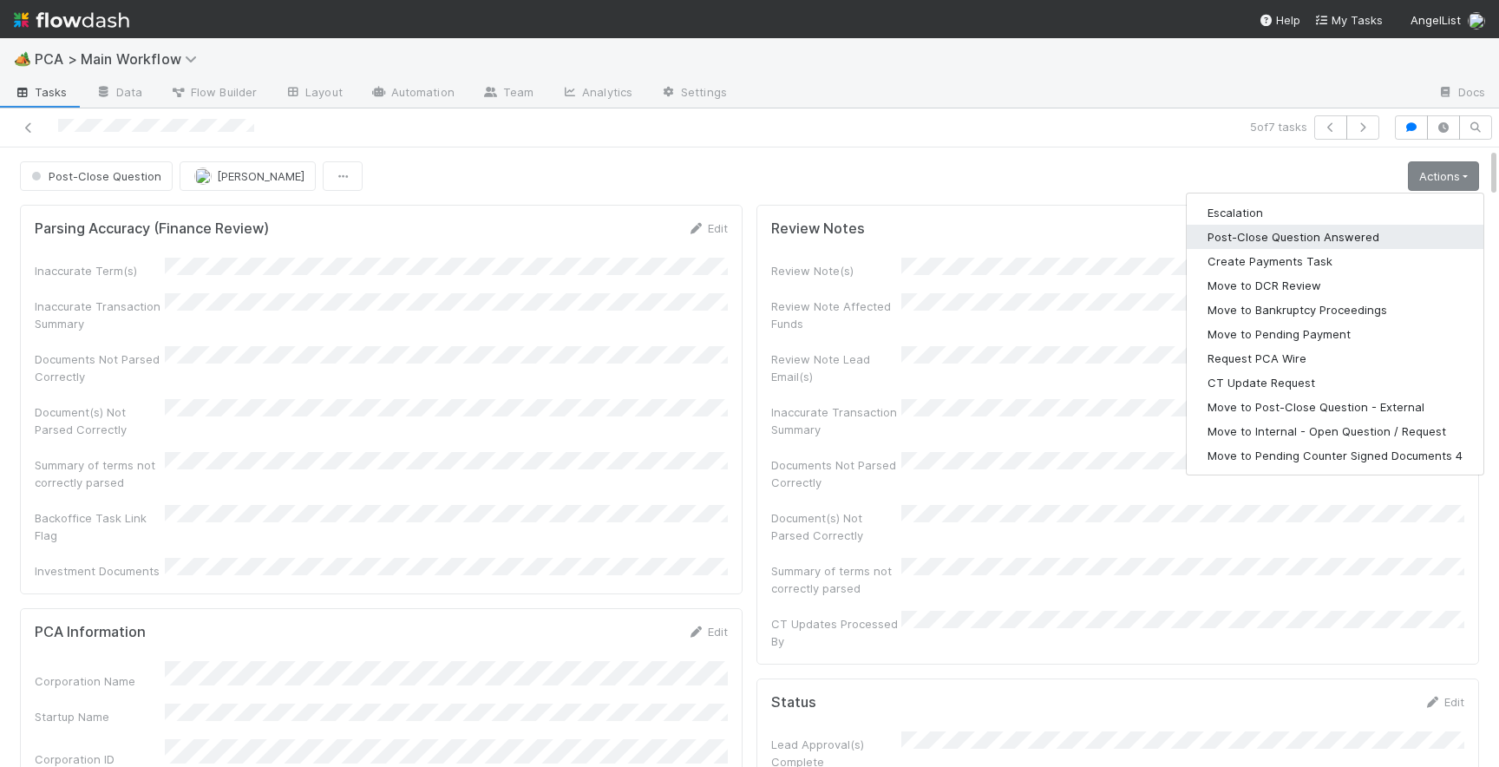
click at [1350, 235] on button "Post-Close Question Answered" at bounding box center [1335, 237] width 297 height 24
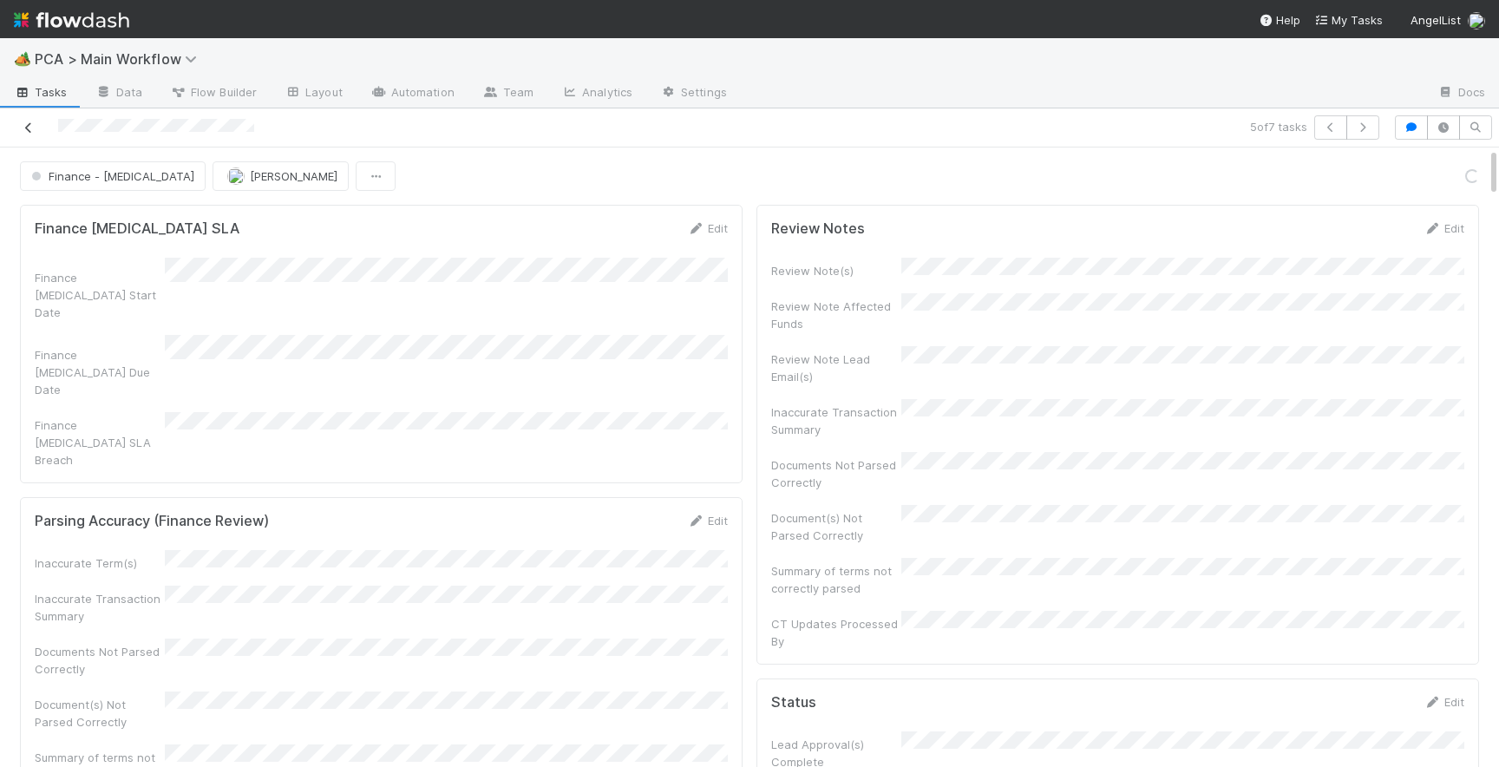
click at [26, 126] on icon at bounding box center [28, 127] width 17 height 11
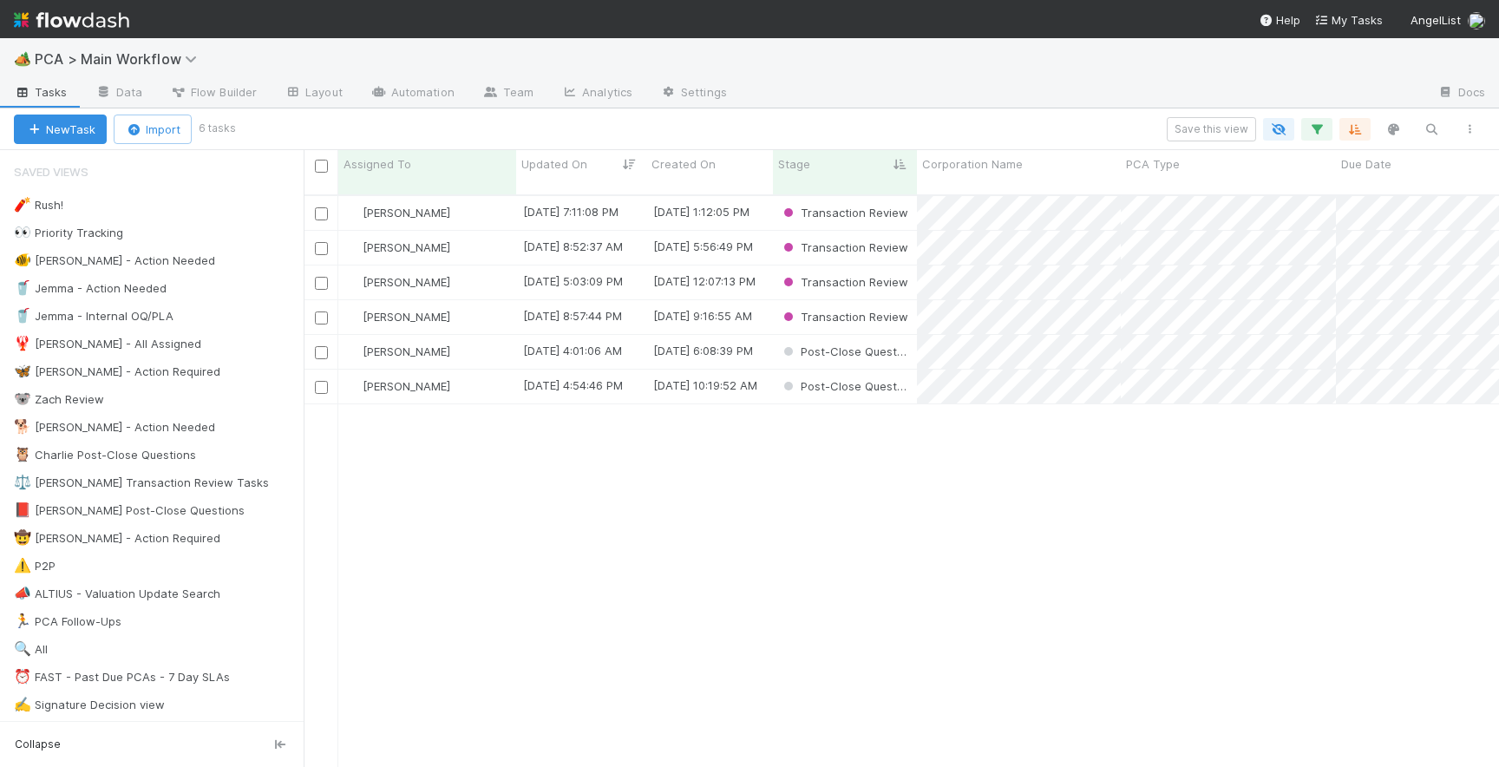
scroll to position [0, 1]
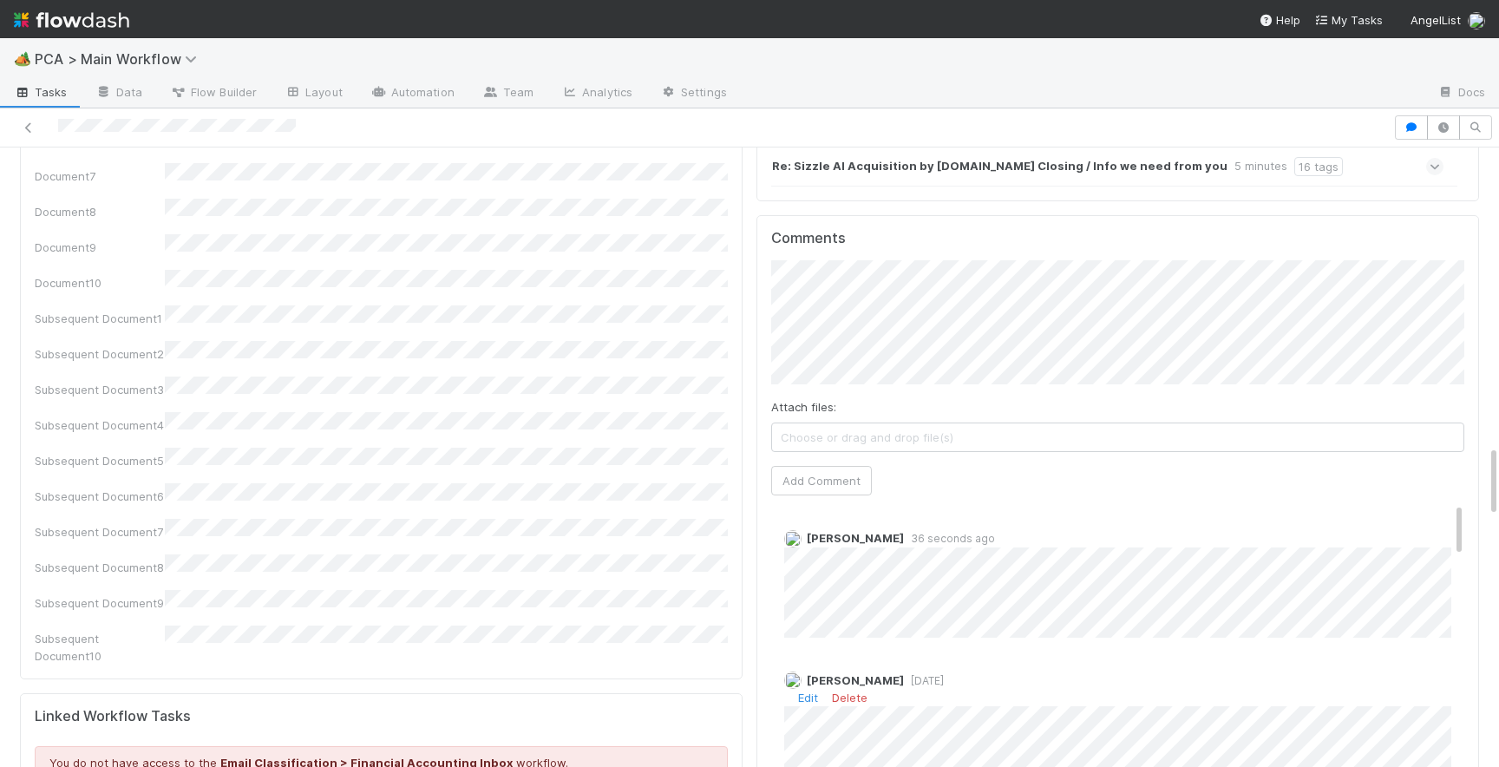
scroll to position [2528, 0]
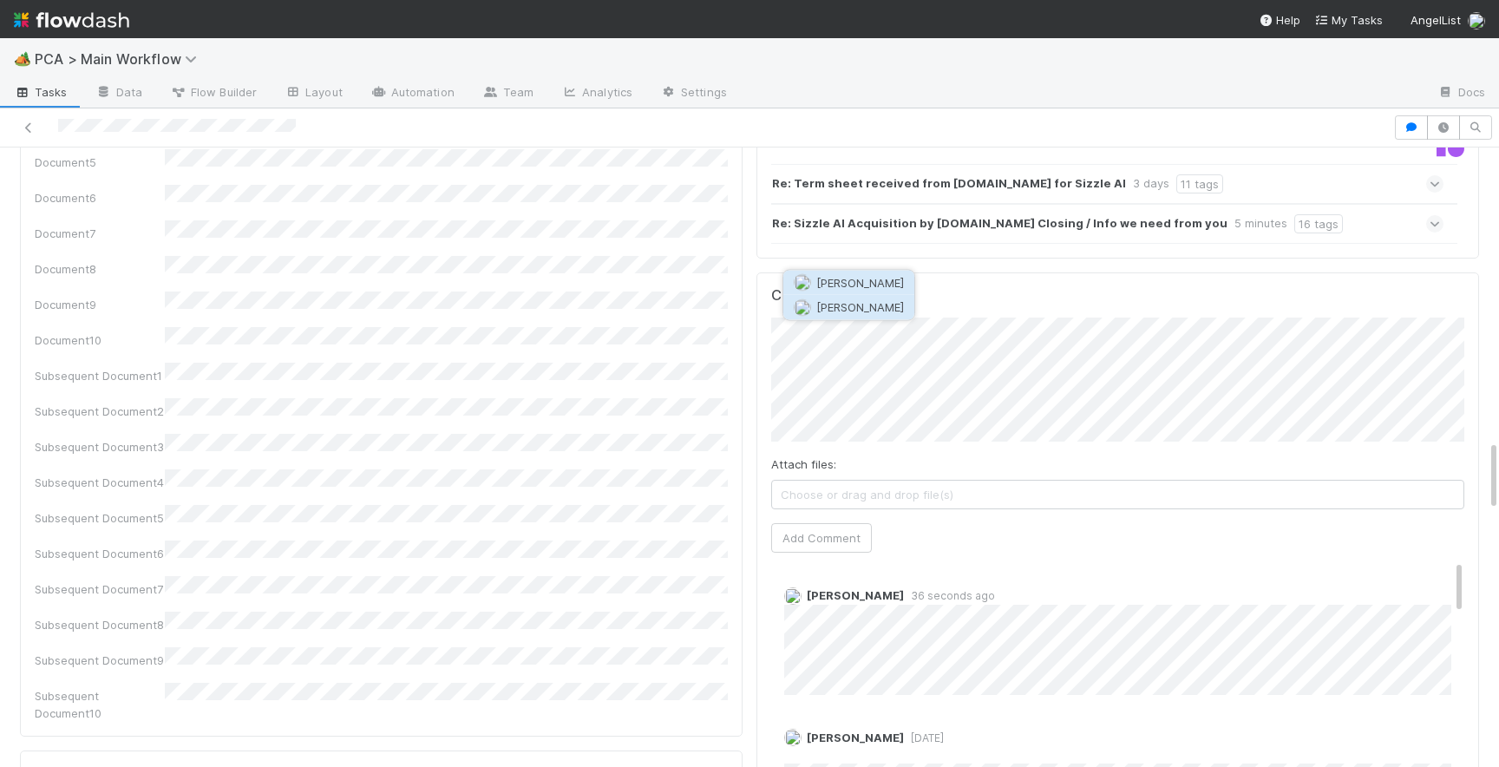
click at [842, 304] on span "[PERSON_NAME]" at bounding box center [860, 307] width 88 height 14
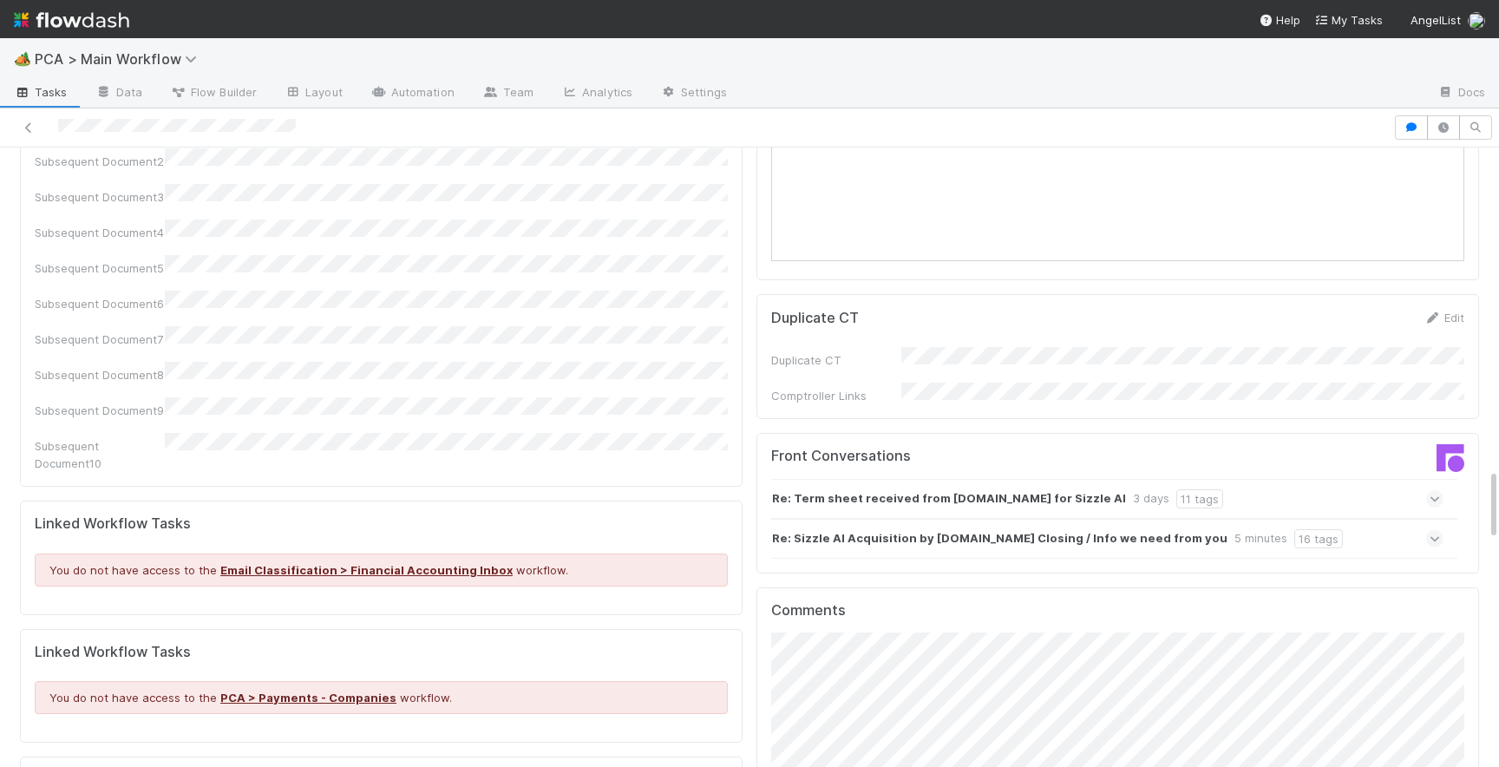
scroll to position [2790, 0]
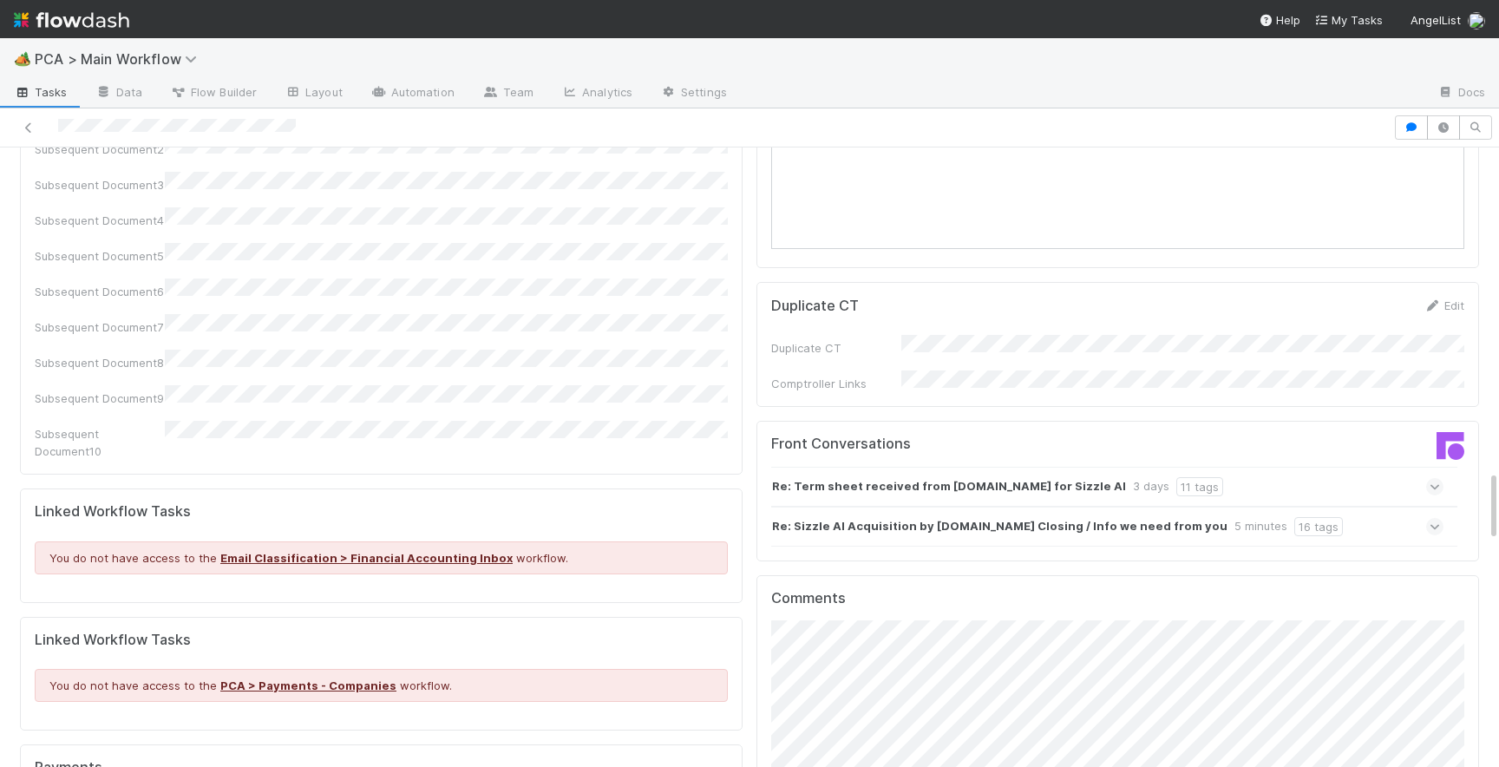
click at [1439, 478] on icon at bounding box center [1434, 486] width 11 height 17
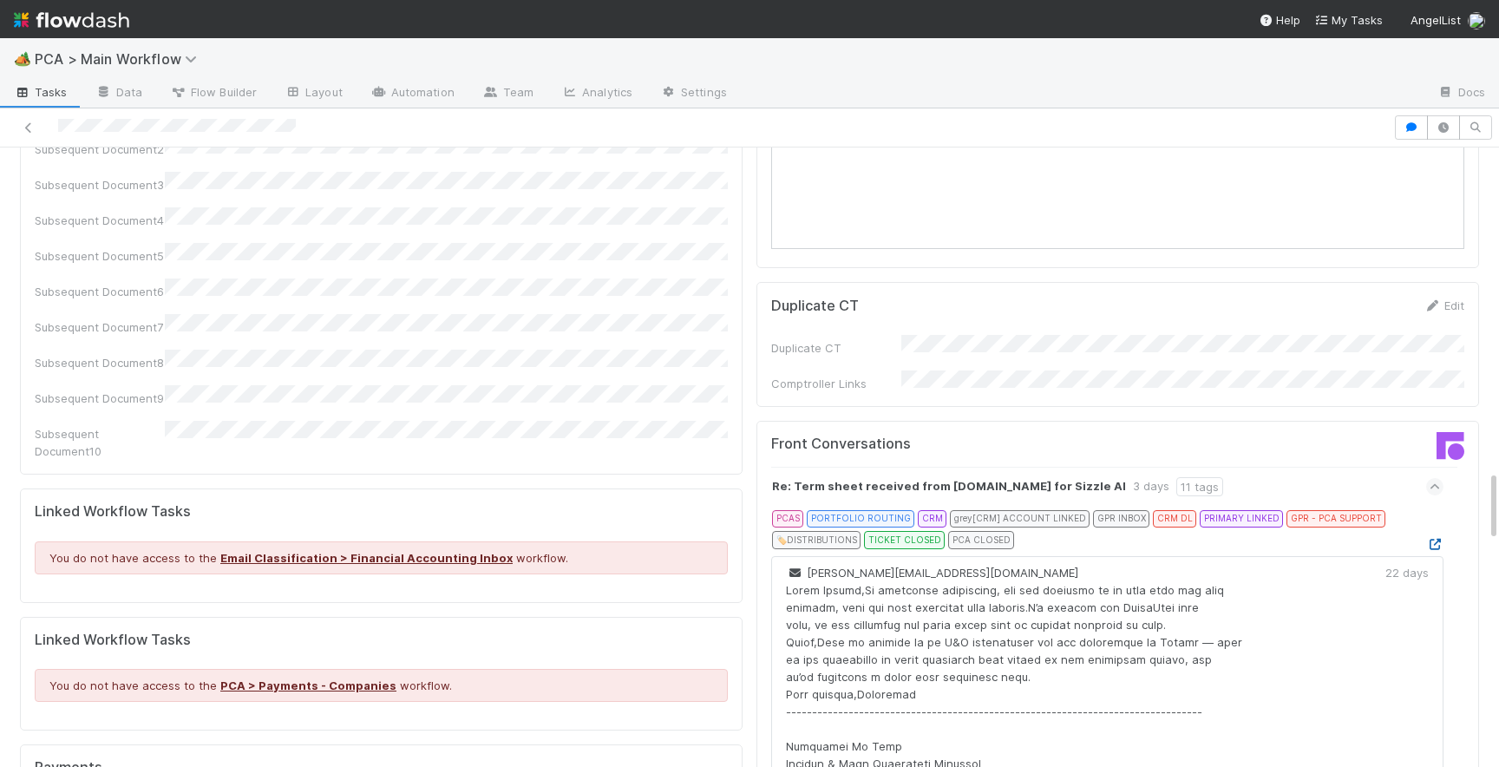
click at [1430, 539] on icon at bounding box center [1434, 544] width 17 height 11
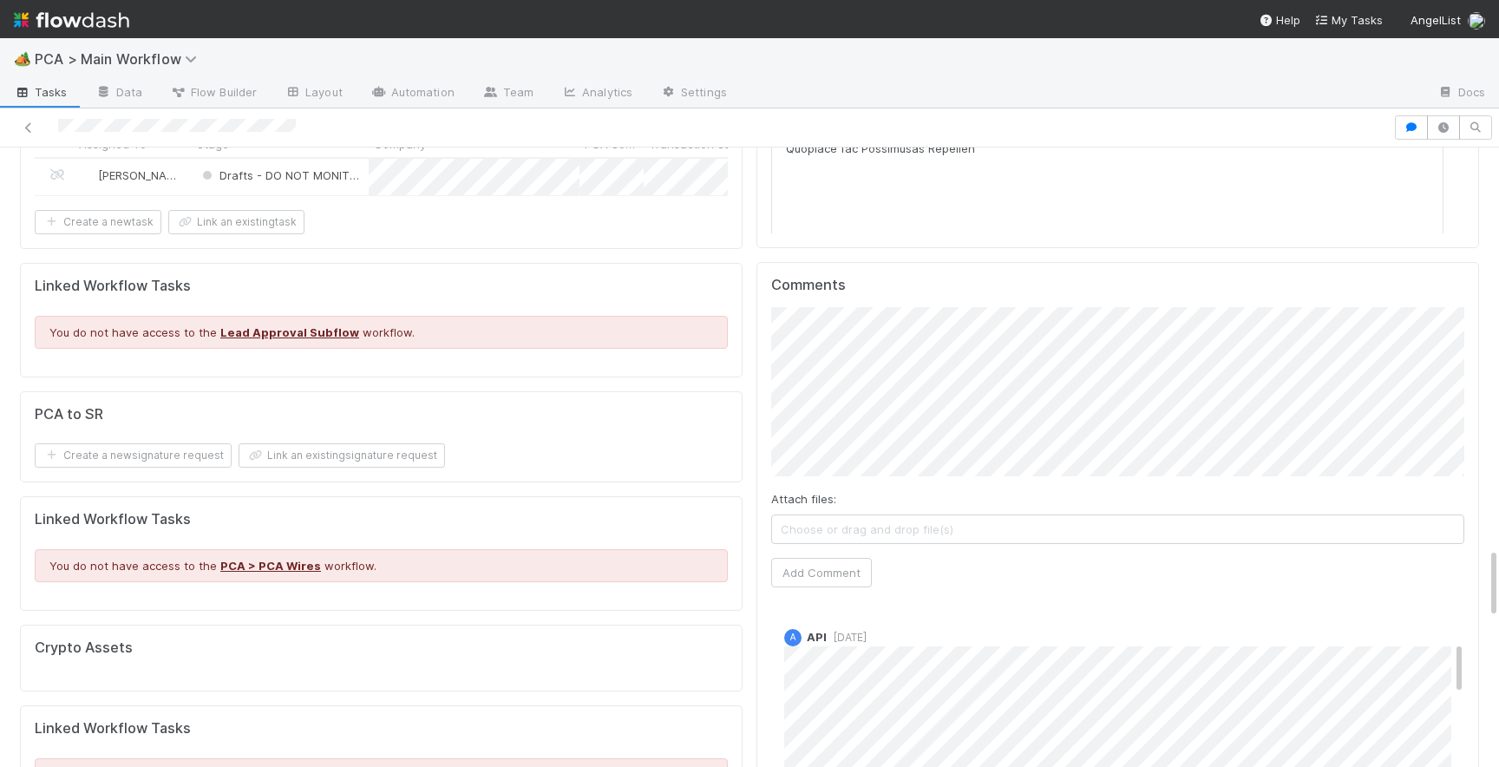
scroll to position [0, 0]
click at [825, 558] on button "Add Comment" at bounding box center [821, 572] width 101 height 29
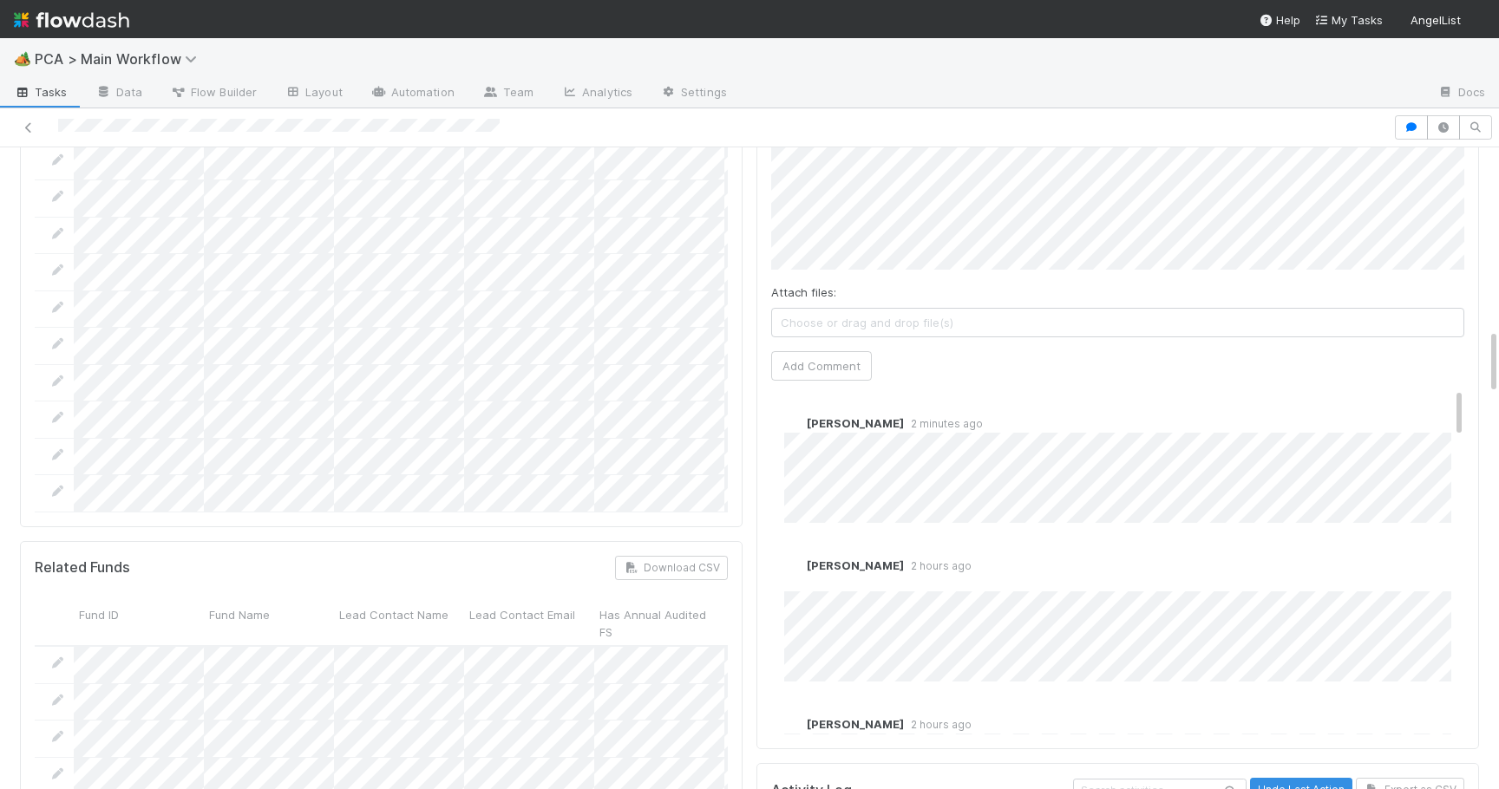
scroll to position [1810, 0]
